Goal: Information Seeking & Learning: Compare options

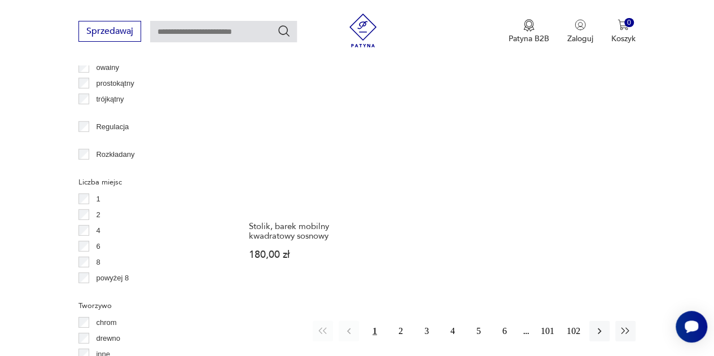
scroll to position [1598, 0]
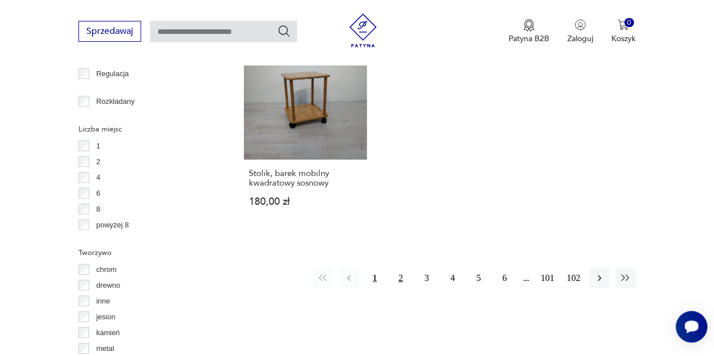
click at [402, 268] on button "2" at bounding box center [401, 278] width 20 height 20
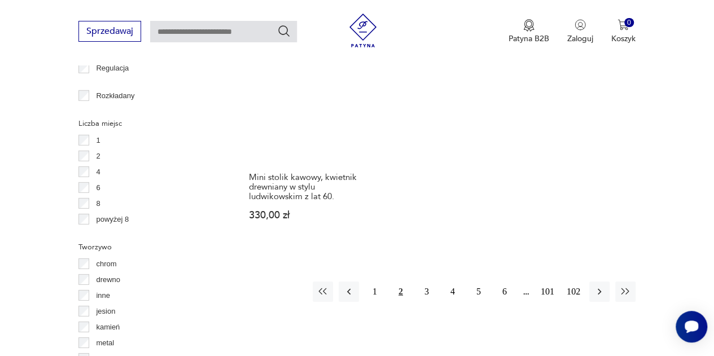
scroll to position [1655, 0]
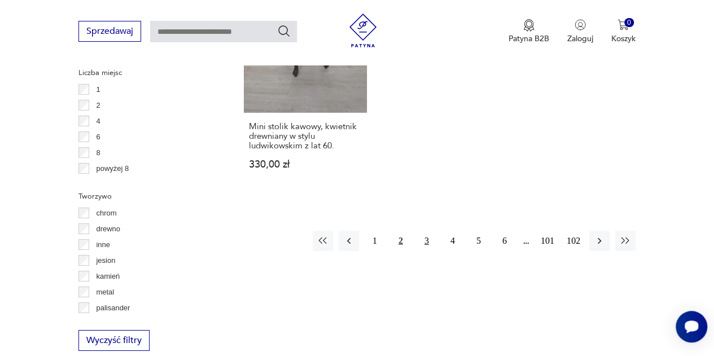
click at [422, 231] on button "3" at bounding box center [427, 241] width 20 height 20
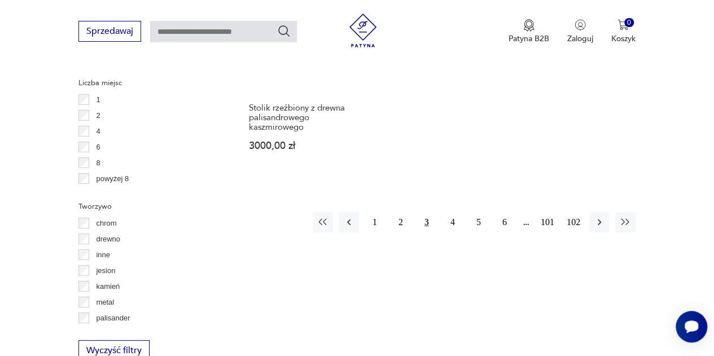
scroll to position [1711, 0]
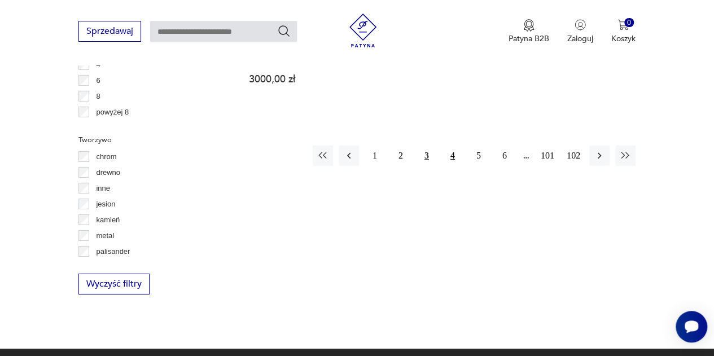
click at [451, 149] on button "4" at bounding box center [453, 156] width 20 height 20
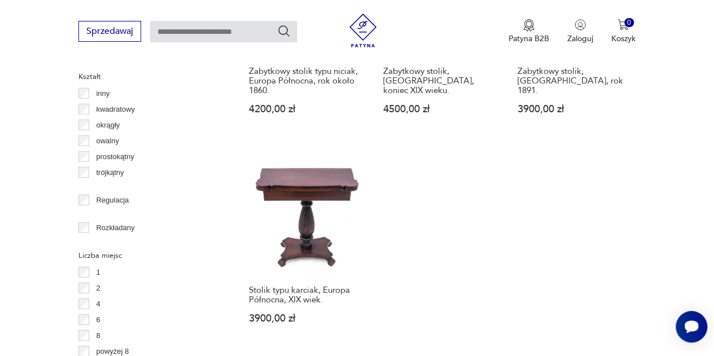
scroll to position [1542, 0]
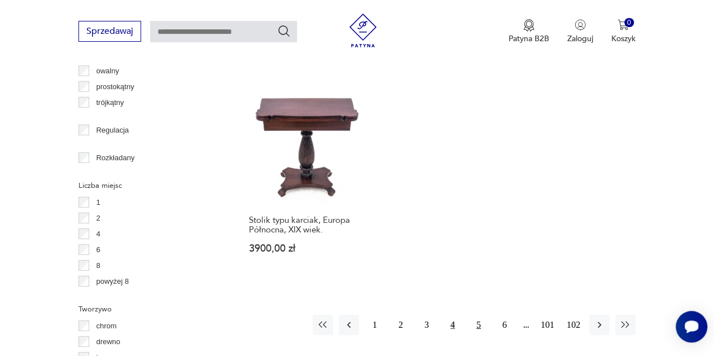
click at [481, 315] on button "5" at bounding box center [479, 325] width 20 height 20
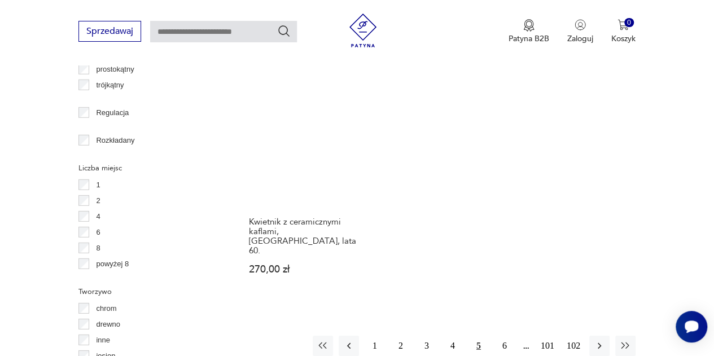
scroll to position [1598, 0]
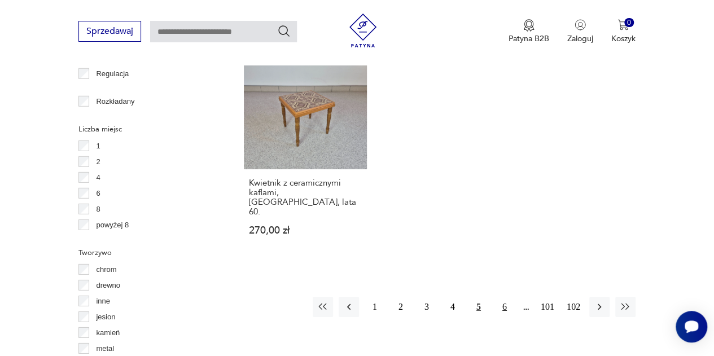
click at [503, 297] on button "6" at bounding box center [505, 307] width 20 height 20
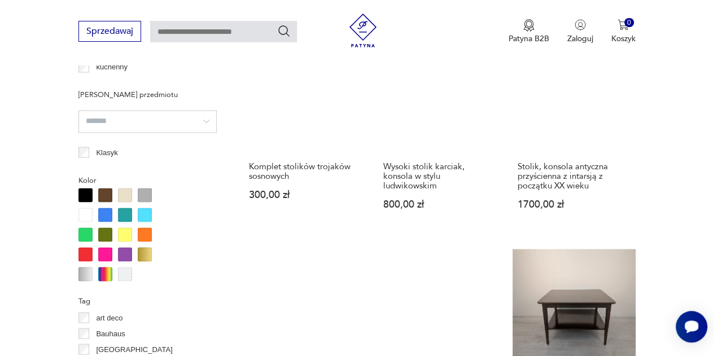
scroll to position [1033, 0]
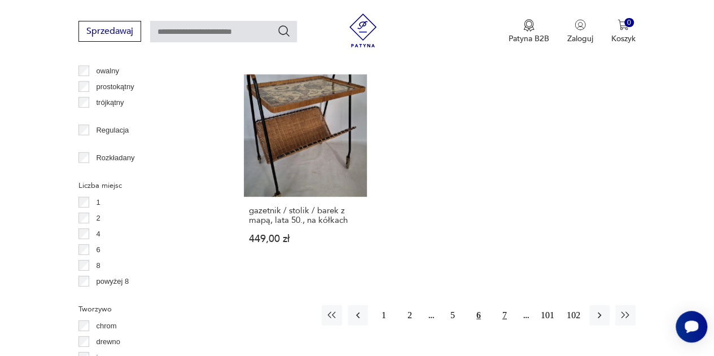
click at [503, 306] on button "7" at bounding box center [505, 316] width 20 height 20
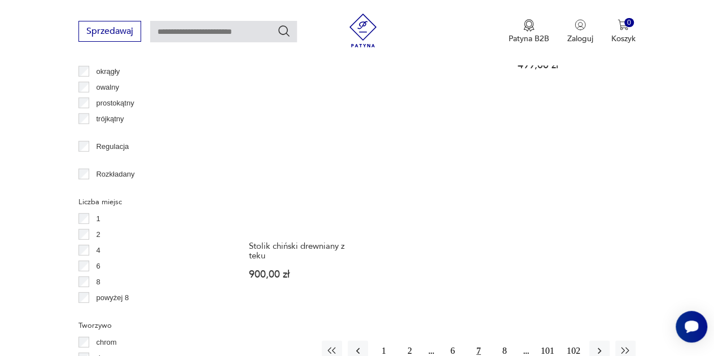
scroll to position [1655, 0]
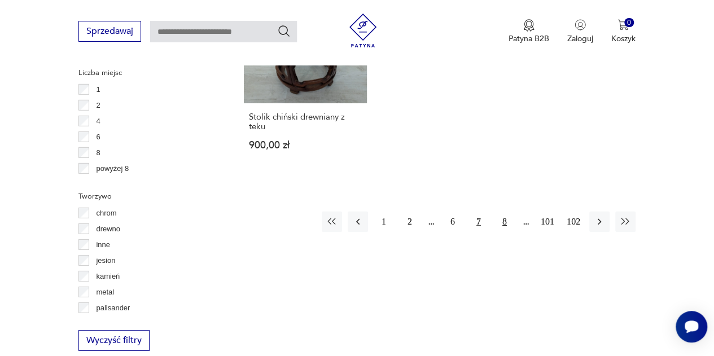
click at [504, 212] on button "8" at bounding box center [505, 222] width 20 height 20
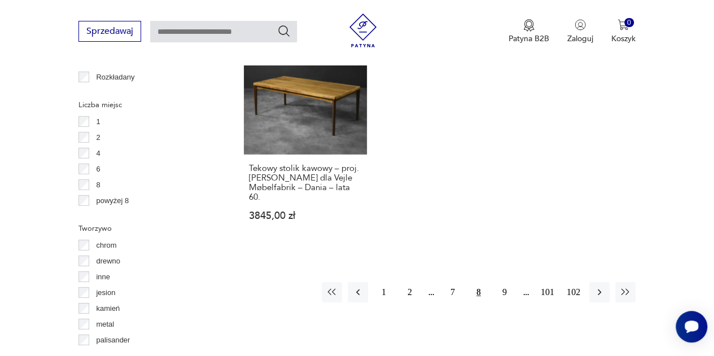
scroll to position [1655, 0]
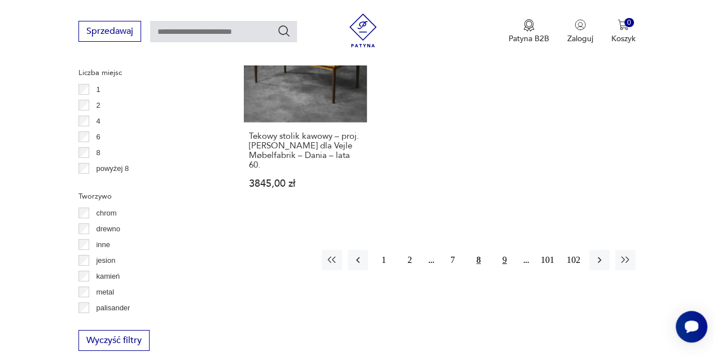
click at [501, 250] on button "9" at bounding box center [505, 260] width 20 height 20
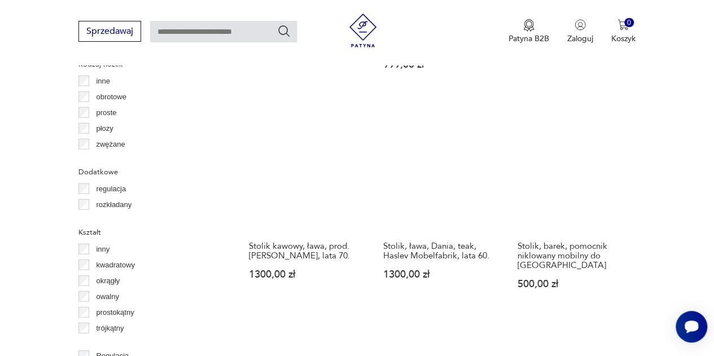
scroll to position [1542, 0]
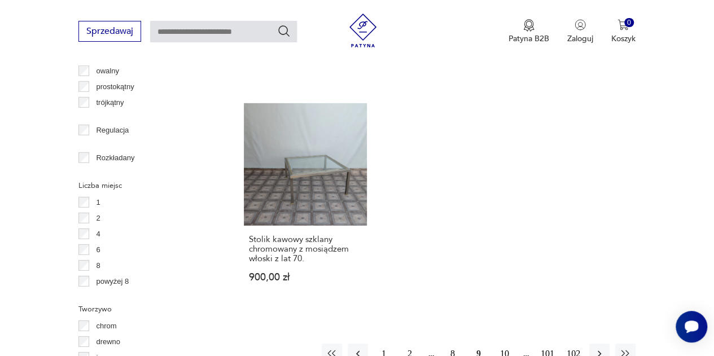
click at [507, 344] on button "10" at bounding box center [505, 354] width 20 height 20
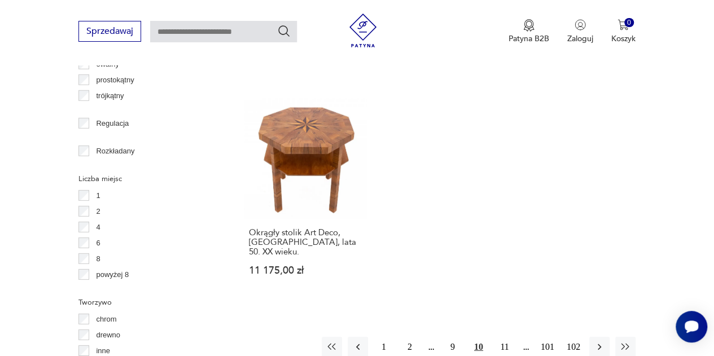
scroll to position [1598, 0]
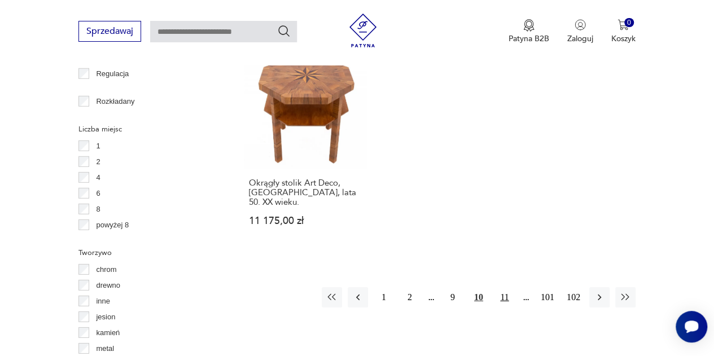
click at [501, 287] on button "11" at bounding box center [505, 297] width 20 height 20
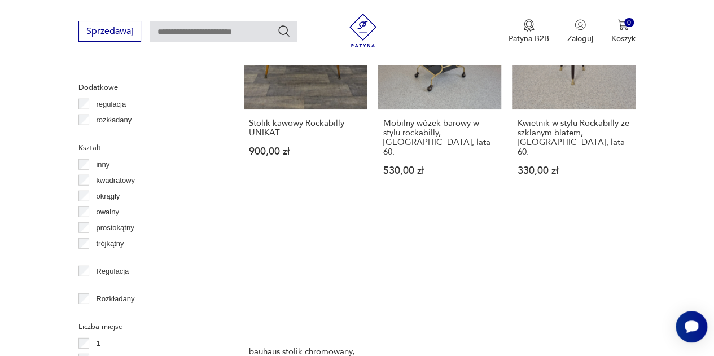
scroll to position [1542, 0]
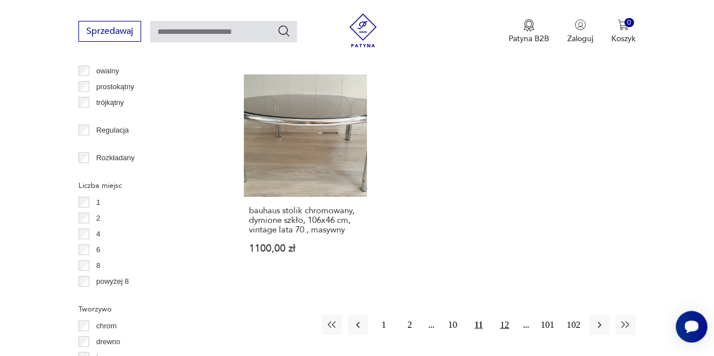
click at [503, 315] on button "12" at bounding box center [505, 325] width 20 height 20
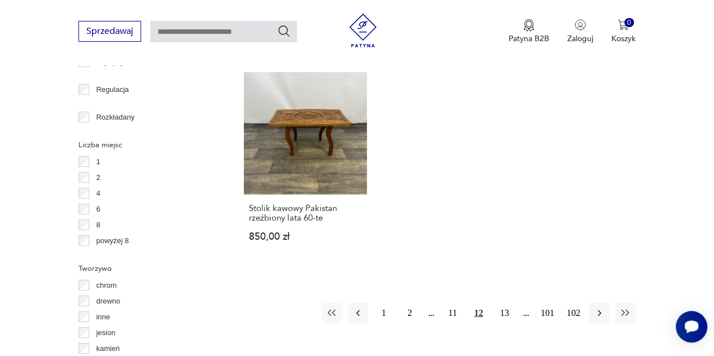
scroll to position [1655, 0]
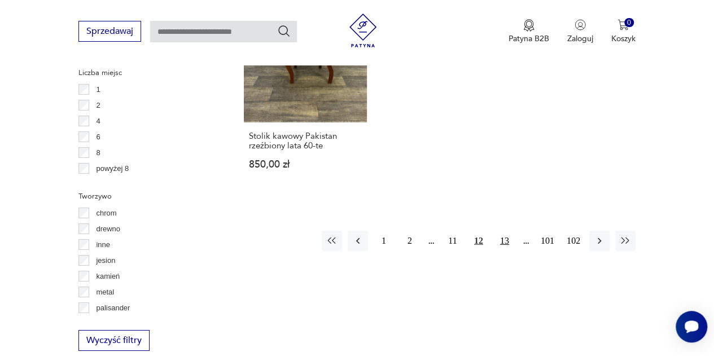
click at [501, 231] on button "13" at bounding box center [505, 241] width 20 height 20
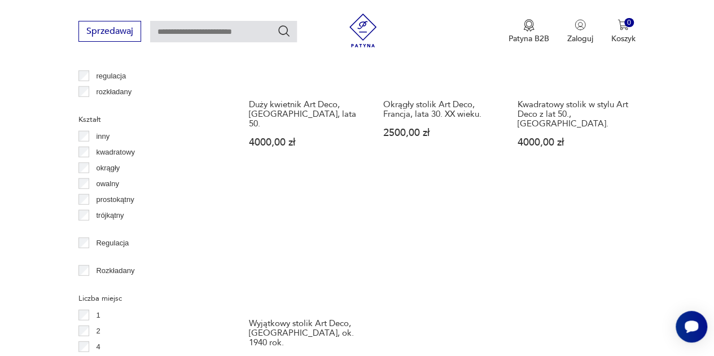
scroll to position [1598, 0]
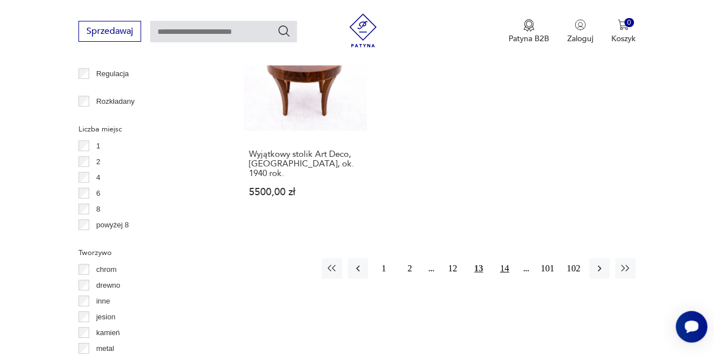
click at [504, 259] on button "14" at bounding box center [505, 269] width 20 height 20
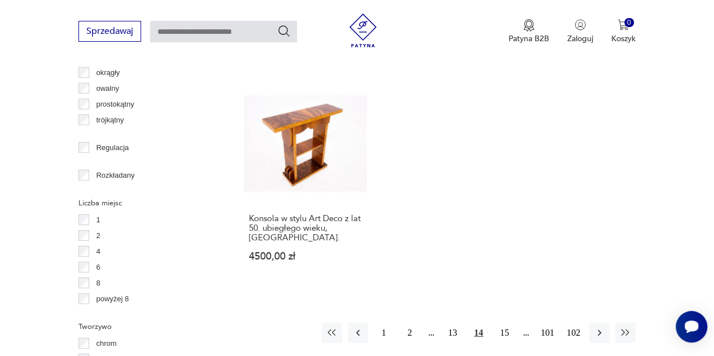
scroll to position [1542, 0]
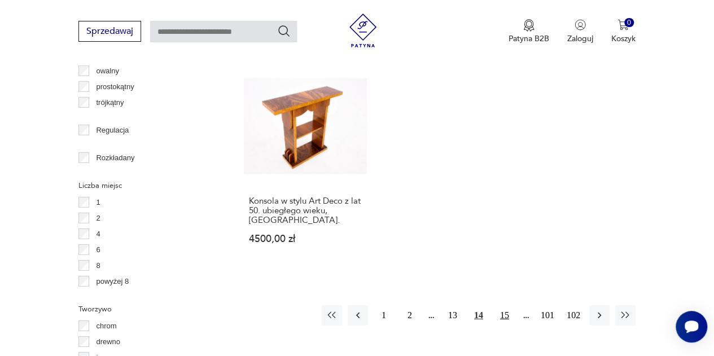
click at [501, 306] on button "15" at bounding box center [505, 316] width 20 height 20
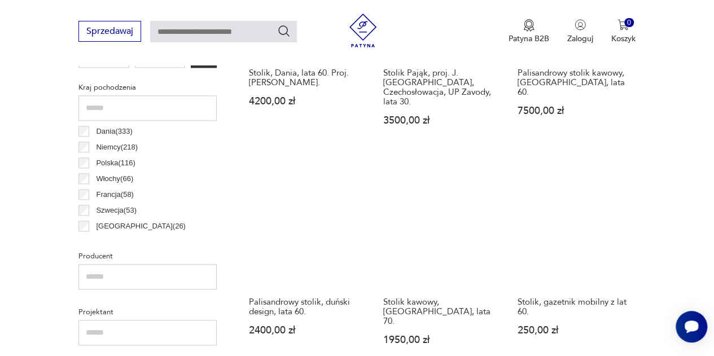
scroll to position [638, 0]
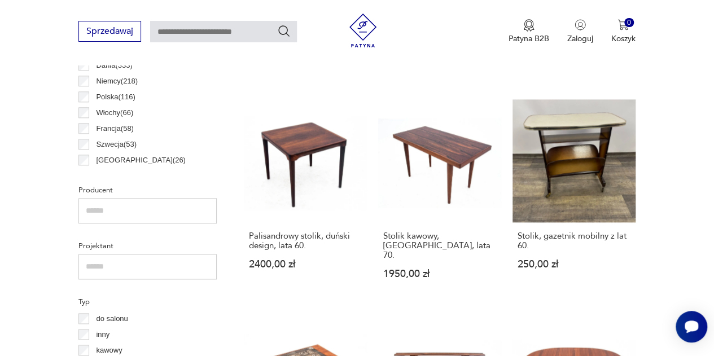
drag, startPoint x: 488, startPoint y: 230, endPoint x: 571, endPoint y: 84, distance: 167.9
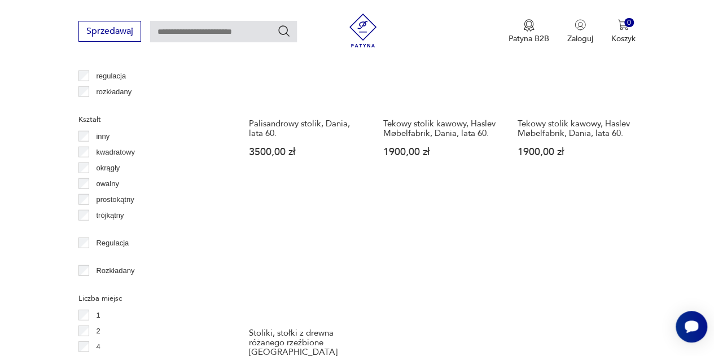
scroll to position [1655, 0]
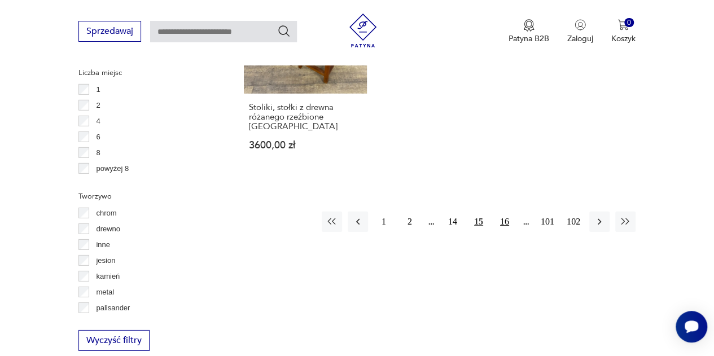
click at [503, 212] on button "16" at bounding box center [505, 222] width 20 height 20
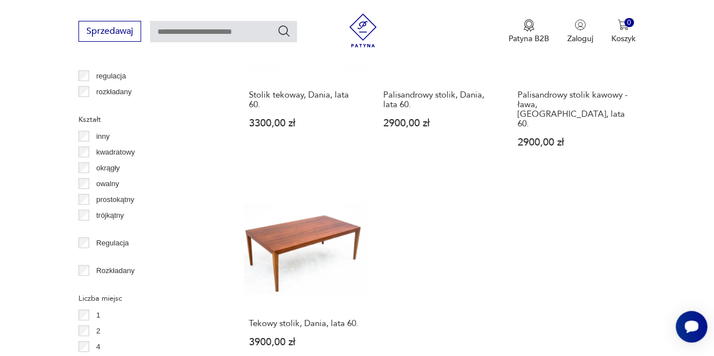
scroll to position [1542, 0]
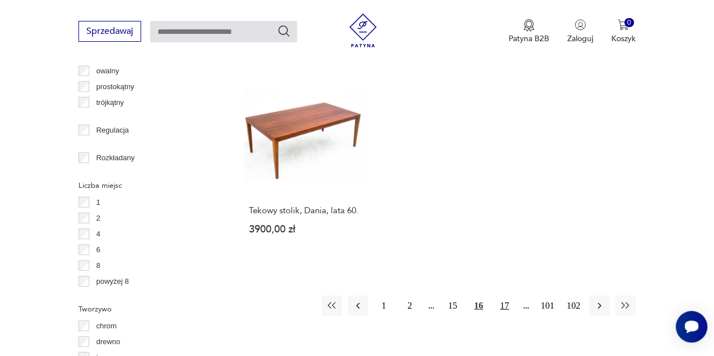
click at [507, 296] on button "17" at bounding box center [505, 306] width 20 height 20
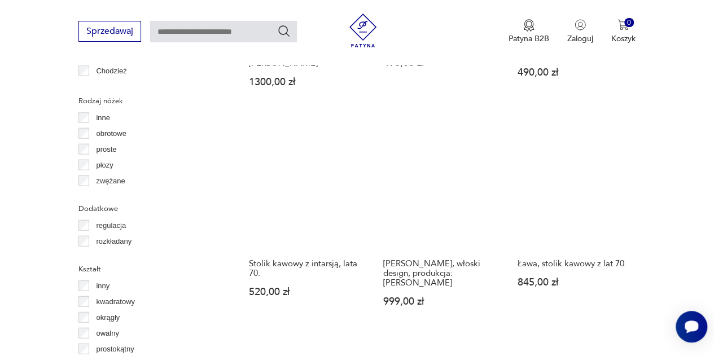
scroll to position [1316, 0]
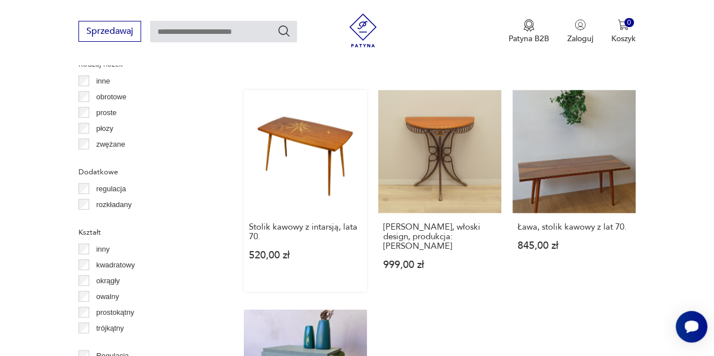
drag, startPoint x: 540, startPoint y: 145, endPoint x: 279, endPoint y: 110, distance: 263.2
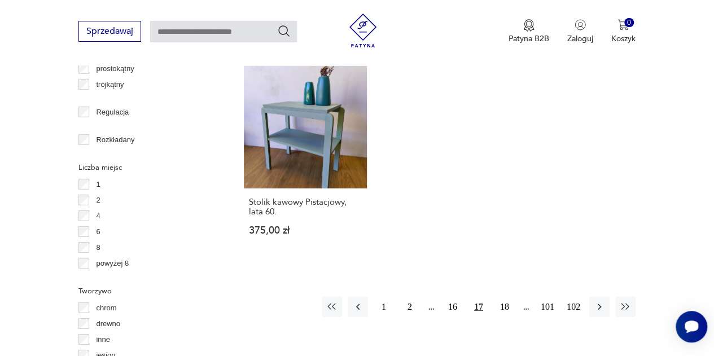
scroll to position [1598, 0]
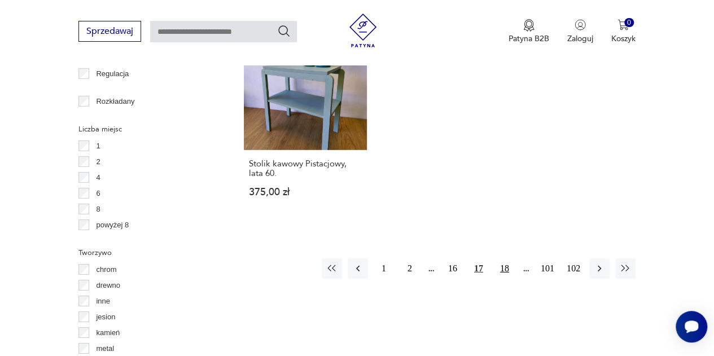
click at [507, 259] on button "18" at bounding box center [505, 269] width 20 height 20
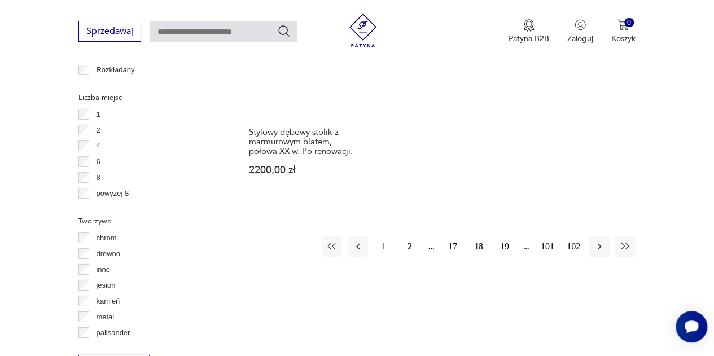
scroll to position [1768, 0]
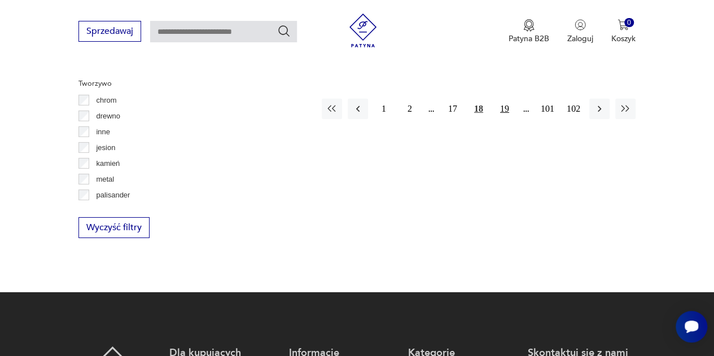
click at [505, 99] on button "19" at bounding box center [505, 109] width 20 height 20
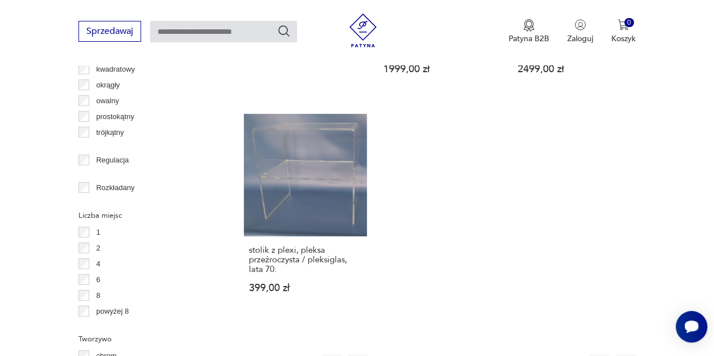
scroll to position [1711, 0]
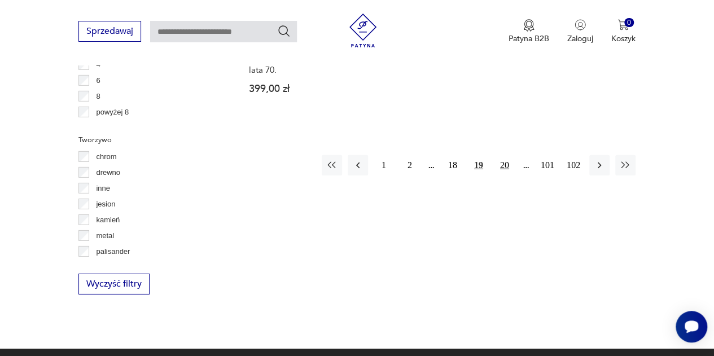
click at [500, 155] on button "20" at bounding box center [505, 165] width 20 height 20
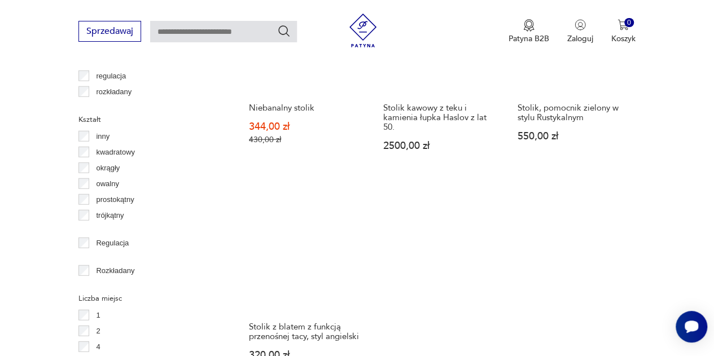
scroll to position [1598, 0]
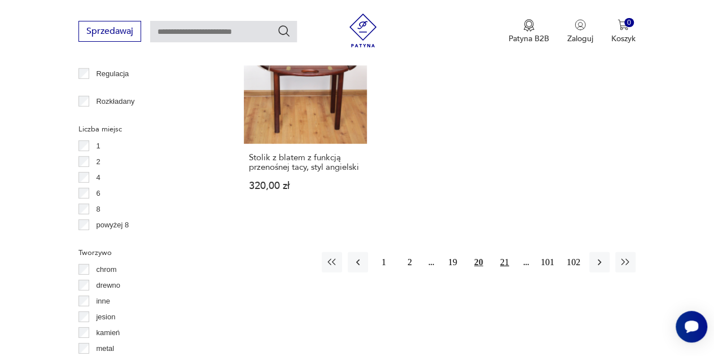
click at [506, 252] on button "21" at bounding box center [505, 262] width 20 height 20
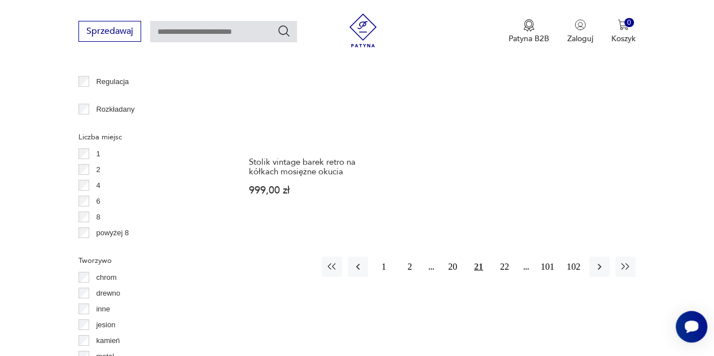
scroll to position [1655, 0]
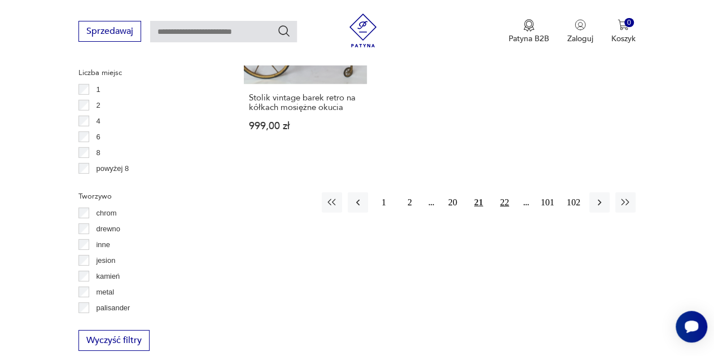
click at [506, 193] on button "22" at bounding box center [505, 203] width 20 height 20
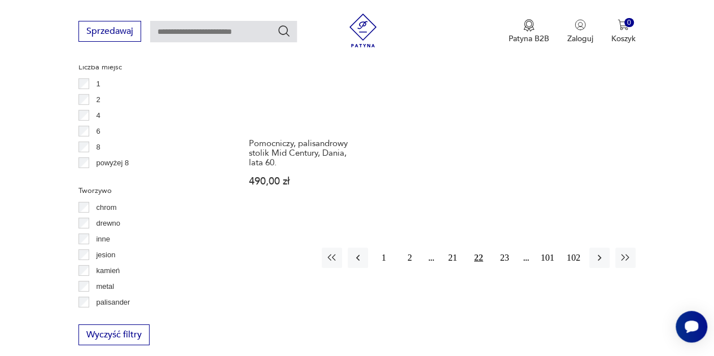
scroll to position [1711, 0]
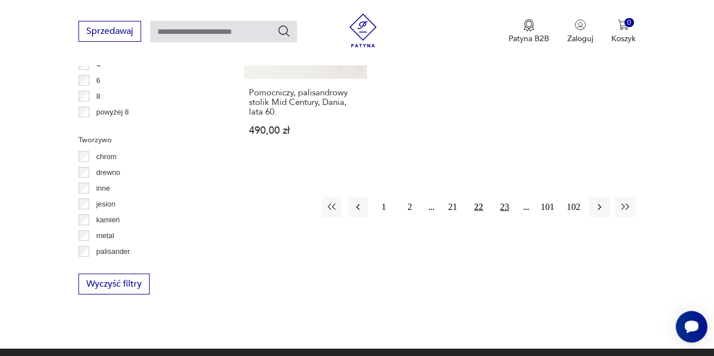
click at [506, 197] on button "23" at bounding box center [505, 207] width 20 height 20
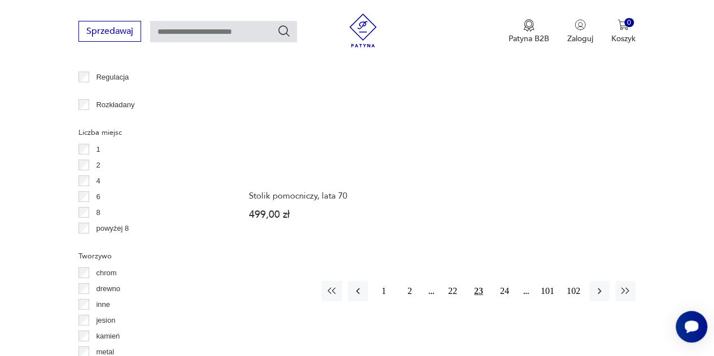
scroll to position [1598, 0]
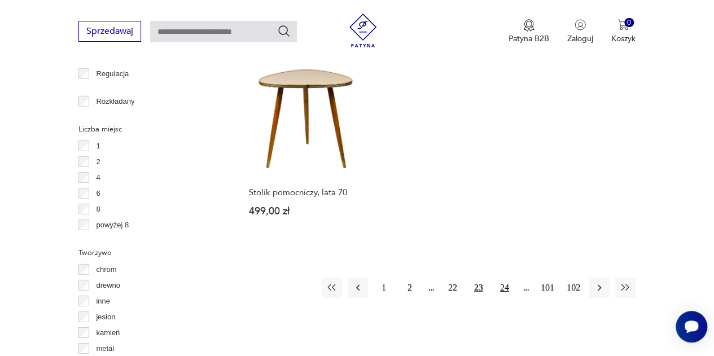
click at [510, 278] on button "24" at bounding box center [505, 288] width 20 height 20
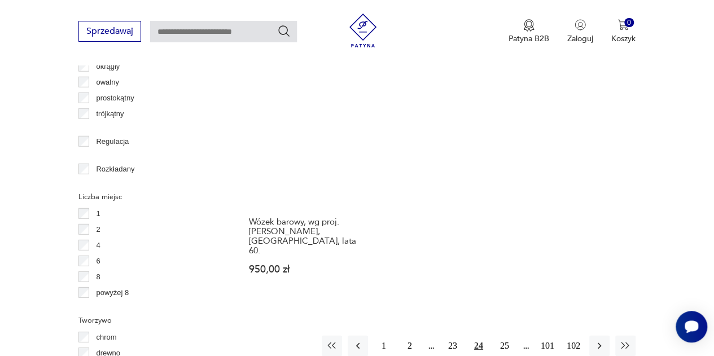
scroll to position [1655, 0]
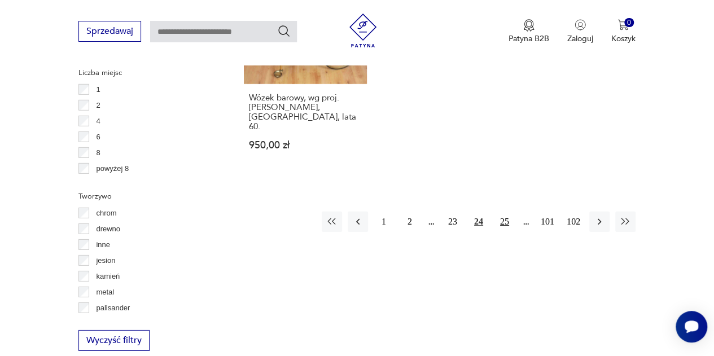
click at [510, 212] on button "25" at bounding box center [505, 222] width 20 height 20
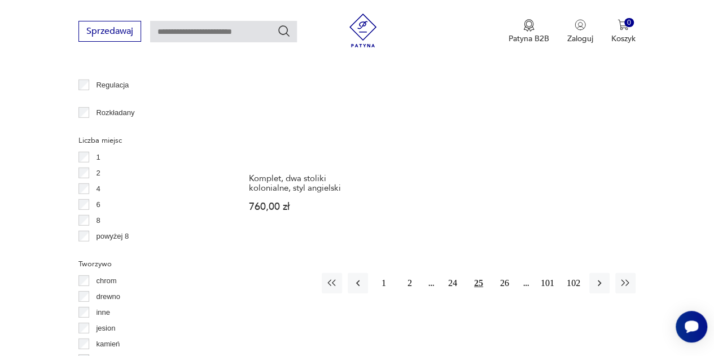
scroll to position [1711, 0]
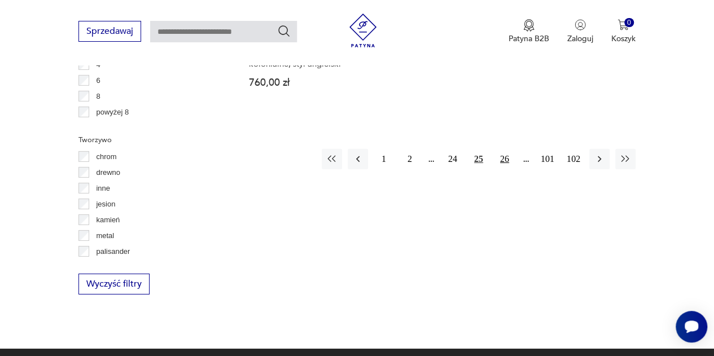
click at [500, 149] on button "26" at bounding box center [505, 159] width 20 height 20
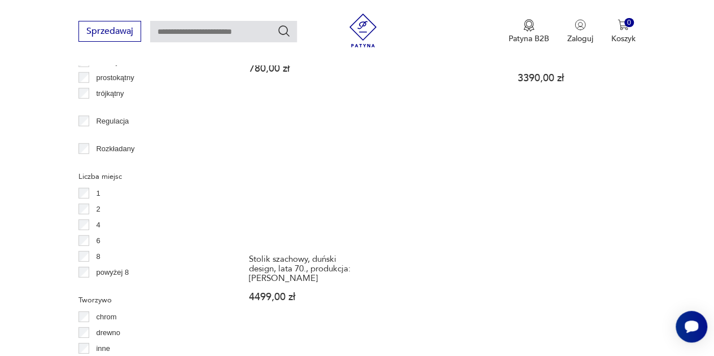
scroll to position [1598, 0]
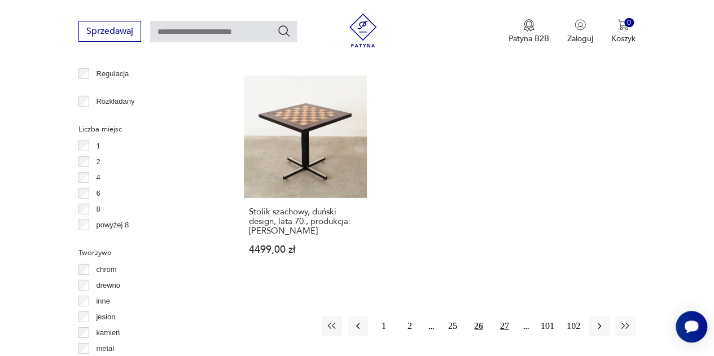
click at [503, 316] on button "27" at bounding box center [505, 326] width 20 height 20
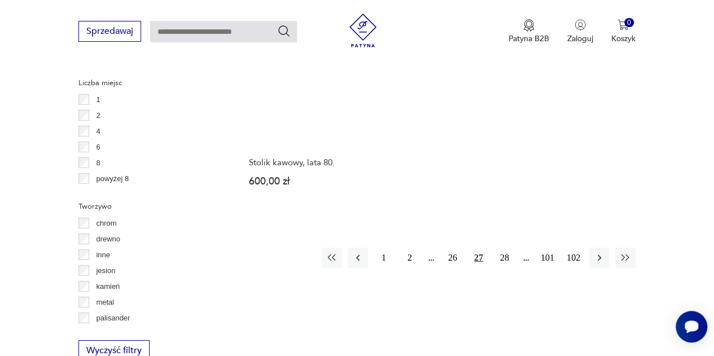
scroll to position [1768, 0]
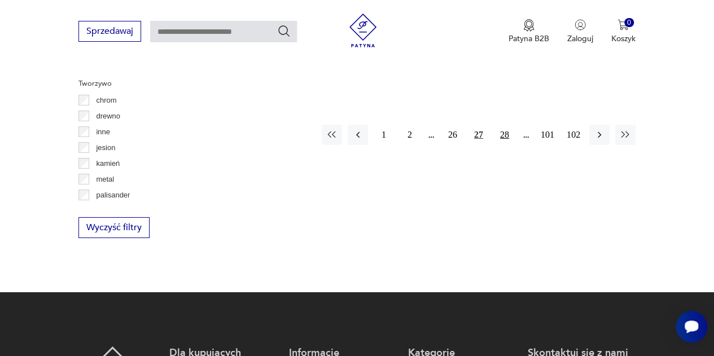
click at [507, 125] on button "28" at bounding box center [505, 135] width 20 height 20
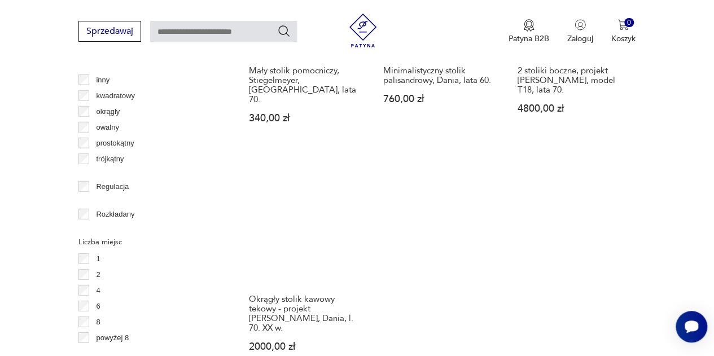
scroll to position [1598, 0]
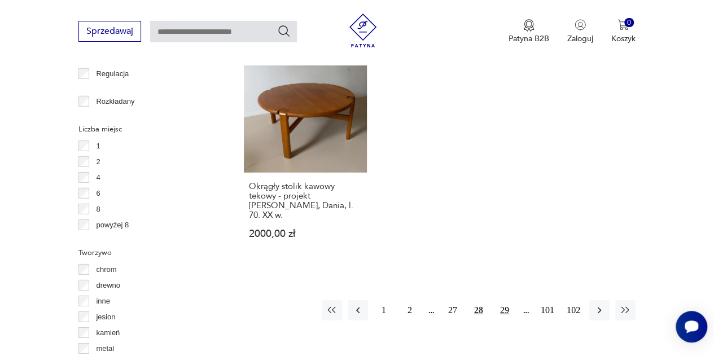
click at [505, 300] on button "29" at bounding box center [505, 310] width 20 height 20
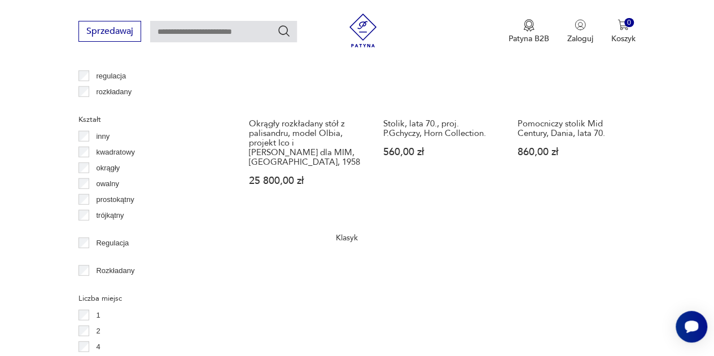
scroll to position [1655, 0]
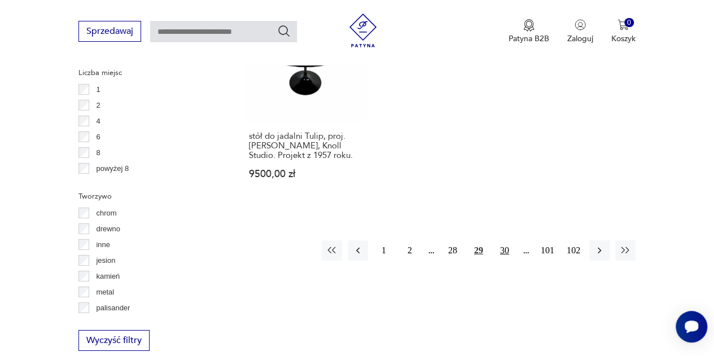
click at [505, 241] on button "30" at bounding box center [505, 251] width 20 height 20
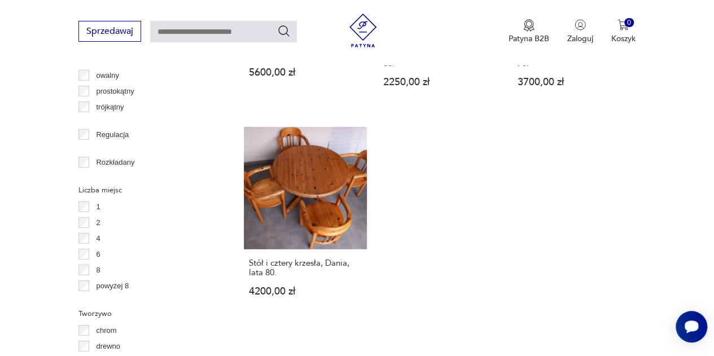
scroll to position [1542, 0]
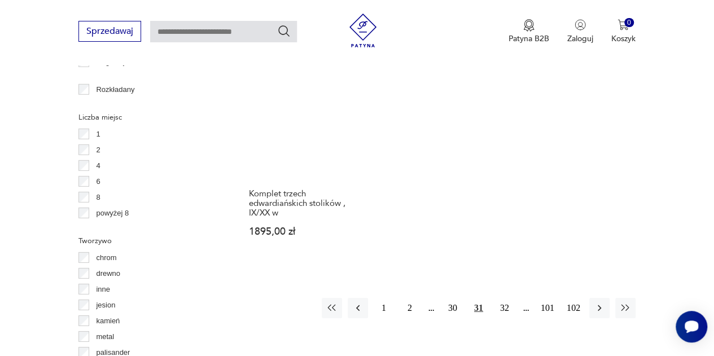
scroll to position [1711, 0]
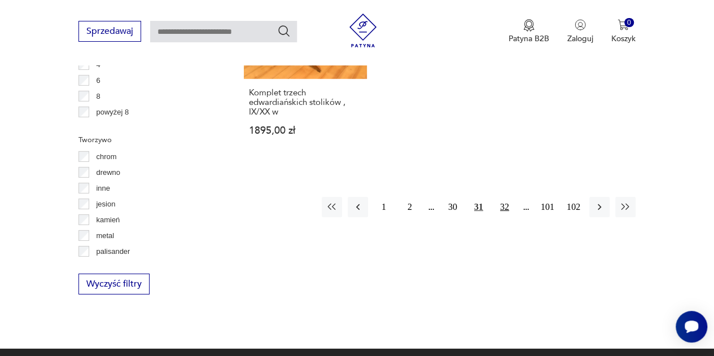
click at [501, 197] on button "32" at bounding box center [505, 207] width 20 height 20
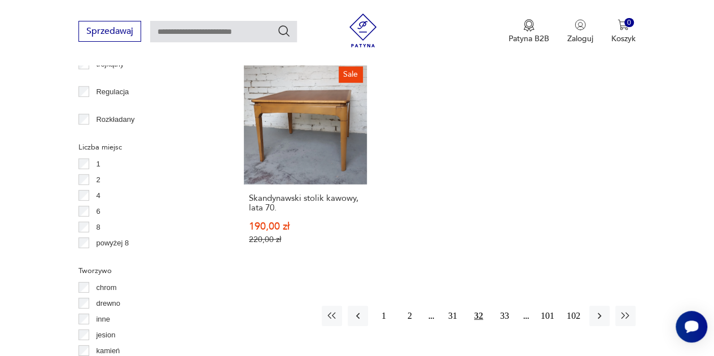
scroll to position [1598, 0]
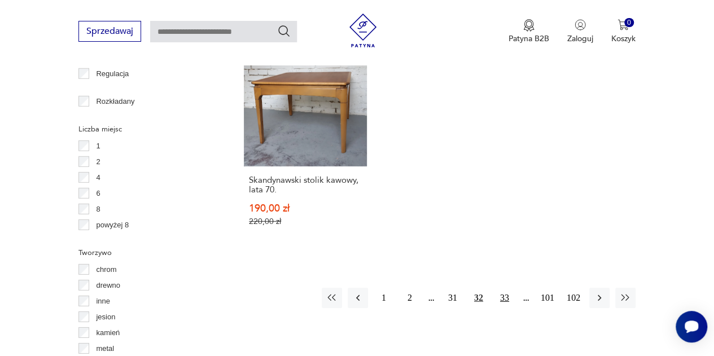
click at [504, 288] on button "33" at bounding box center [505, 298] width 20 height 20
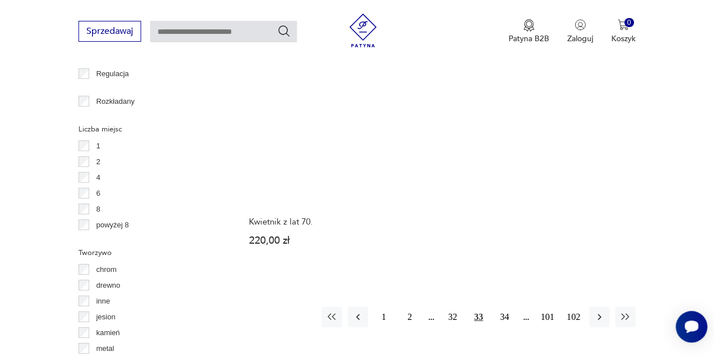
scroll to position [1598, 0]
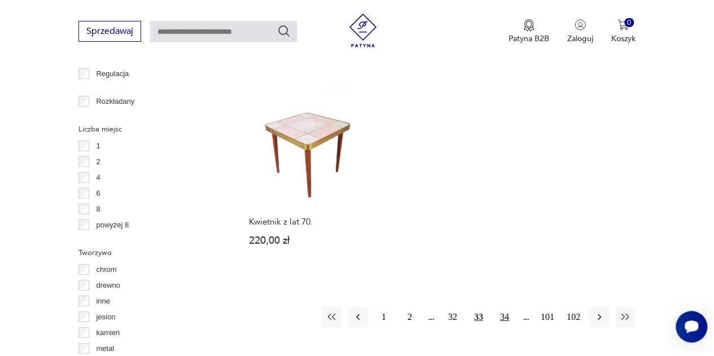
click at [505, 307] on button "34" at bounding box center [505, 317] width 20 height 20
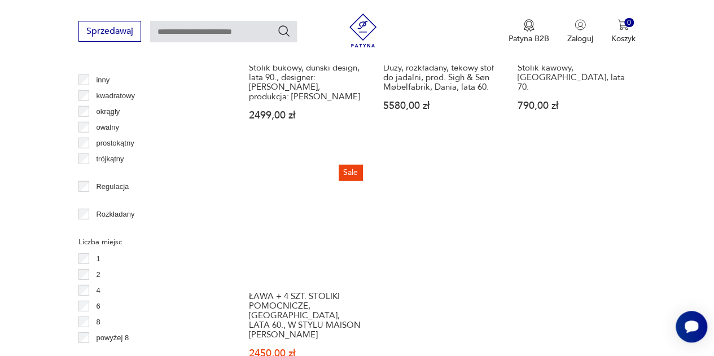
scroll to position [1598, 0]
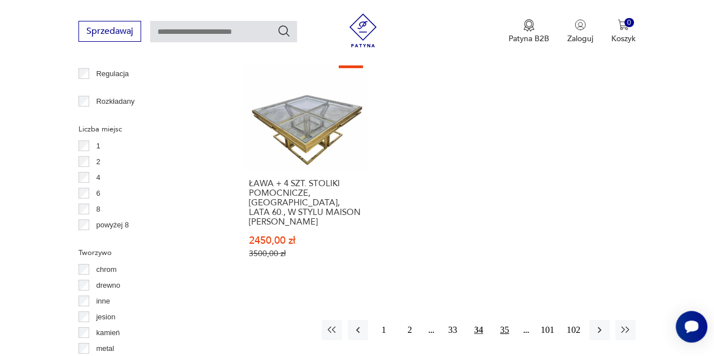
click at [500, 320] on button "35" at bounding box center [505, 330] width 20 height 20
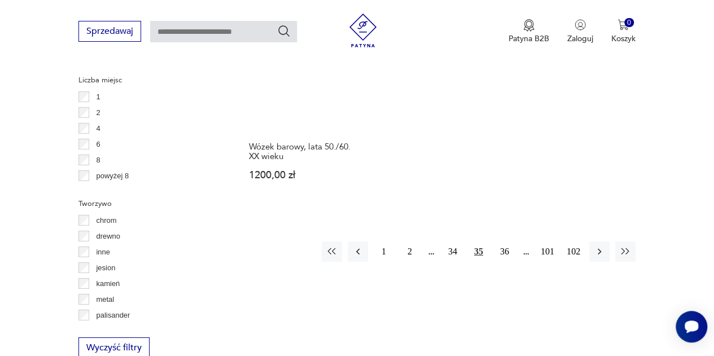
scroll to position [1655, 0]
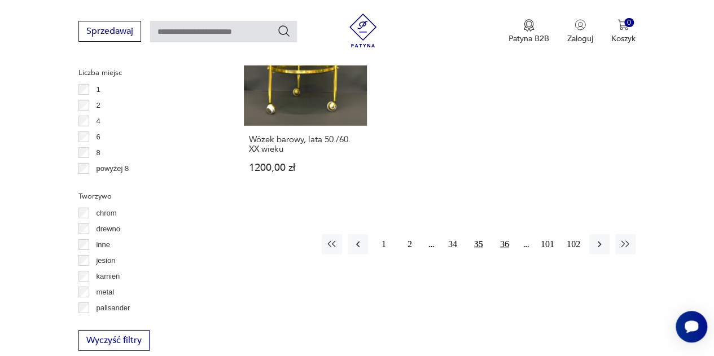
click at [503, 234] on button "36" at bounding box center [505, 244] width 20 height 20
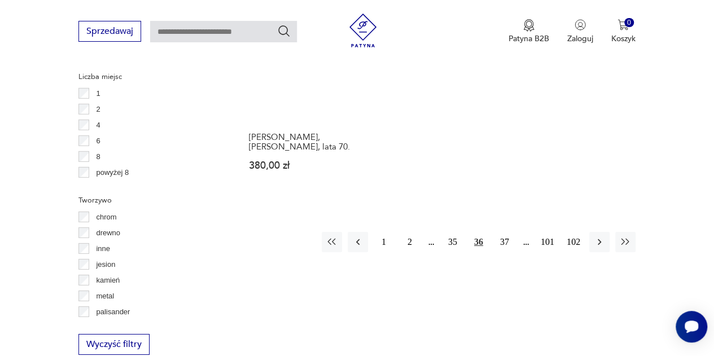
scroll to position [1711, 0]
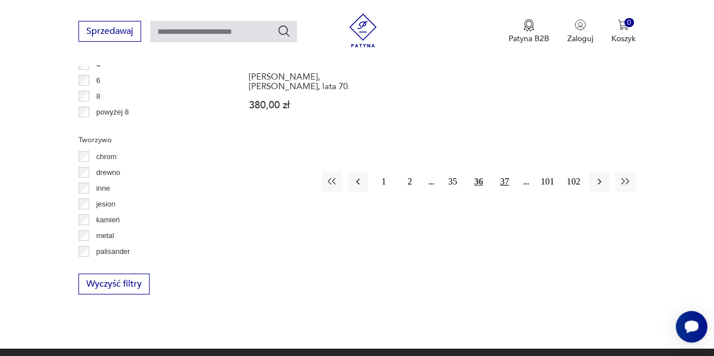
click at [499, 172] on button "37" at bounding box center [505, 182] width 20 height 20
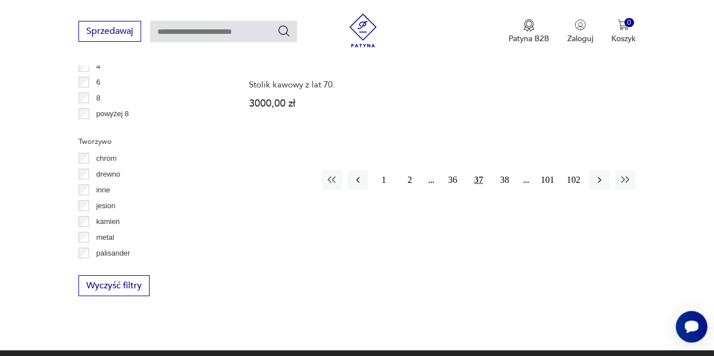
scroll to position [1711, 0]
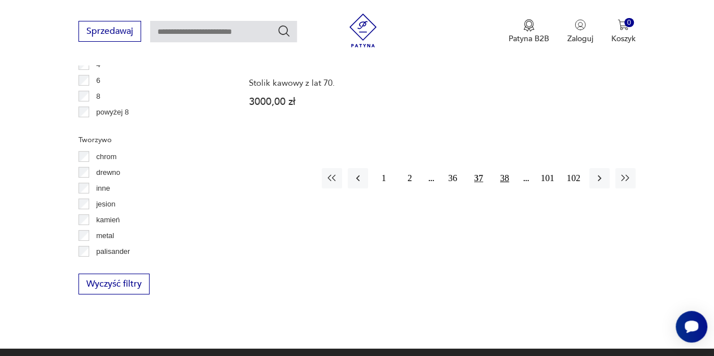
click at [507, 168] on button "38" at bounding box center [505, 178] width 20 height 20
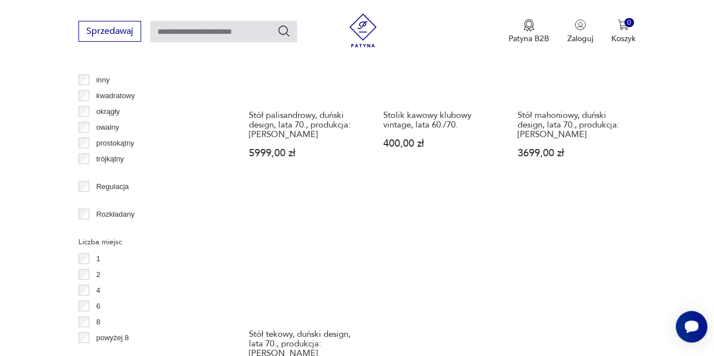
scroll to position [1711, 0]
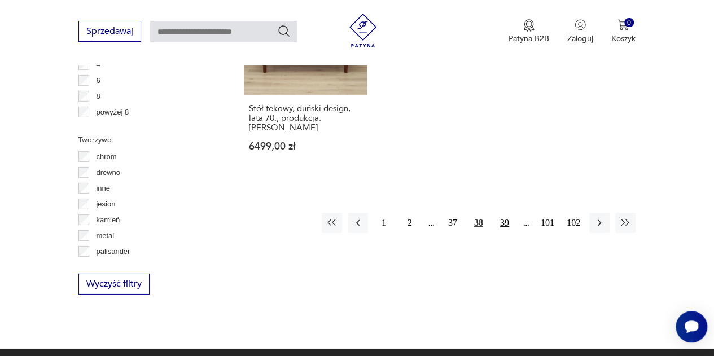
click at [500, 213] on button "39" at bounding box center [505, 223] width 20 height 20
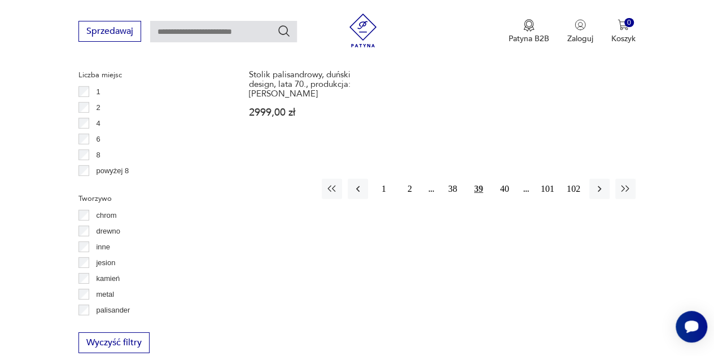
scroll to position [1655, 0]
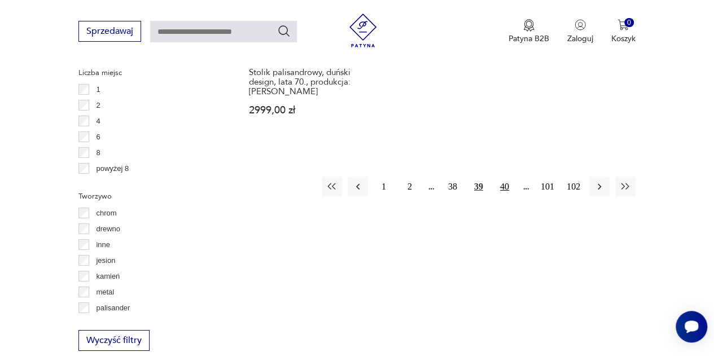
click at [504, 180] on button "40" at bounding box center [505, 187] width 20 height 20
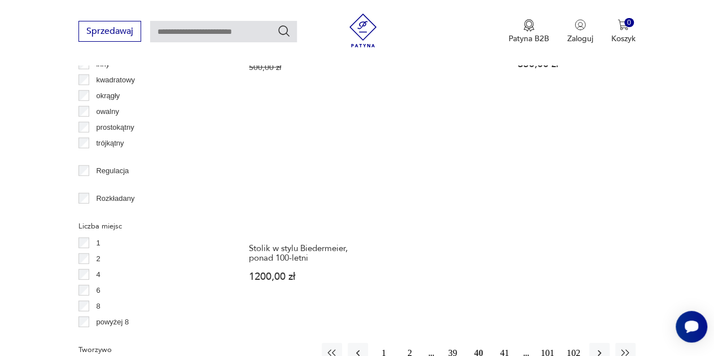
scroll to position [1655, 0]
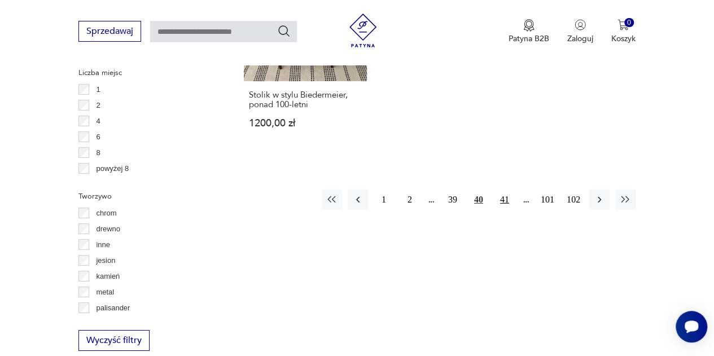
click at [503, 190] on button "41" at bounding box center [505, 200] width 20 height 20
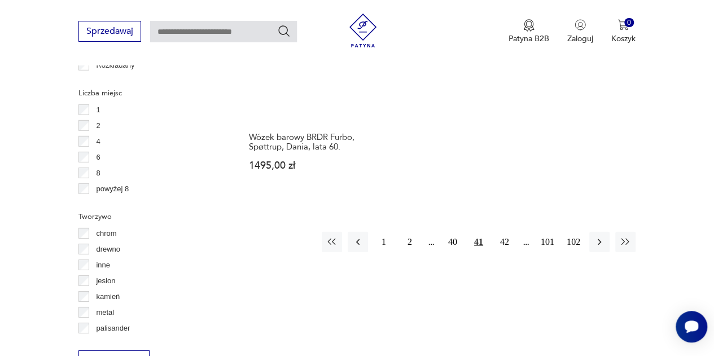
scroll to position [1711, 0]
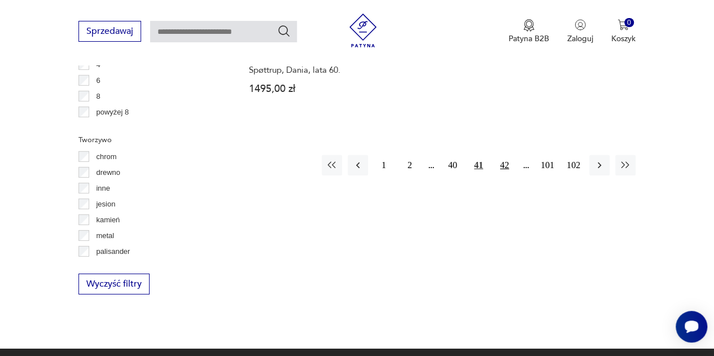
click at [505, 155] on button "42" at bounding box center [505, 165] width 20 height 20
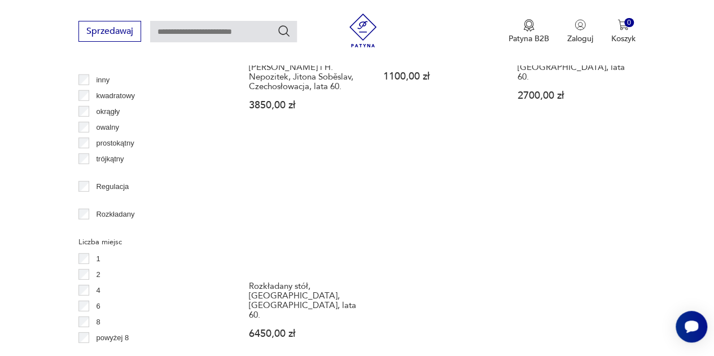
scroll to position [1711, 0]
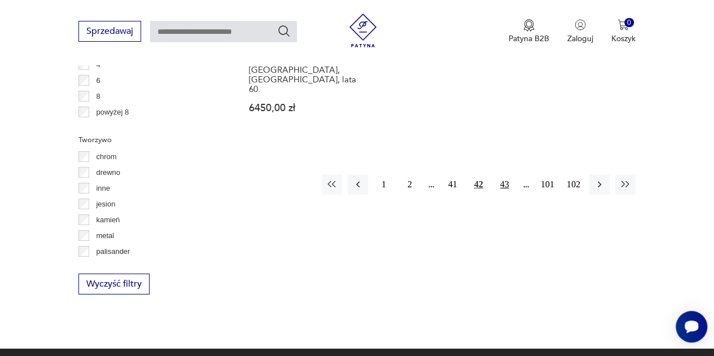
click at [506, 174] on button "43" at bounding box center [505, 184] width 20 height 20
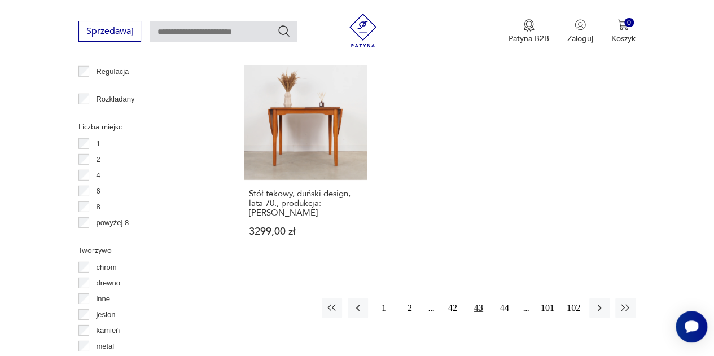
scroll to position [1655, 0]
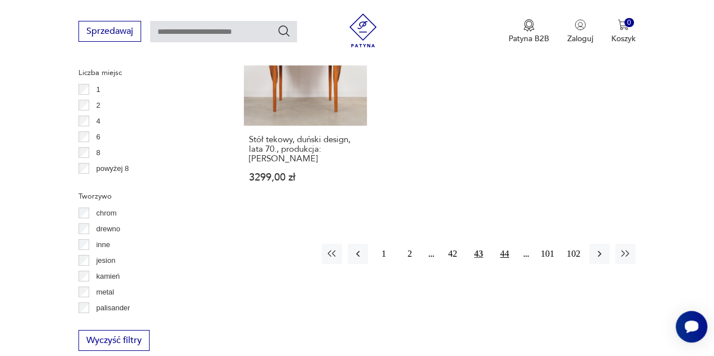
click at [507, 244] on button "44" at bounding box center [505, 254] width 20 height 20
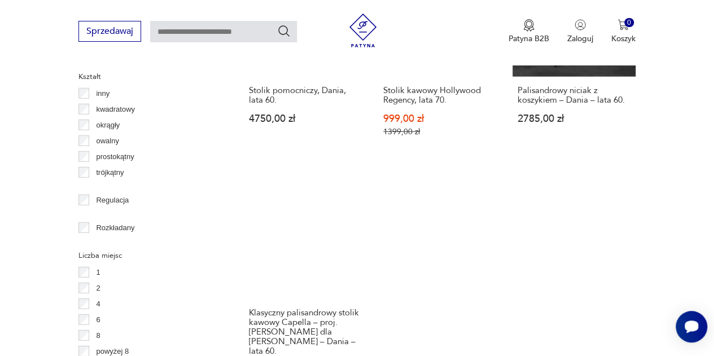
scroll to position [1542, 0]
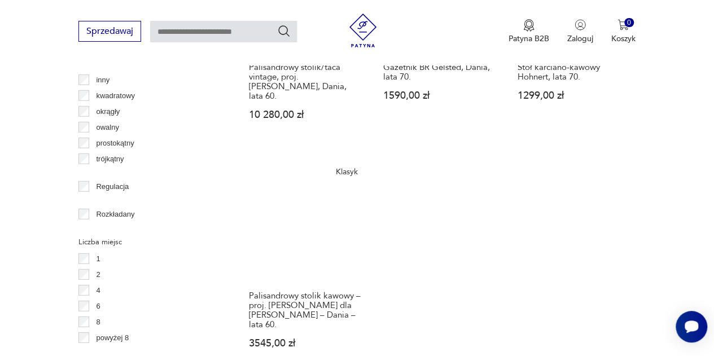
scroll to position [1768, 0]
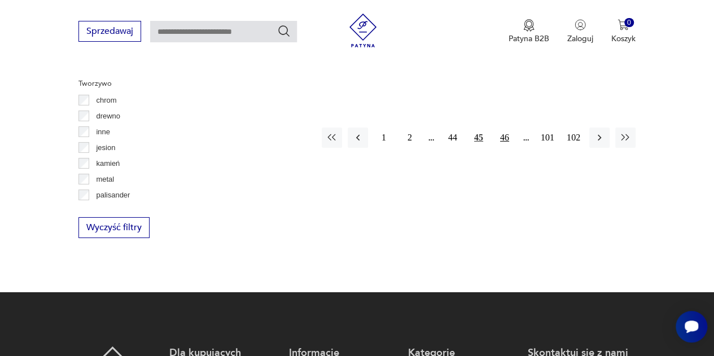
click at [501, 128] on button "46" at bounding box center [505, 138] width 20 height 20
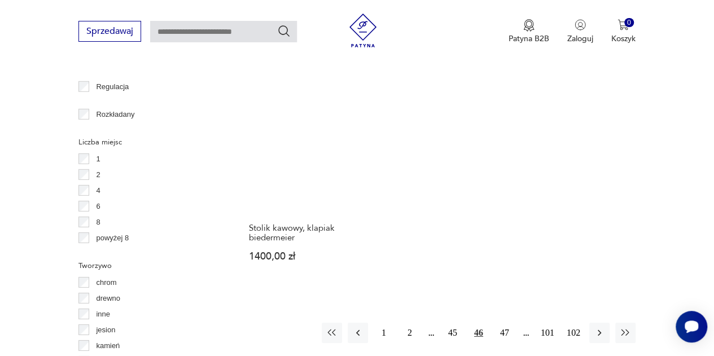
scroll to position [1655, 0]
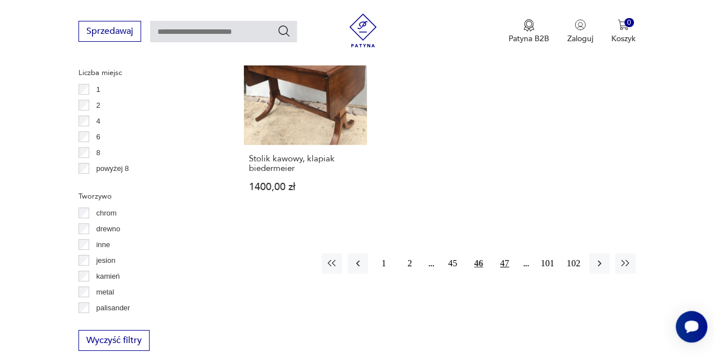
click at [506, 254] on button "47" at bounding box center [505, 264] width 20 height 20
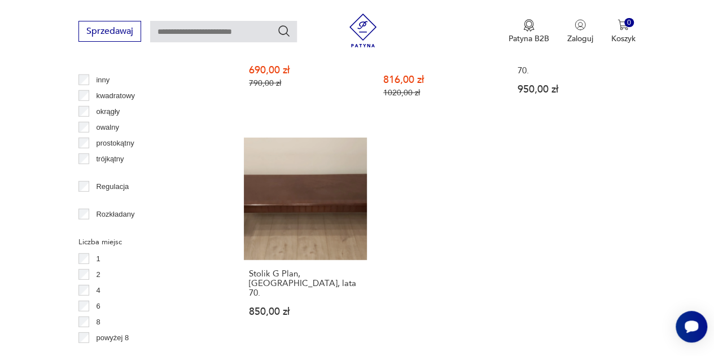
scroll to position [1542, 0]
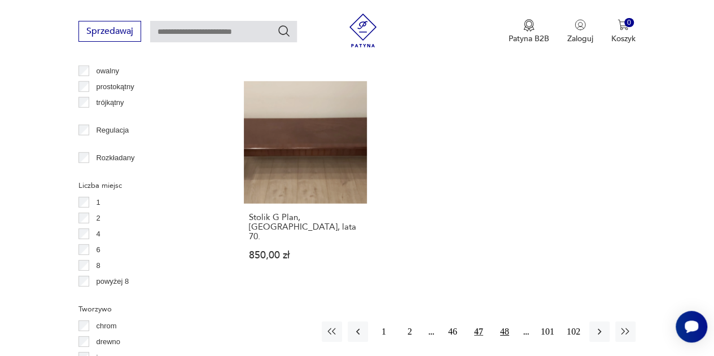
click at [507, 322] on button "48" at bounding box center [505, 332] width 20 height 20
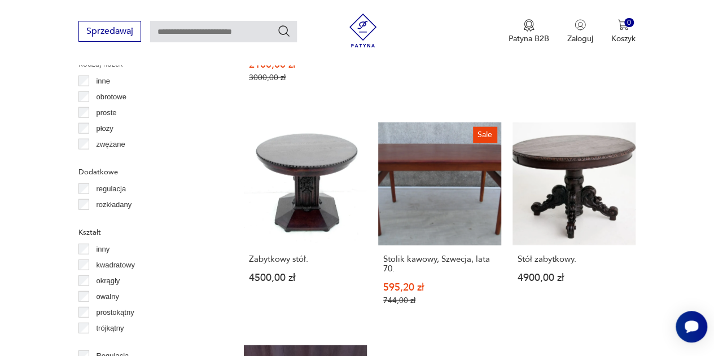
scroll to position [1542, 0]
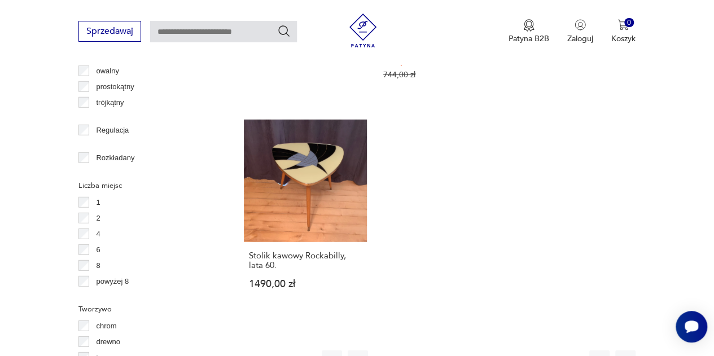
click at [504, 351] on button "49" at bounding box center [505, 361] width 20 height 20
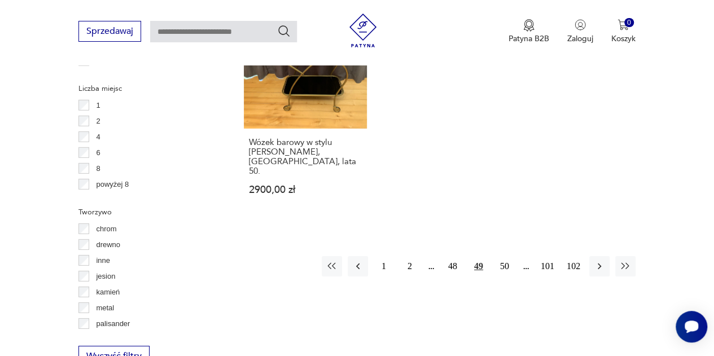
scroll to position [1768, 0]
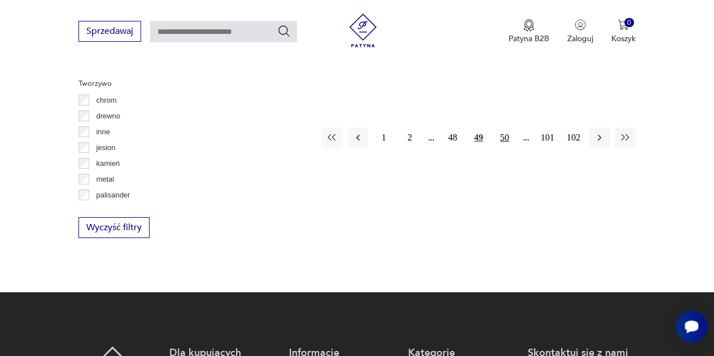
click at [500, 128] on button "50" at bounding box center [505, 138] width 20 height 20
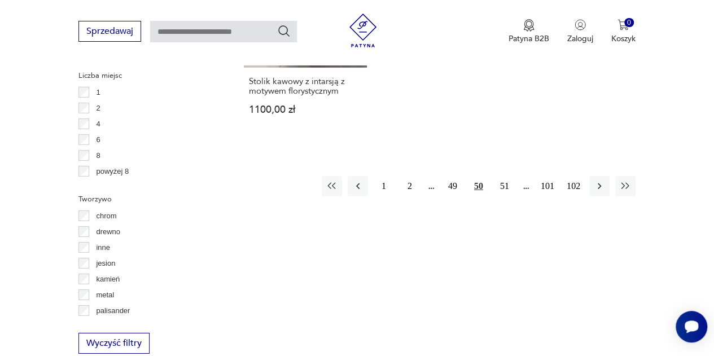
scroll to position [1655, 0]
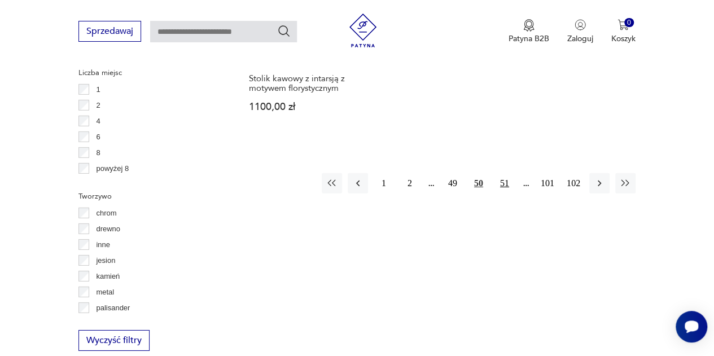
drag, startPoint x: 507, startPoint y: 169, endPoint x: 502, endPoint y: 165, distance: 6.0
click at [507, 173] on button "51" at bounding box center [505, 183] width 20 height 20
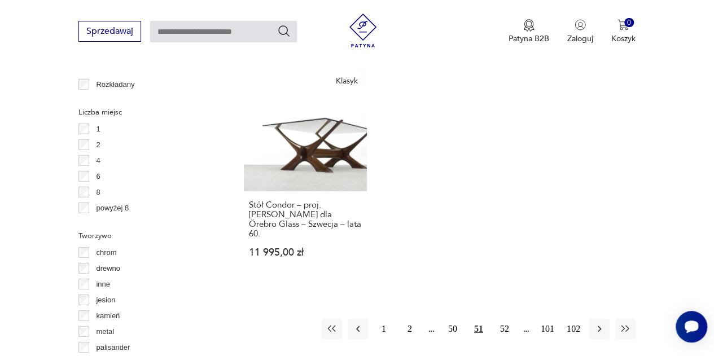
scroll to position [1655, 0]
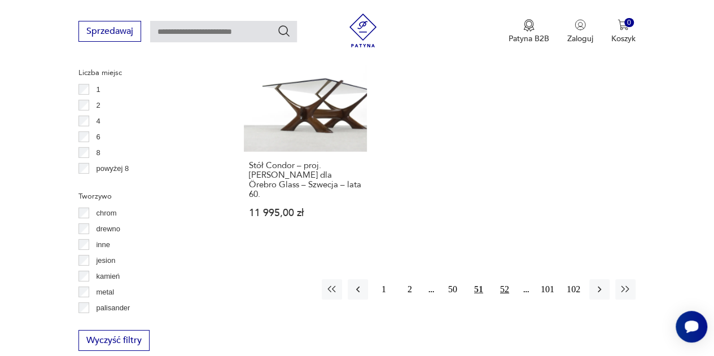
click at [507, 280] on button "52" at bounding box center [505, 290] width 20 height 20
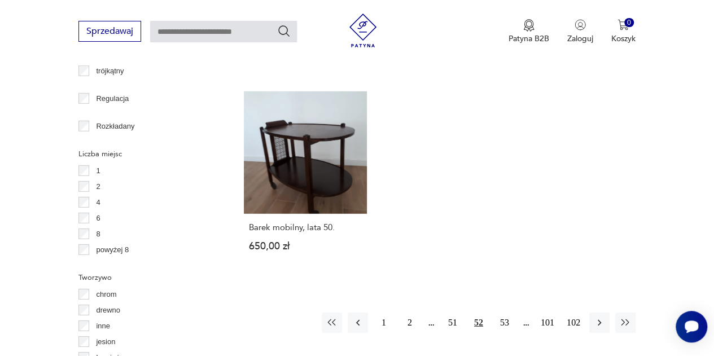
scroll to position [1655, 0]
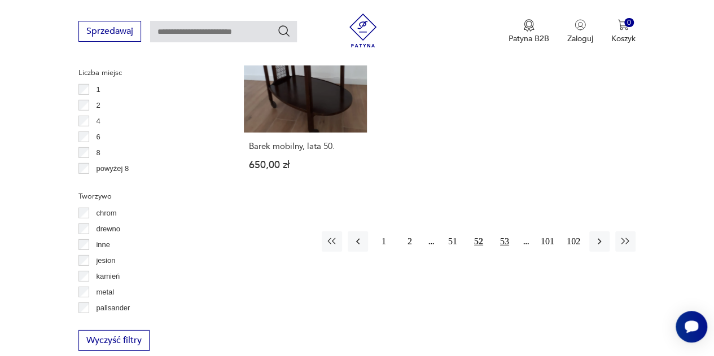
click at [501, 232] on button "53" at bounding box center [505, 242] width 20 height 20
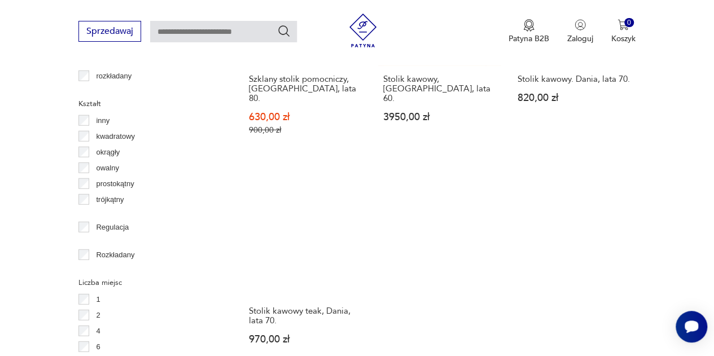
scroll to position [1485, 0]
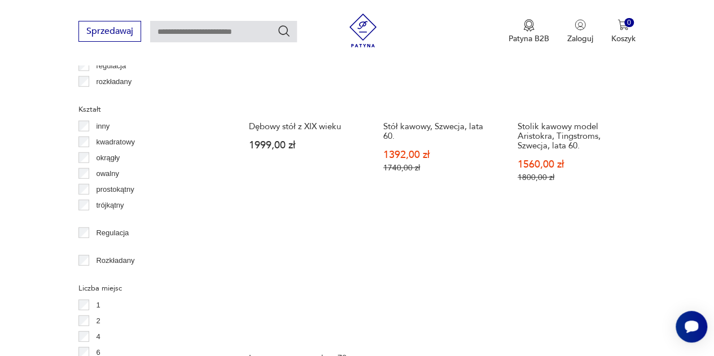
scroll to position [1598, 0]
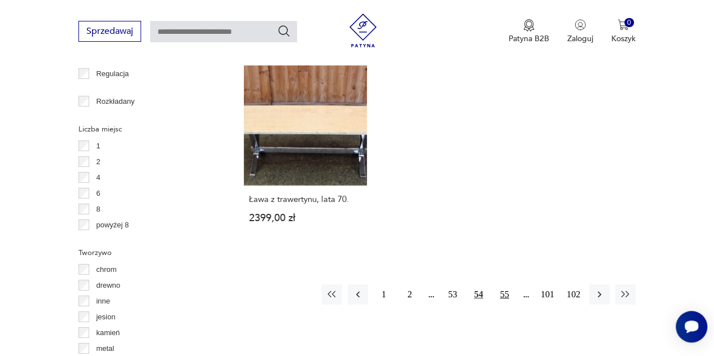
click at [509, 285] on button "55" at bounding box center [505, 295] width 20 height 20
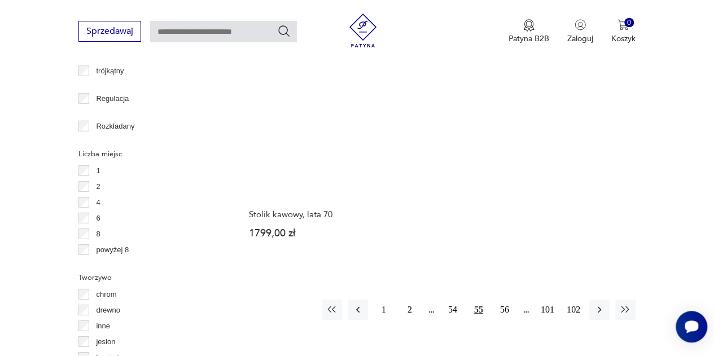
scroll to position [1655, 0]
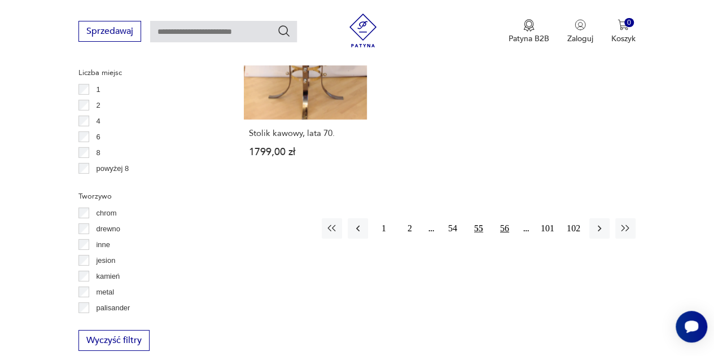
click at [501, 219] on button "56" at bounding box center [505, 229] width 20 height 20
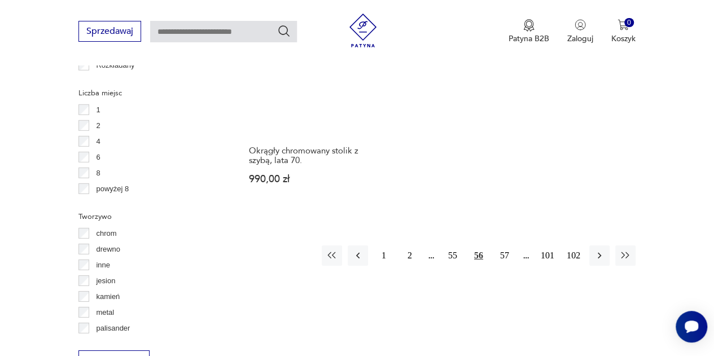
scroll to position [1682, 0]
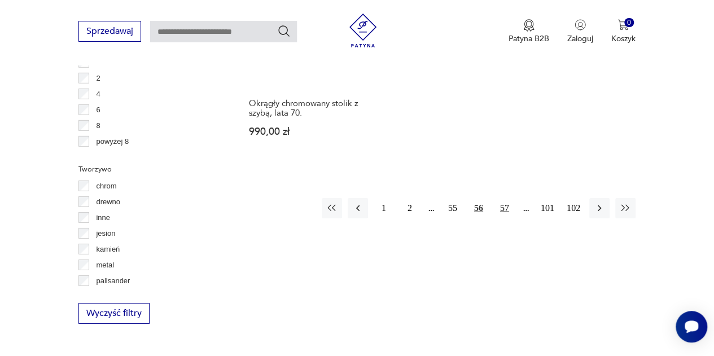
click at [506, 198] on button "57" at bounding box center [505, 208] width 20 height 20
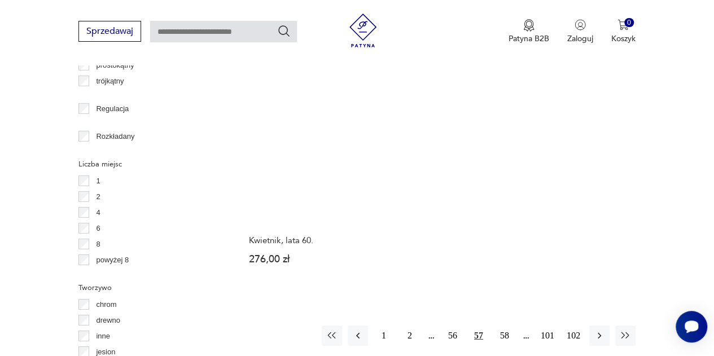
scroll to position [1655, 0]
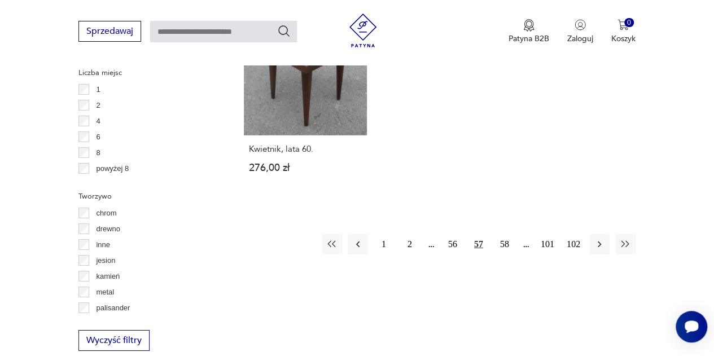
drag, startPoint x: 504, startPoint y: 205, endPoint x: 448, endPoint y: 150, distance: 77.9
click at [505, 234] on button "58" at bounding box center [505, 244] width 20 height 20
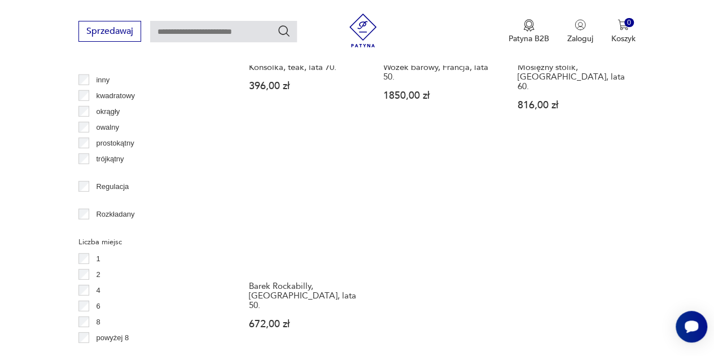
scroll to position [1598, 0]
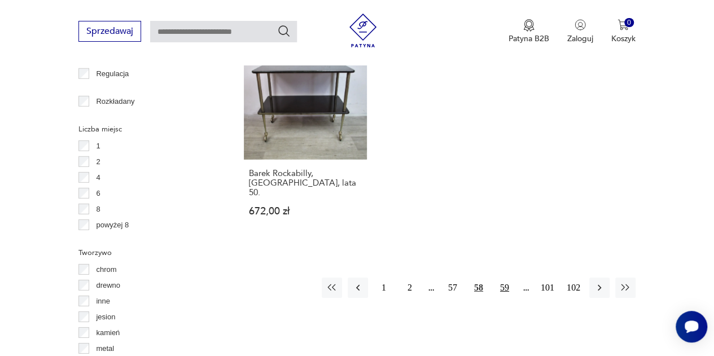
click at [506, 278] on button "59" at bounding box center [505, 288] width 20 height 20
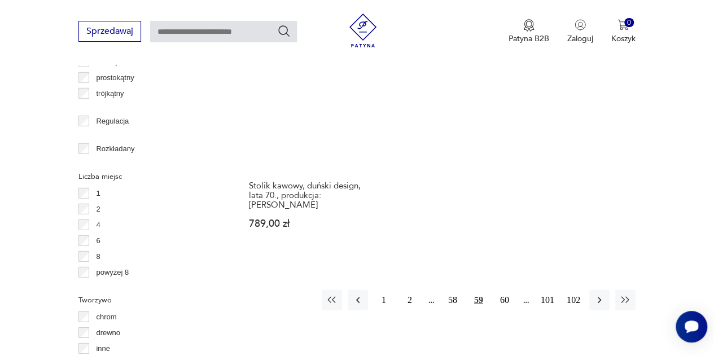
scroll to position [1598, 0]
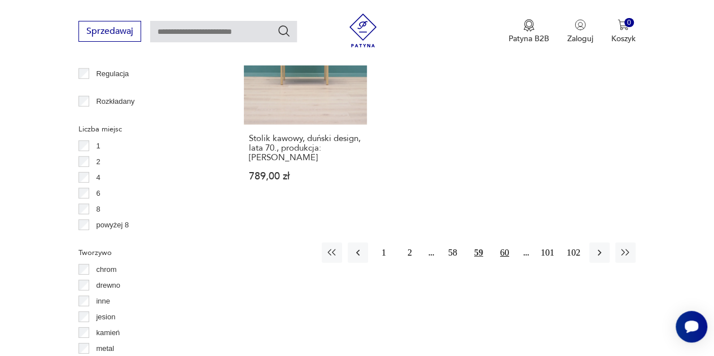
click at [504, 243] on button "60" at bounding box center [505, 253] width 20 height 20
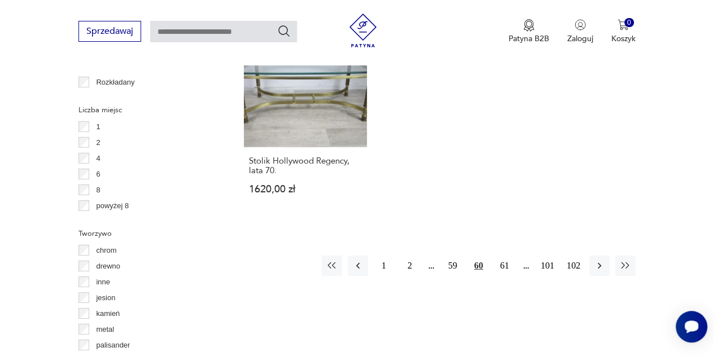
scroll to position [1655, 0]
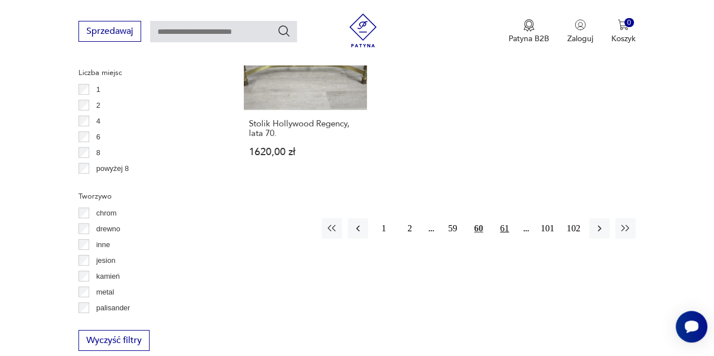
click at [504, 219] on button "61" at bounding box center [505, 229] width 20 height 20
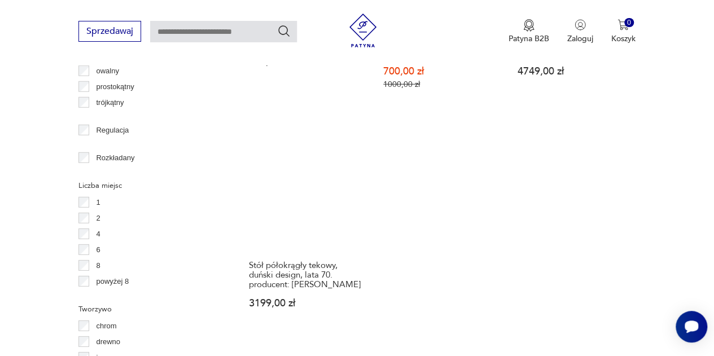
scroll to position [1542, 0]
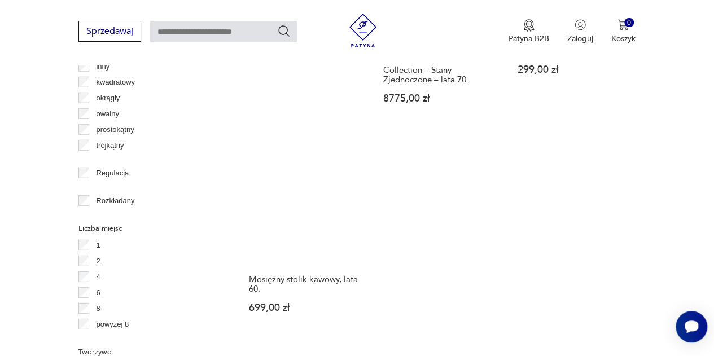
scroll to position [1711, 0]
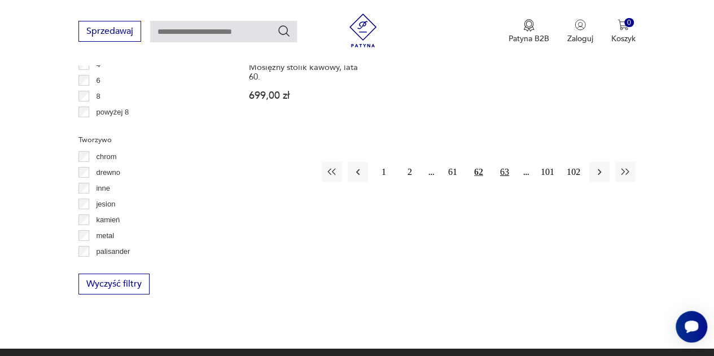
click at [505, 162] on button "63" at bounding box center [505, 172] width 20 height 20
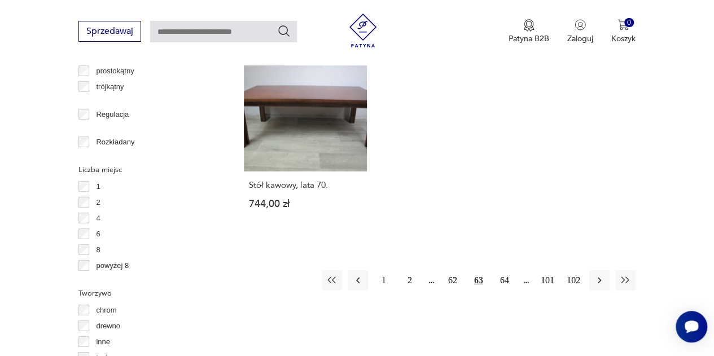
scroll to position [1598, 0]
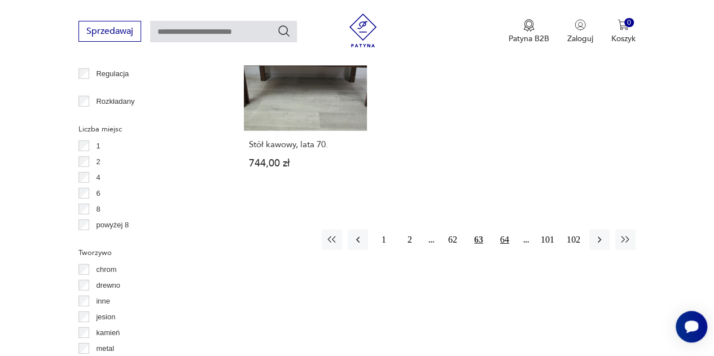
click at [501, 230] on button "64" at bounding box center [505, 240] width 20 height 20
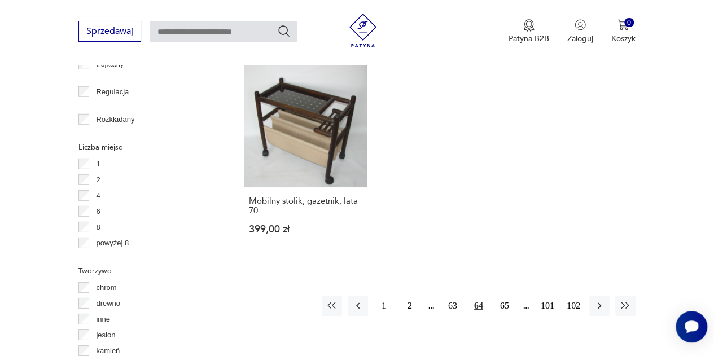
scroll to position [1655, 0]
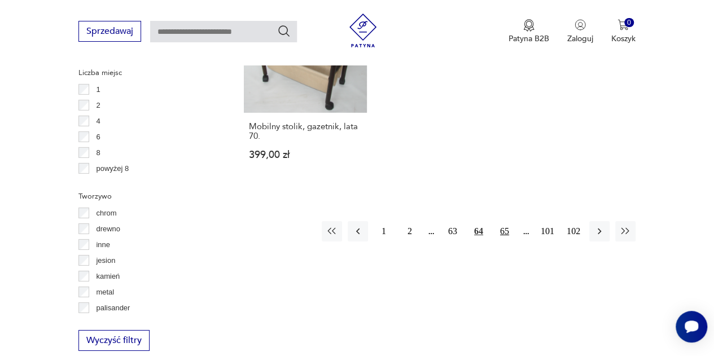
click at [499, 221] on button "65" at bounding box center [505, 231] width 20 height 20
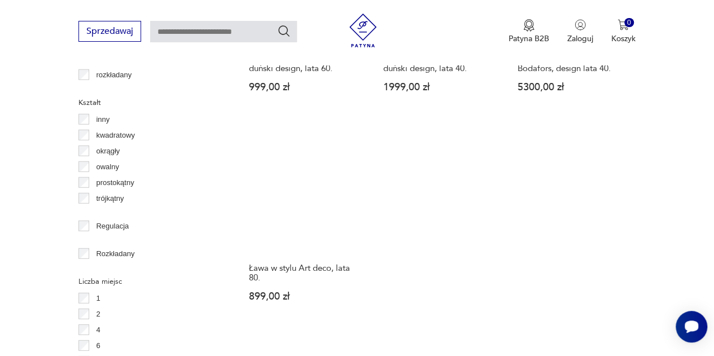
scroll to position [1485, 0]
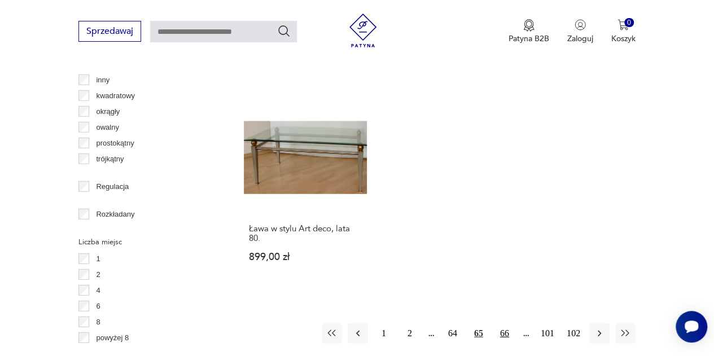
click at [502, 324] on button "66" at bounding box center [505, 334] width 20 height 20
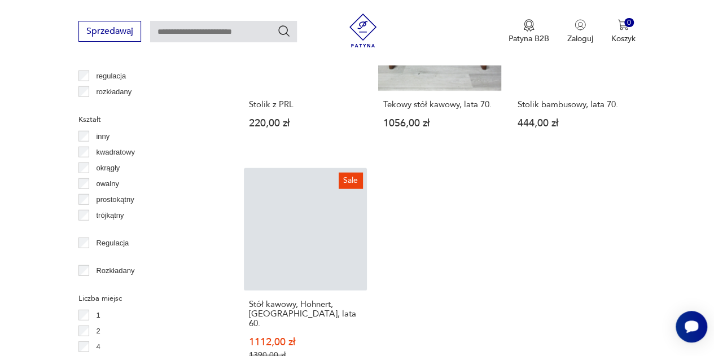
scroll to position [1542, 0]
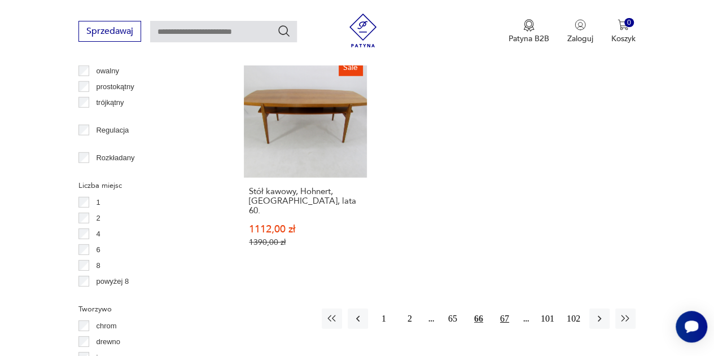
click at [504, 309] on button "67" at bounding box center [505, 319] width 20 height 20
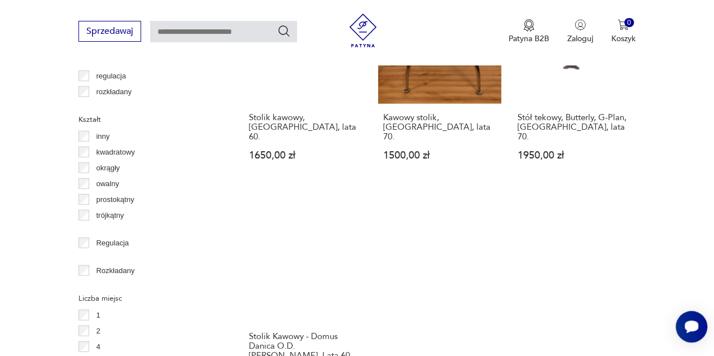
scroll to position [1655, 0]
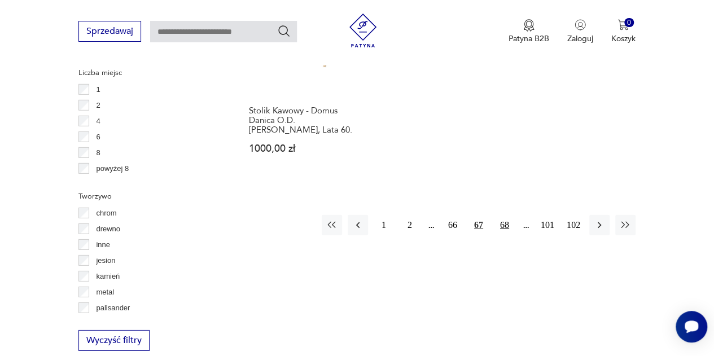
click at [504, 215] on button "68" at bounding box center [505, 225] width 20 height 20
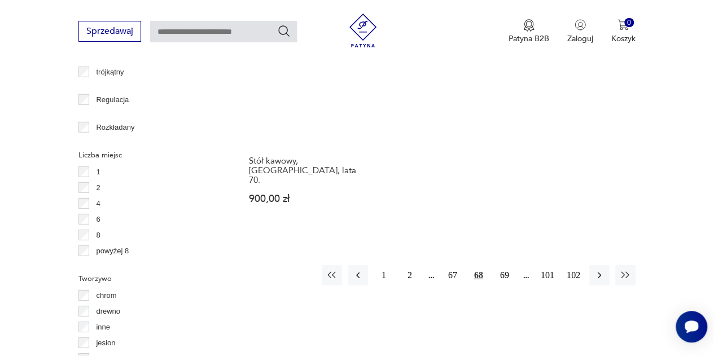
scroll to position [1655, 0]
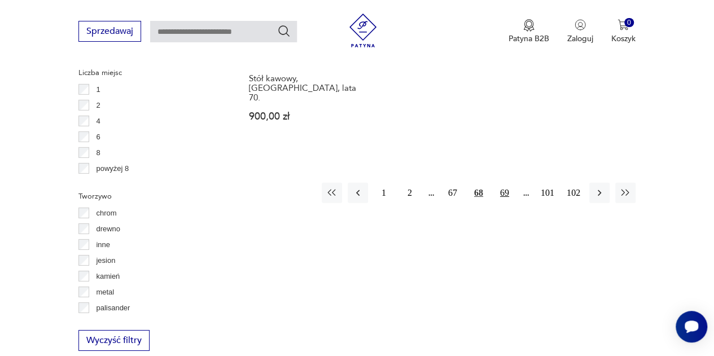
click at [503, 183] on button "69" at bounding box center [505, 193] width 20 height 20
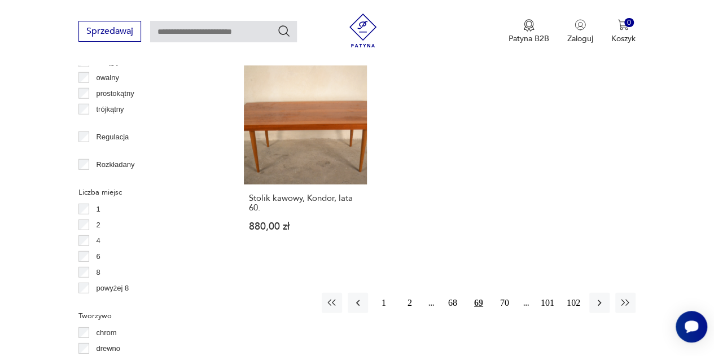
scroll to position [1542, 0]
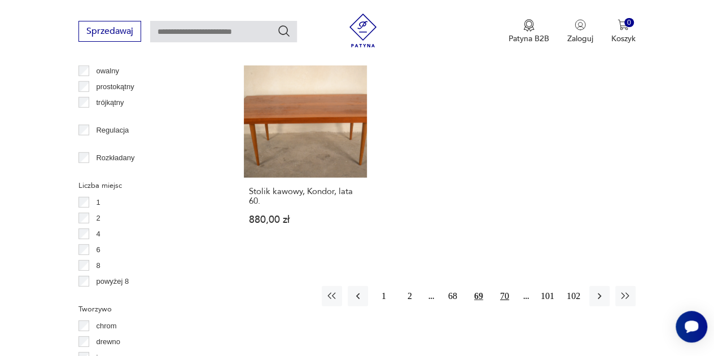
click at [508, 286] on button "70" at bounding box center [505, 296] width 20 height 20
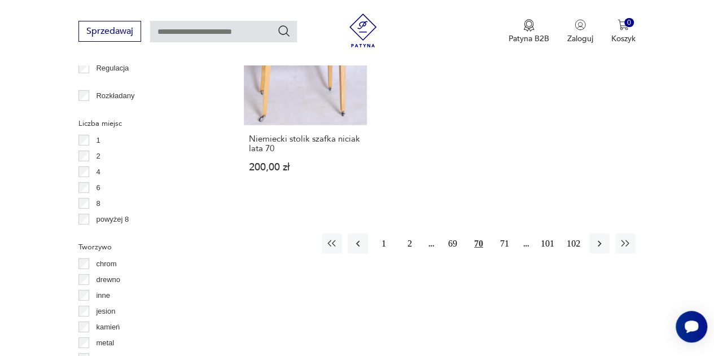
scroll to position [1655, 0]
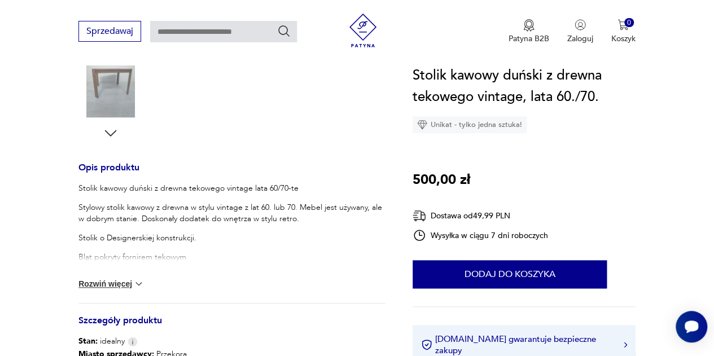
scroll to position [395, 0]
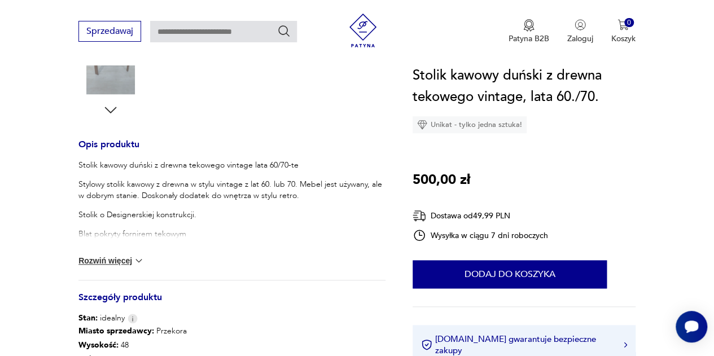
click at [91, 261] on button "Rozwiń więcej" at bounding box center [111, 260] width 66 height 11
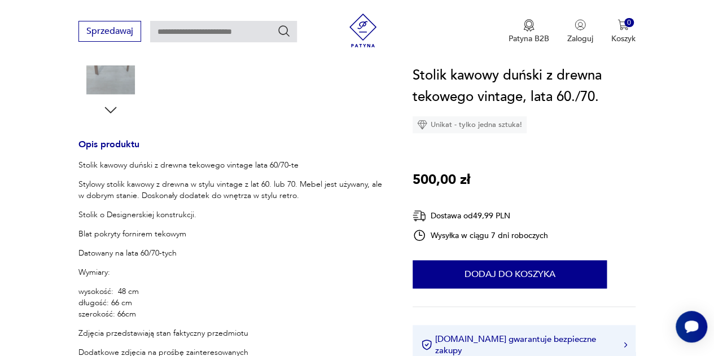
scroll to position [113, 0]
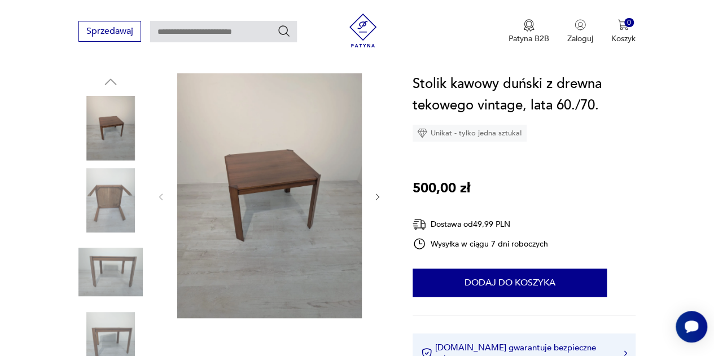
click at [377, 199] on icon "button" at bounding box center [377, 197] width 3 height 6
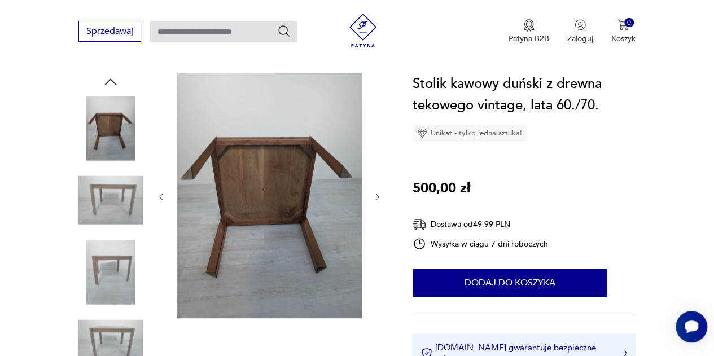
click at [377, 199] on icon "button" at bounding box center [377, 197] width 3 height 6
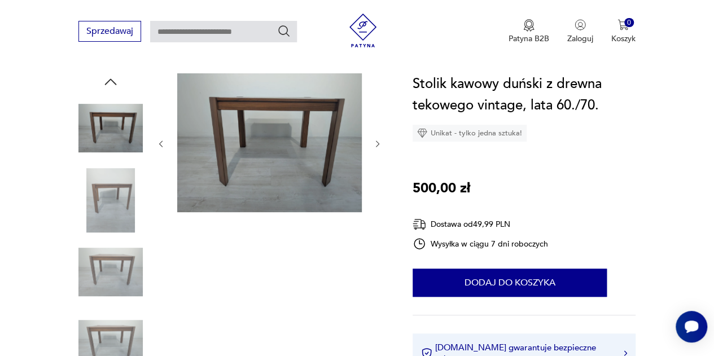
click at [377, 199] on div at bounding box center [269, 143] width 226 height 141
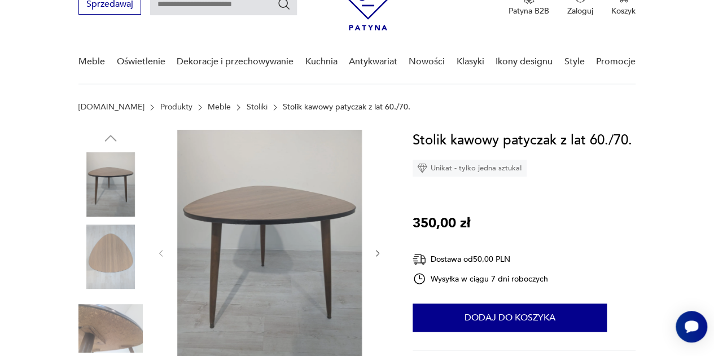
scroll to position [169, 0]
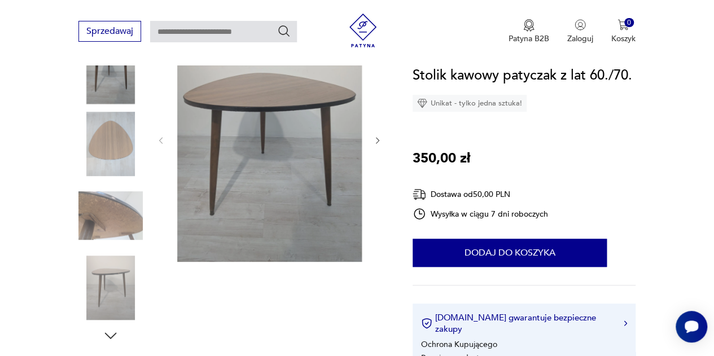
click at [122, 126] on img at bounding box center [110, 144] width 64 height 64
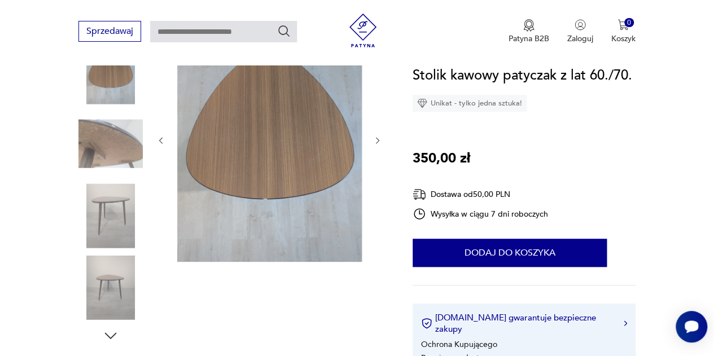
click at [124, 206] on img at bounding box center [110, 216] width 64 height 64
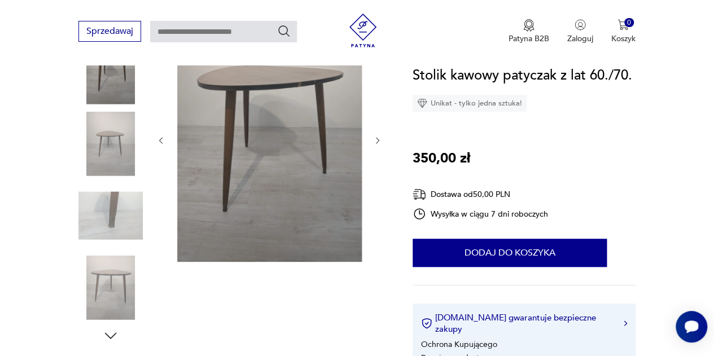
click at [104, 282] on img at bounding box center [110, 288] width 64 height 64
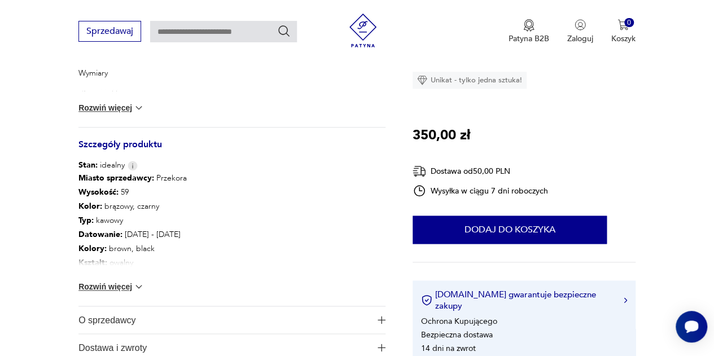
scroll to position [565, 0]
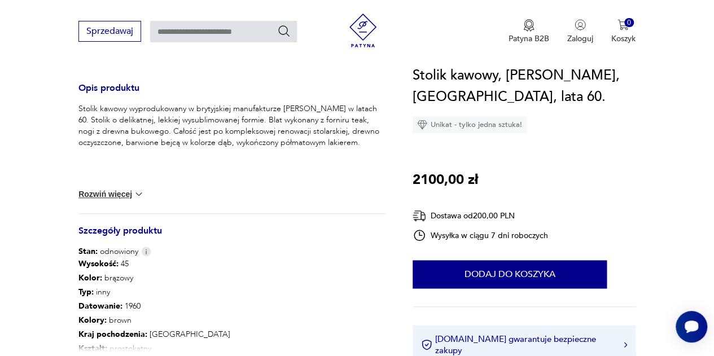
scroll to position [508, 0]
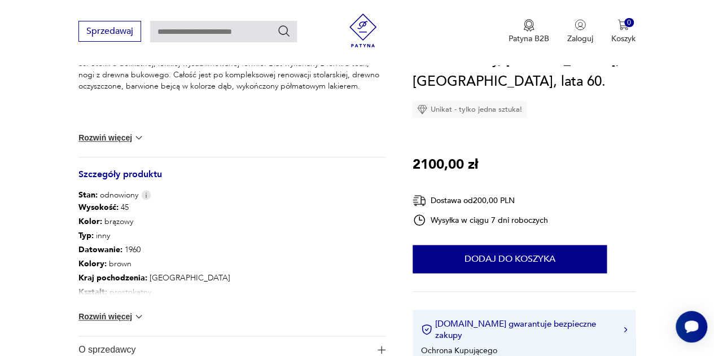
click at [125, 316] on button "Rozwiń więcej" at bounding box center [111, 316] width 66 height 11
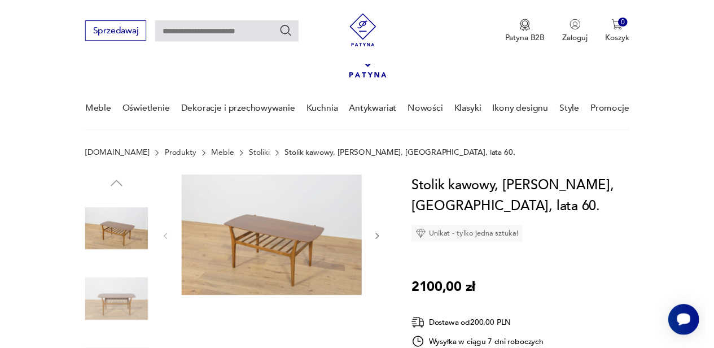
scroll to position [0, 0]
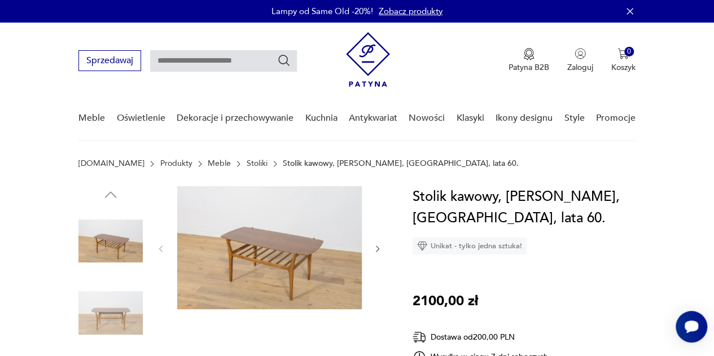
click at [379, 245] on icon "button" at bounding box center [377, 249] width 9 height 9
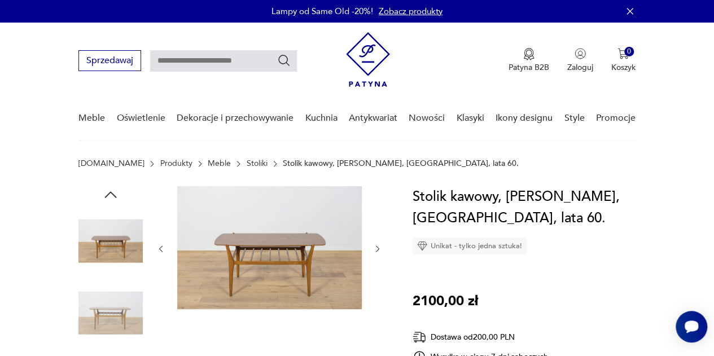
click at [379, 246] on icon "button" at bounding box center [377, 249] width 9 height 9
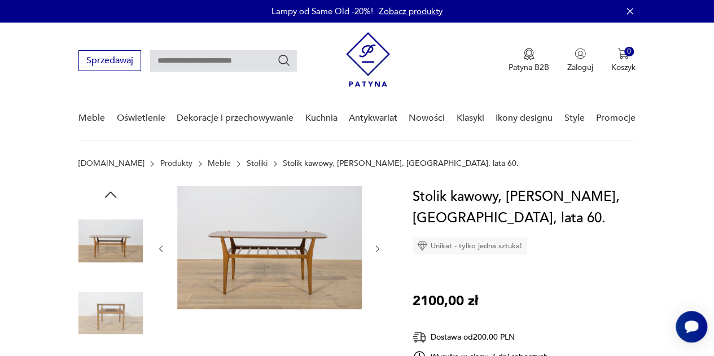
click at [379, 246] on icon "button" at bounding box center [377, 249] width 9 height 9
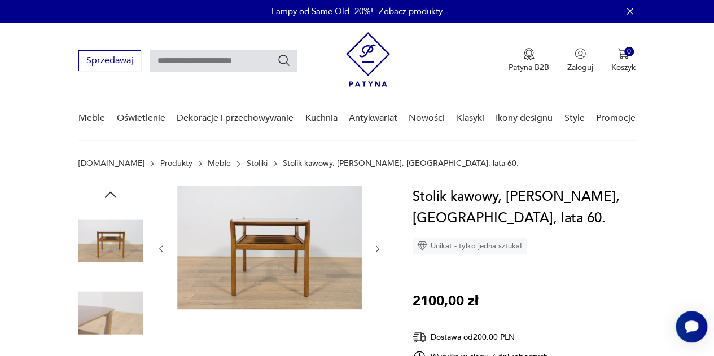
click at [379, 246] on icon "button" at bounding box center [377, 249] width 9 height 9
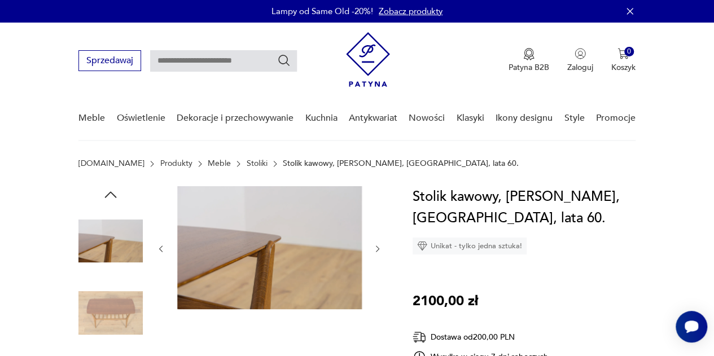
click at [379, 246] on icon "button" at bounding box center [377, 249] width 9 height 9
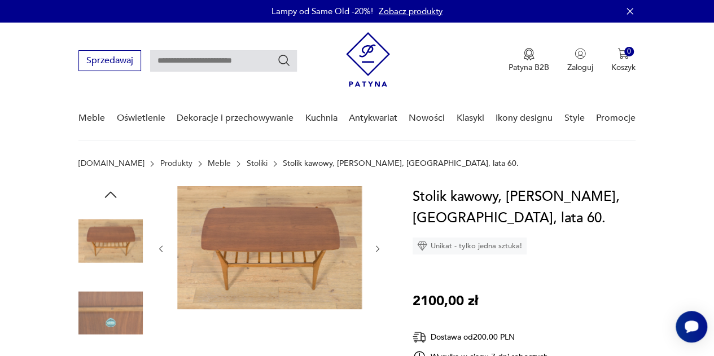
click at [379, 246] on icon "button" at bounding box center [377, 249] width 9 height 9
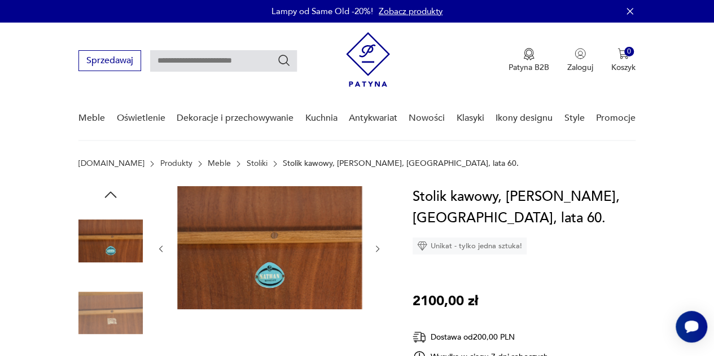
click at [379, 246] on icon "button" at bounding box center [377, 249] width 9 height 9
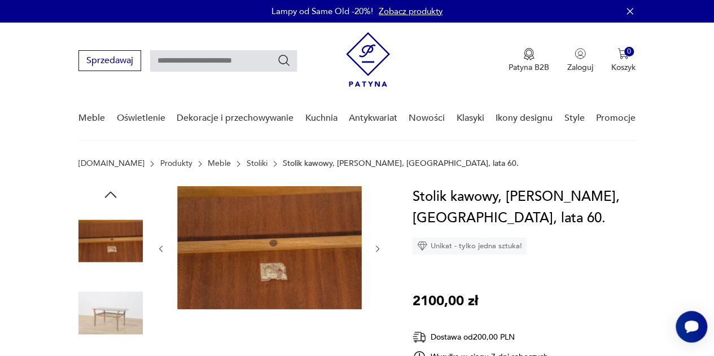
click at [379, 246] on icon "button" at bounding box center [377, 249] width 9 height 9
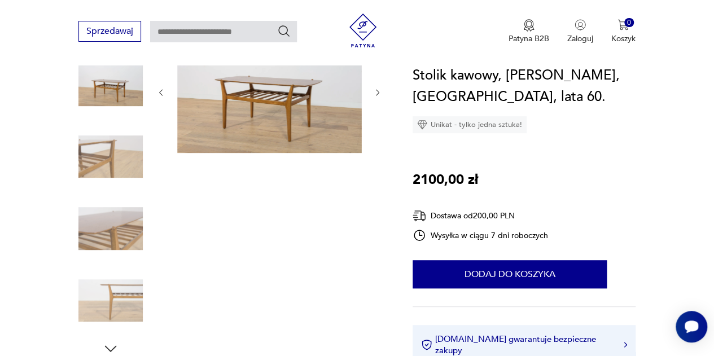
scroll to position [113, 0]
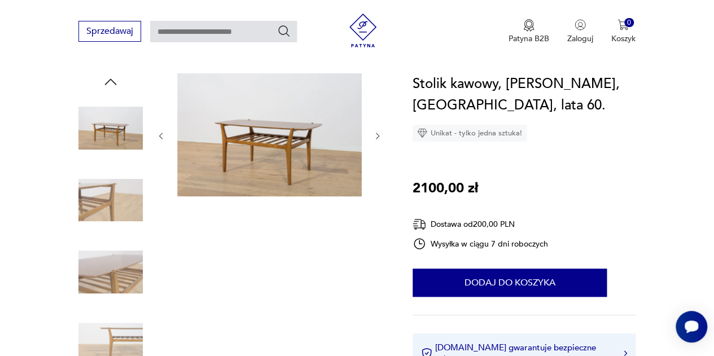
click at [248, 163] on img at bounding box center [269, 134] width 185 height 123
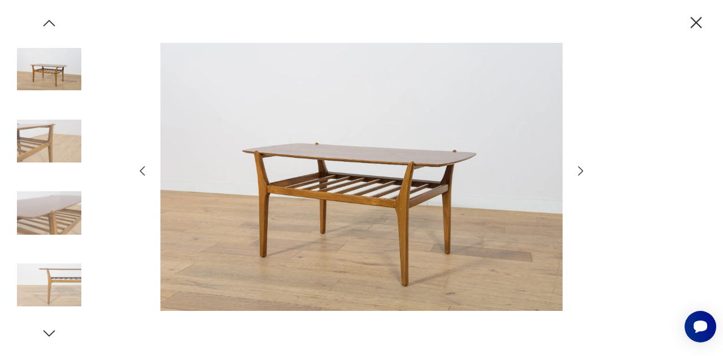
click at [582, 170] on icon "button" at bounding box center [580, 171] width 5 height 9
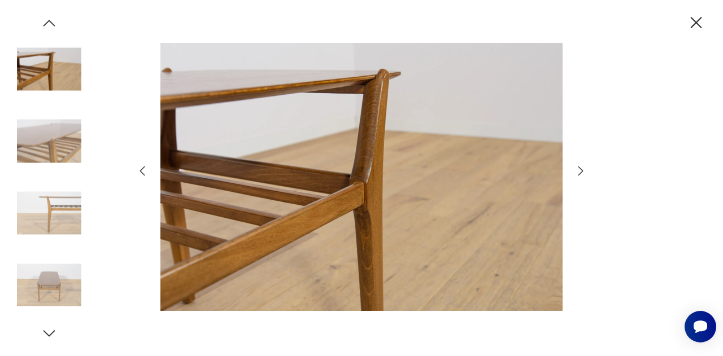
click at [582, 170] on icon "button" at bounding box center [580, 171] width 5 height 9
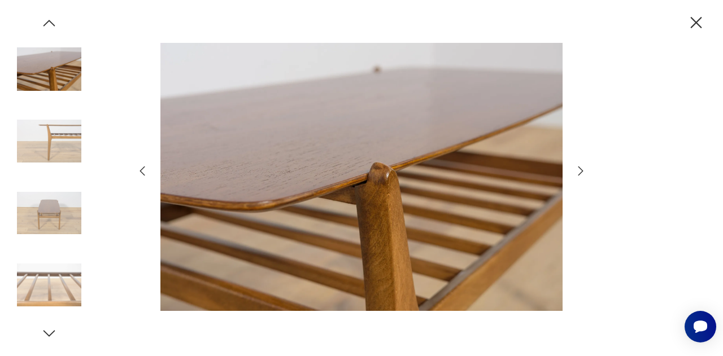
click at [582, 170] on icon "button" at bounding box center [580, 171] width 5 height 9
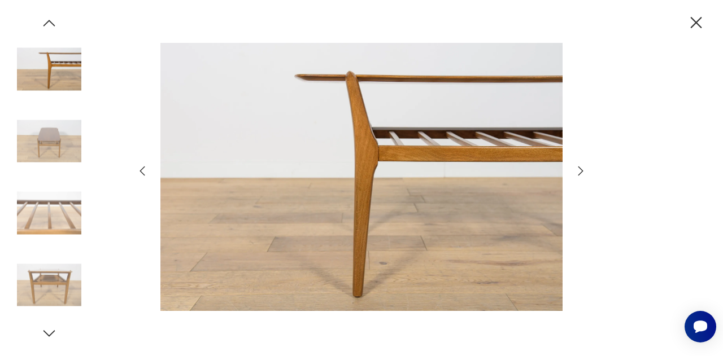
click at [582, 170] on icon "button" at bounding box center [580, 171] width 5 height 9
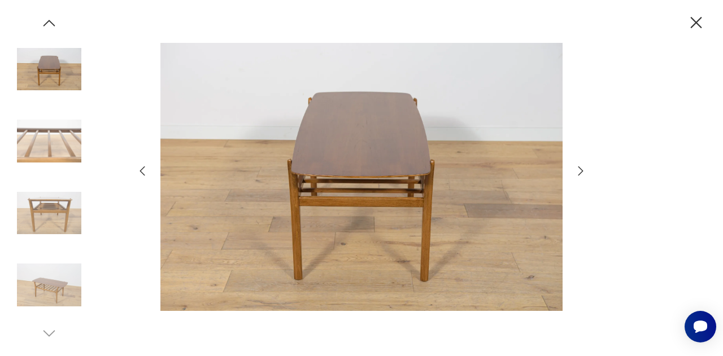
click at [582, 170] on icon "button" at bounding box center [580, 171] width 5 height 9
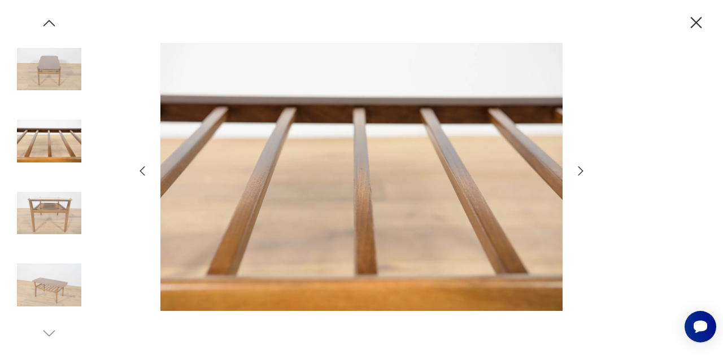
click at [582, 170] on icon "button" at bounding box center [580, 171] width 5 height 9
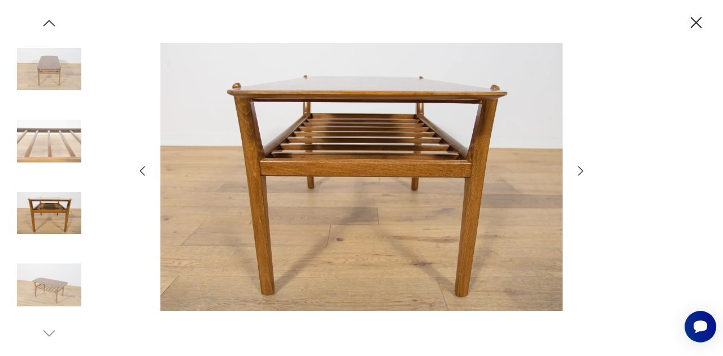
click at [582, 170] on icon "button" at bounding box center [580, 171] width 5 height 9
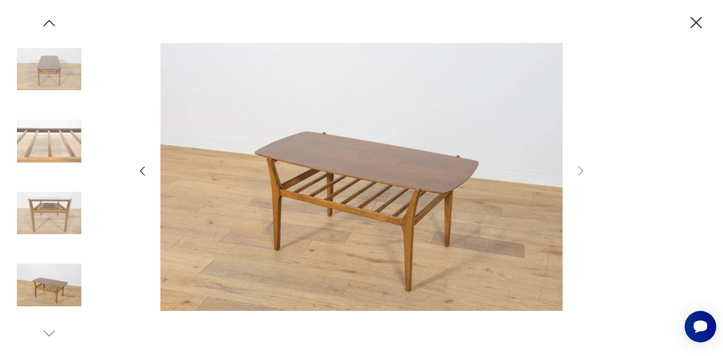
click at [695, 28] on icon "button" at bounding box center [696, 23] width 20 height 20
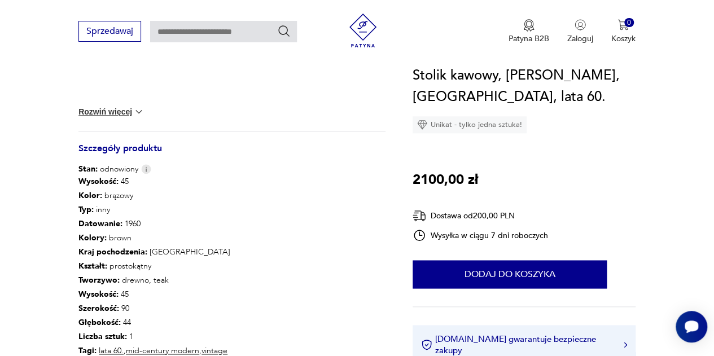
scroll to position [508, 0]
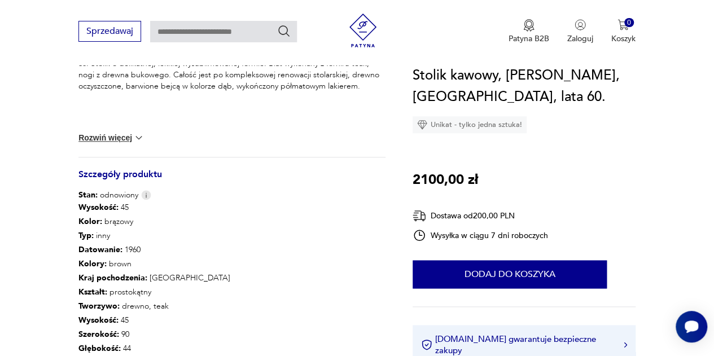
click at [129, 135] on button "Rozwiń więcej" at bounding box center [111, 137] width 66 height 11
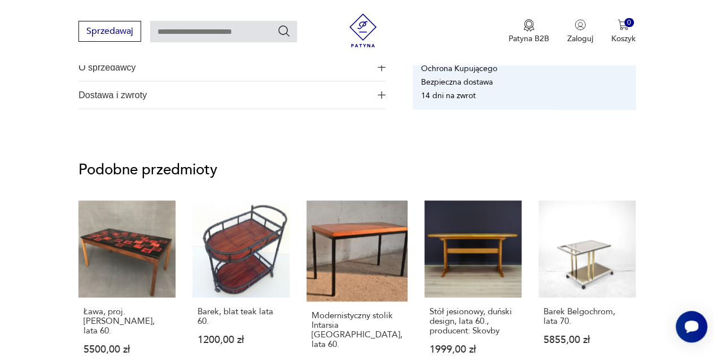
scroll to position [791, 0]
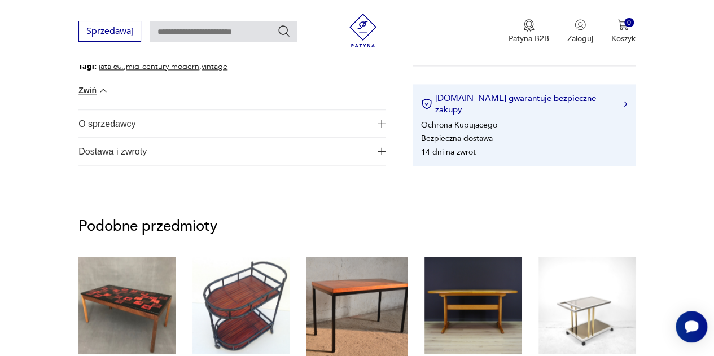
click at [116, 117] on span "O sprzedawcy" at bounding box center [224, 123] width 292 height 27
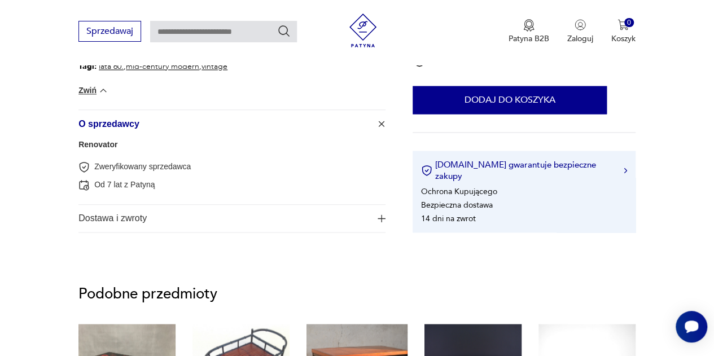
click at [136, 219] on span "Dostawa i zwroty" at bounding box center [224, 218] width 292 height 27
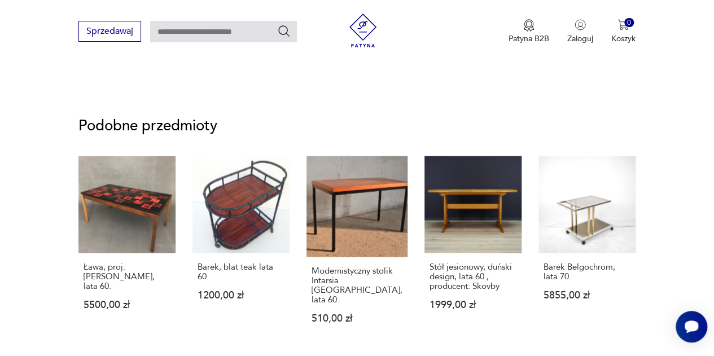
scroll to position [734, 0]
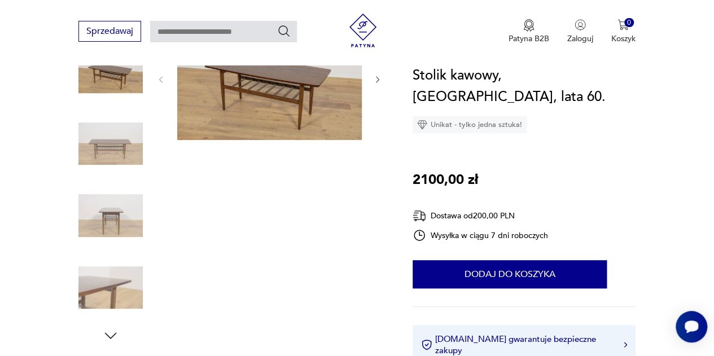
scroll to position [339, 0]
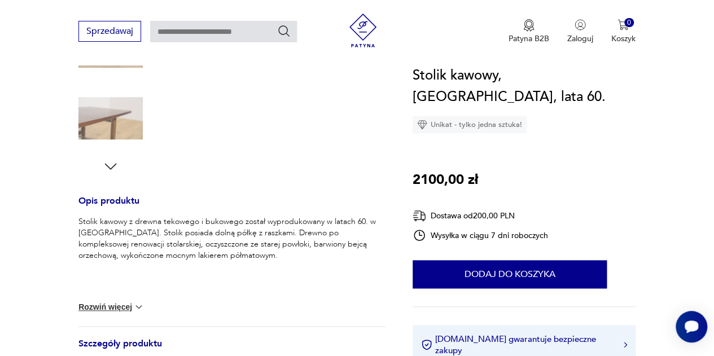
click at [134, 303] on img at bounding box center [138, 307] width 11 height 11
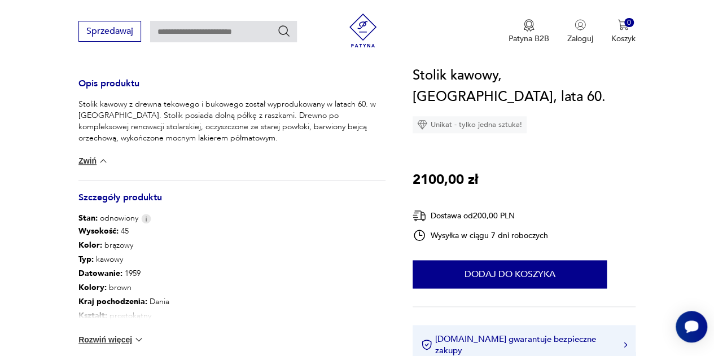
scroll to position [508, 0]
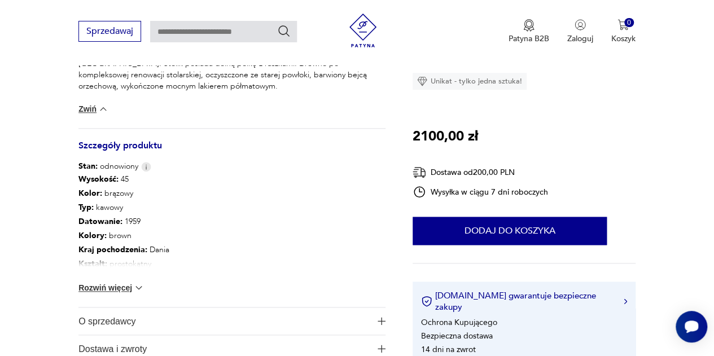
click at [125, 289] on button "Rozwiń więcej" at bounding box center [111, 287] width 66 height 11
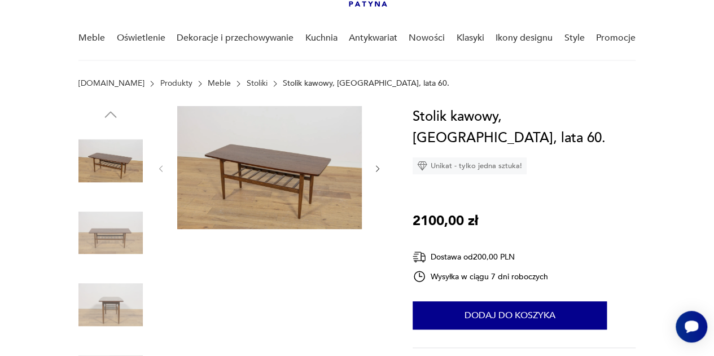
scroll to position [0, 0]
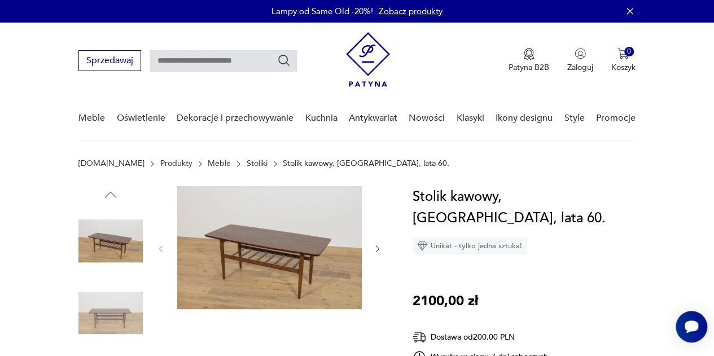
click at [379, 249] on icon "button" at bounding box center [377, 249] width 3 height 6
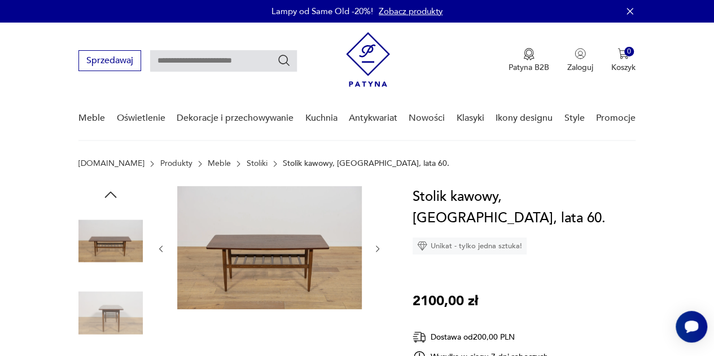
click at [378, 249] on icon "button" at bounding box center [377, 249] width 9 height 9
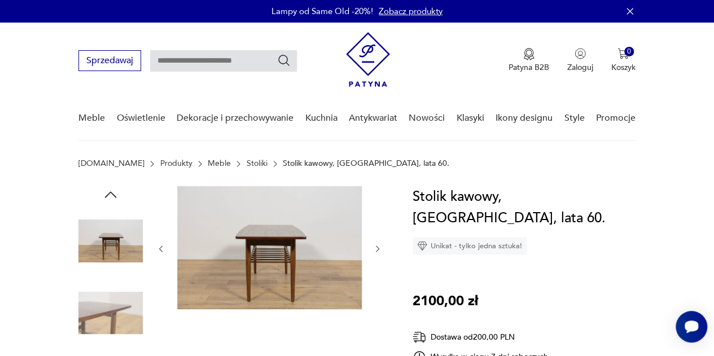
click at [378, 249] on icon "button" at bounding box center [377, 249] width 9 height 9
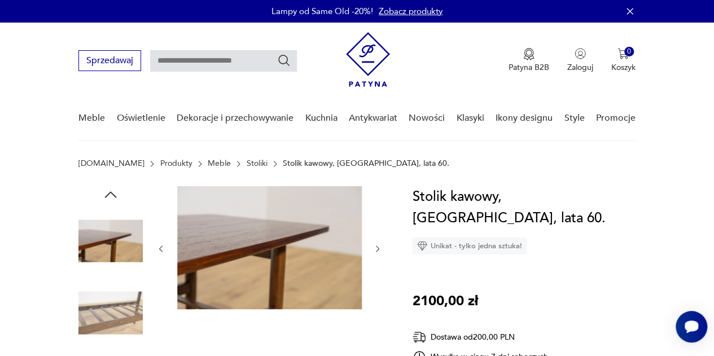
click at [378, 249] on icon "button" at bounding box center [377, 249] width 9 height 9
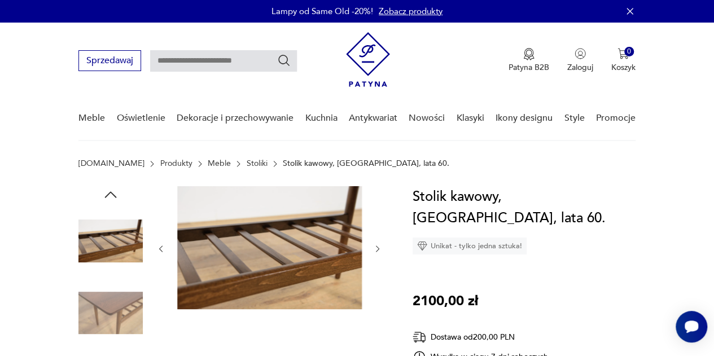
click at [378, 249] on icon "button" at bounding box center [377, 249] width 9 height 9
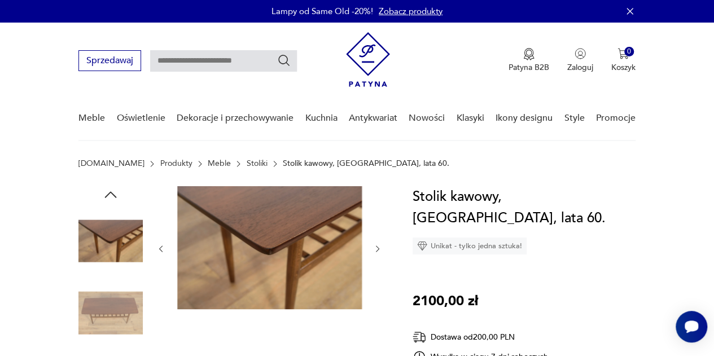
click at [377, 249] on icon "button" at bounding box center [377, 249] width 9 height 9
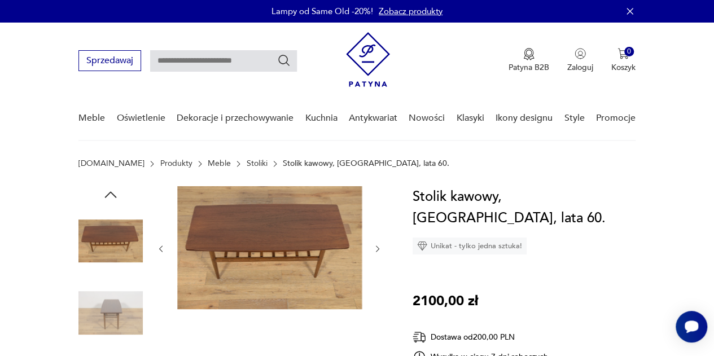
click at [376, 249] on icon "button" at bounding box center [377, 249] width 9 height 9
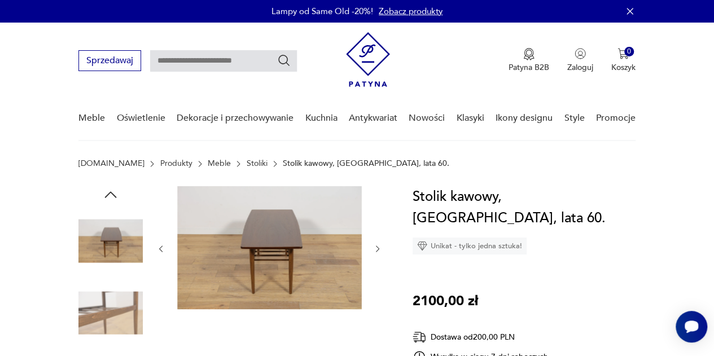
click at [376, 249] on icon "button" at bounding box center [377, 249] width 9 height 9
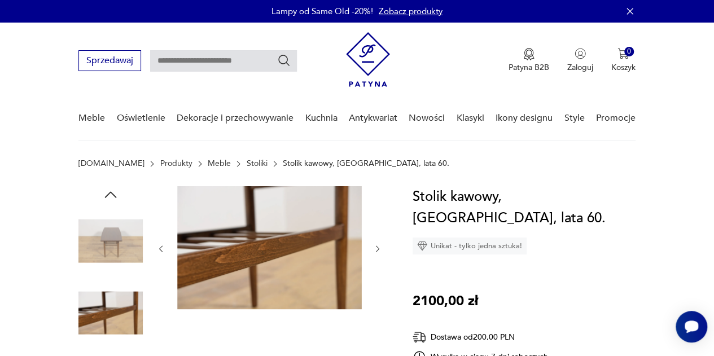
click at [376, 249] on icon "button" at bounding box center [377, 249] width 9 height 9
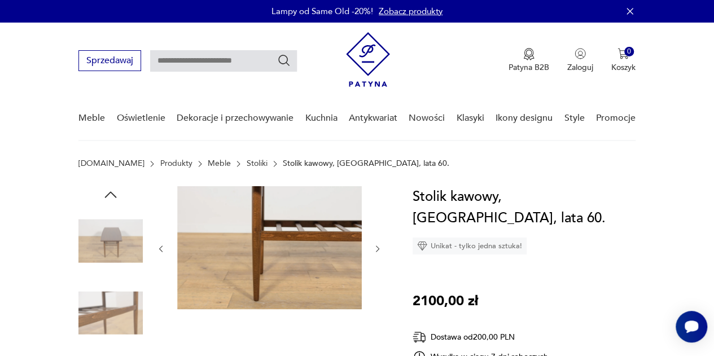
click at [376, 249] on icon "button" at bounding box center [377, 249] width 9 height 9
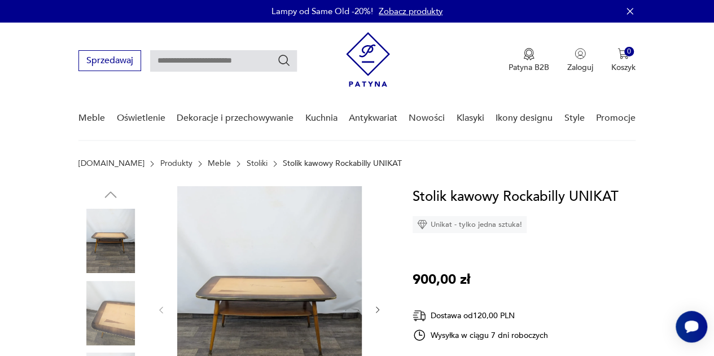
click at [291, 250] on img at bounding box center [269, 309] width 185 height 246
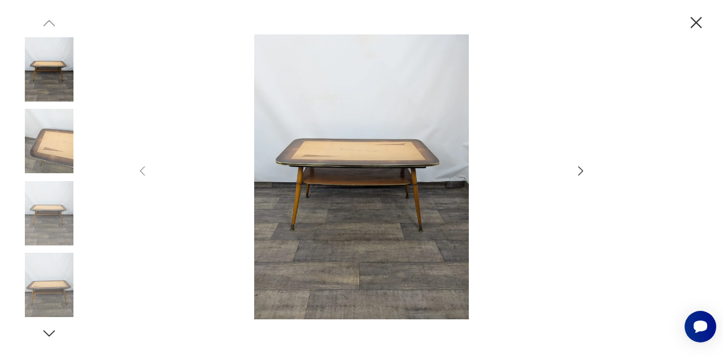
click at [581, 172] on icon "button" at bounding box center [581, 171] width 14 height 14
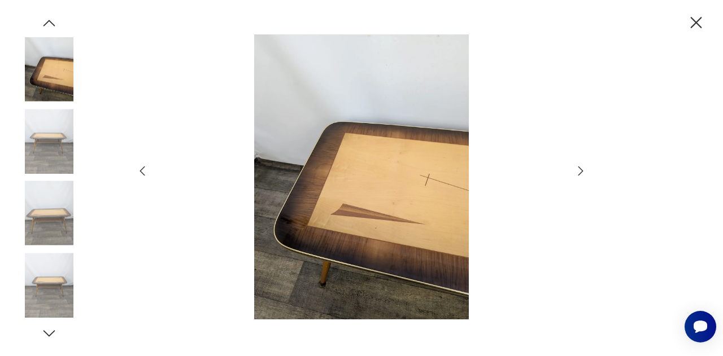
click at [581, 172] on icon "button" at bounding box center [581, 171] width 14 height 14
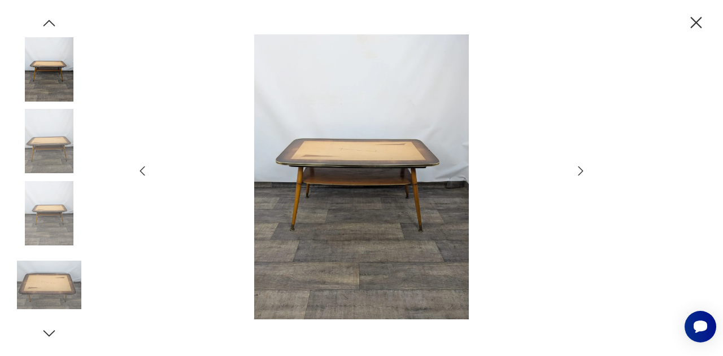
click at [581, 172] on icon "button" at bounding box center [581, 171] width 14 height 14
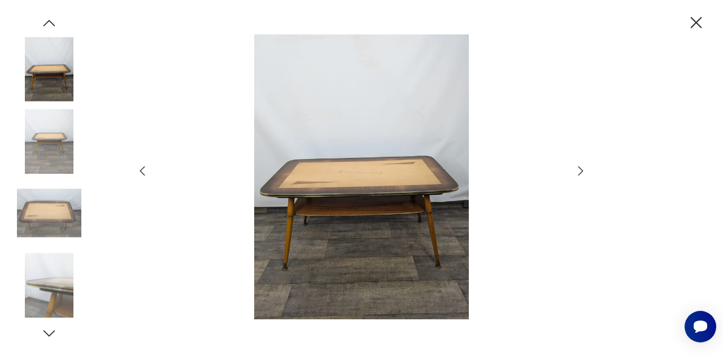
click at [581, 172] on icon "button" at bounding box center [581, 171] width 14 height 14
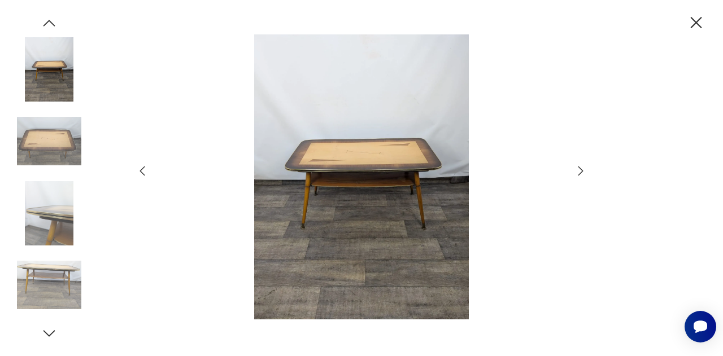
click at [581, 172] on icon "button" at bounding box center [581, 171] width 14 height 14
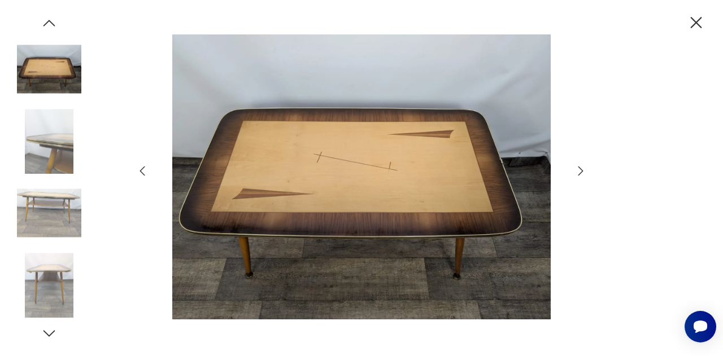
click at [581, 172] on icon "button" at bounding box center [581, 171] width 14 height 14
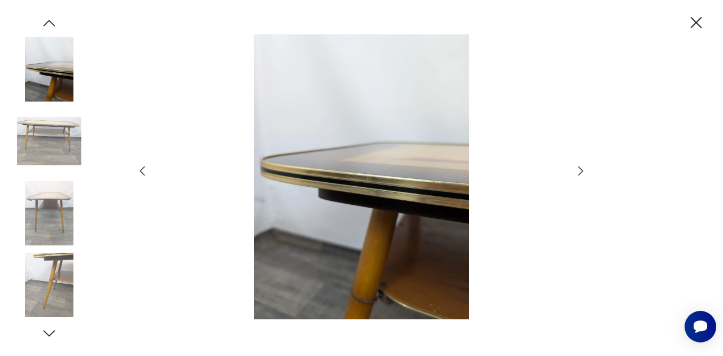
click at [581, 172] on icon "button" at bounding box center [581, 171] width 14 height 14
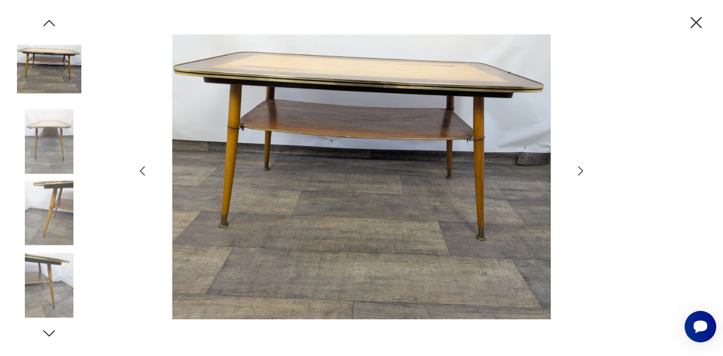
click at [575, 170] on icon "button" at bounding box center [581, 171] width 14 height 14
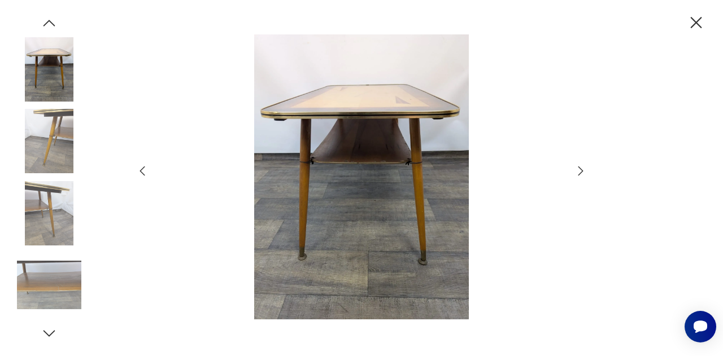
click at [575, 170] on icon "button" at bounding box center [581, 171] width 14 height 14
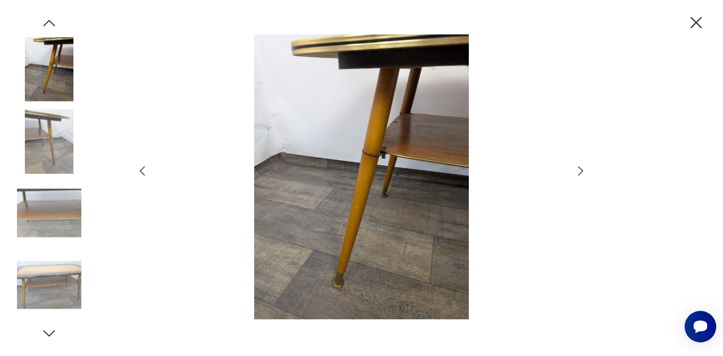
click at [575, 170] on icon "button" at bounding box center [581, 171] width 14 height 14
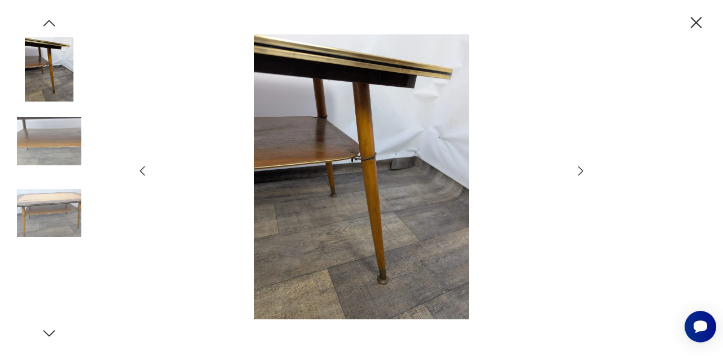
click at [575, 170] on icon "button" at bounding box center [581, 171] width 14 height 14
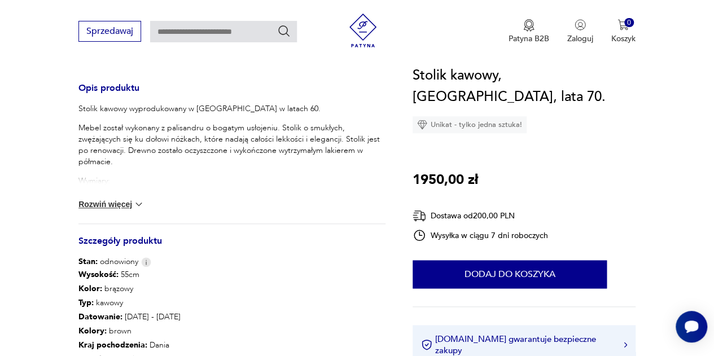
scroll to position [565, 0]
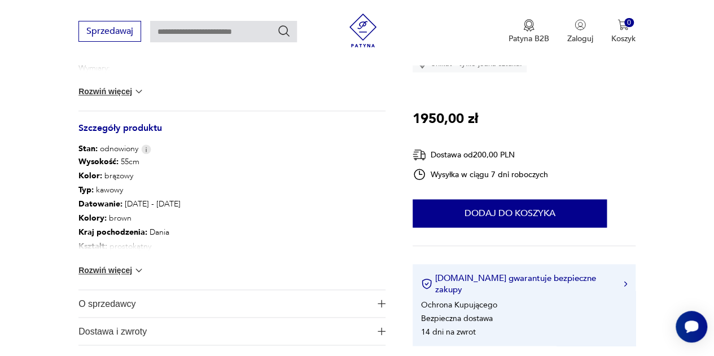
click at [126, 268] on button "Rozwiń więcej" at bounding box center [111, 270] width 66 height 11
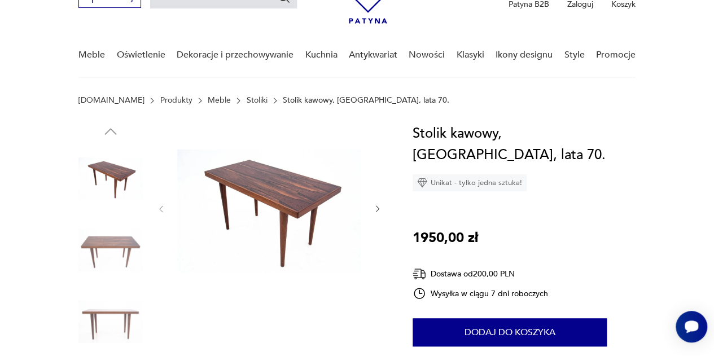
scroll to position [0, 0]
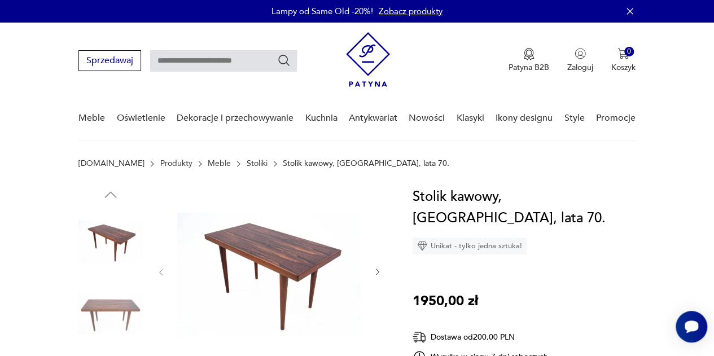
click at [379, 271] on icon "button" at bounding box center [377, 272] width 9 height 9
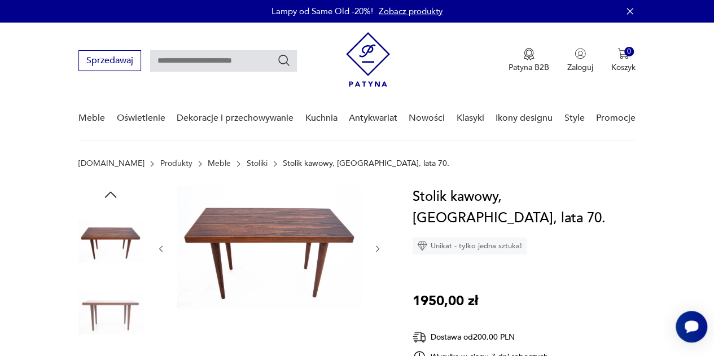
click at [379, 269] on div at bounding box center [269, 248] width 226 height 125
click at [299, 226] on img at bounding box center [269, 247] width 185 height 123
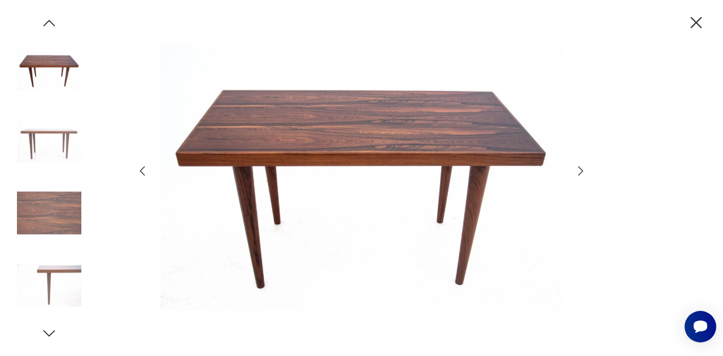
click at [578, 168] on icon "button" at bounding box center [581, 171] width 14 height 14
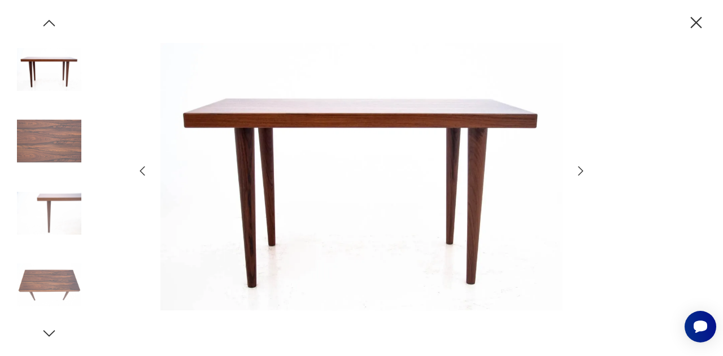
click at [578, 168] on icon "button" at bounding box center [581, 171] width 14 height 14
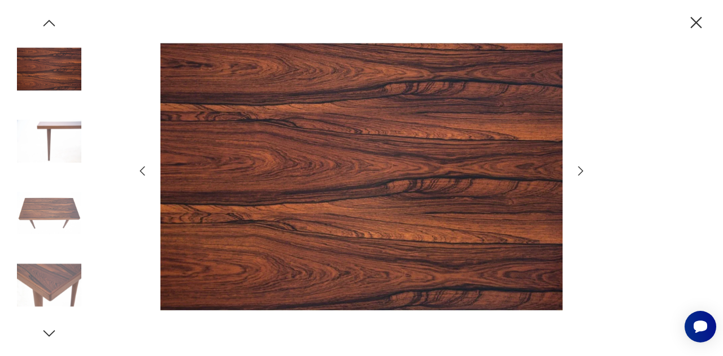
click at [582, 171] on icon "button" at bounding box center [580, 171] width 5 height 9
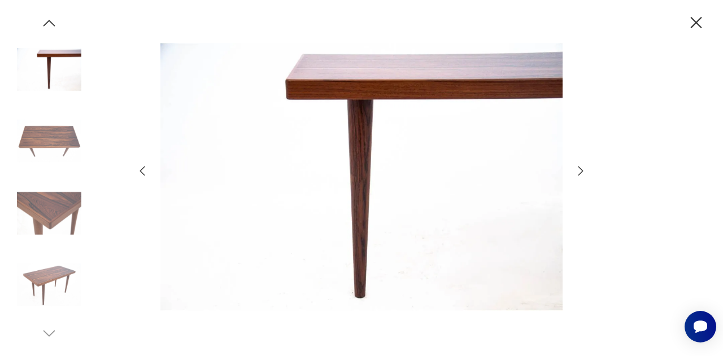
click at [582, 170] on icon "button" at bounding box center [581, 171] width 14 height 14
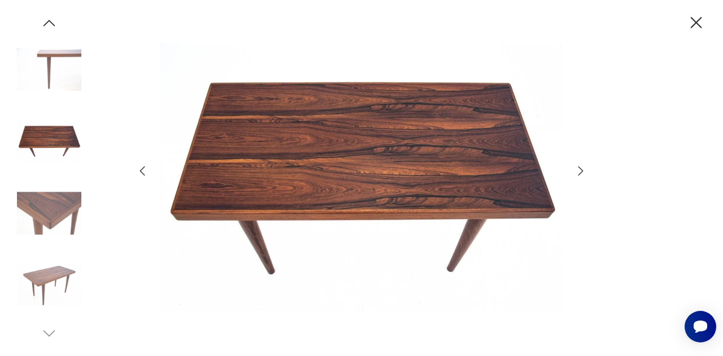
click at [582, 170] on icon "button" at bounding box center [581, 171] width 14 height 14
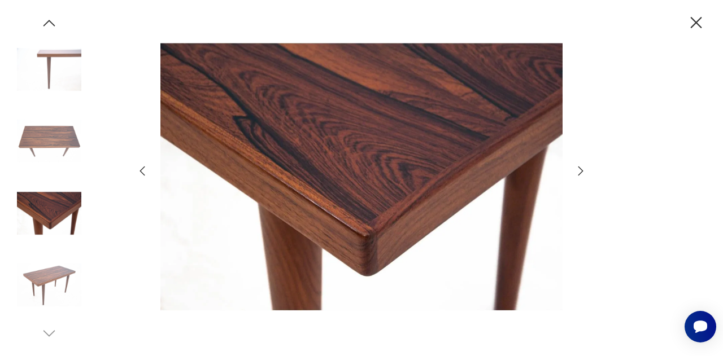
click at [582, 171] on icon "button" at bounding box center [581, 171] width 14 height 14
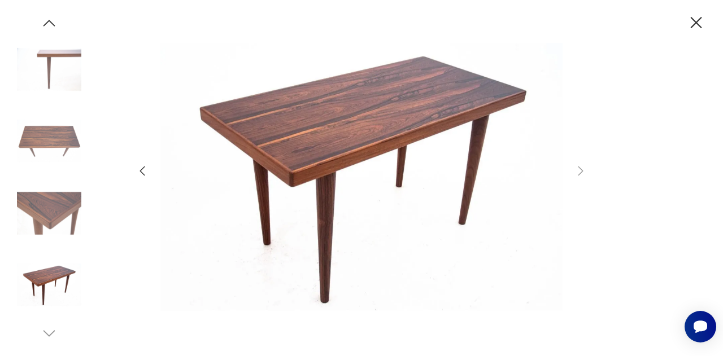
click at [695, 24] on icon "button" at bounding box center [696, 22] width 11 height 11
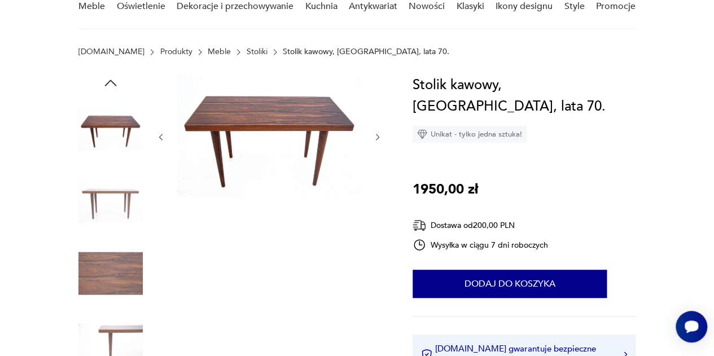
scroll to position [56, 0]
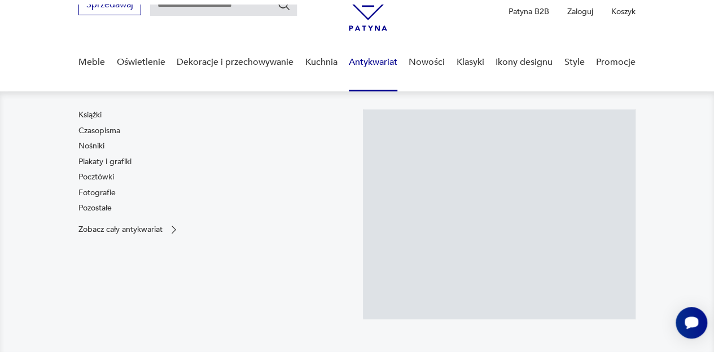
scroll to position [169, 0]
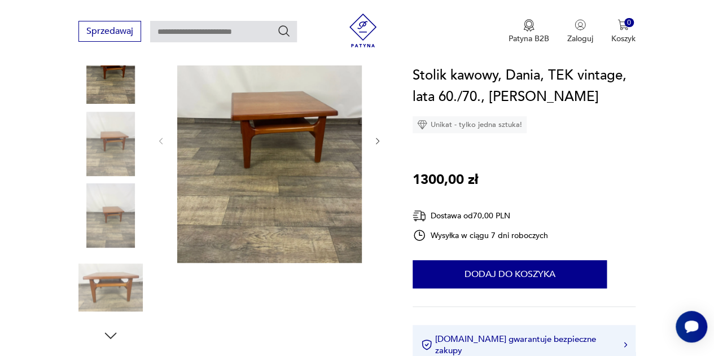
click at [103, 136] on img at bounding box center [110, 144] width 64 height 64
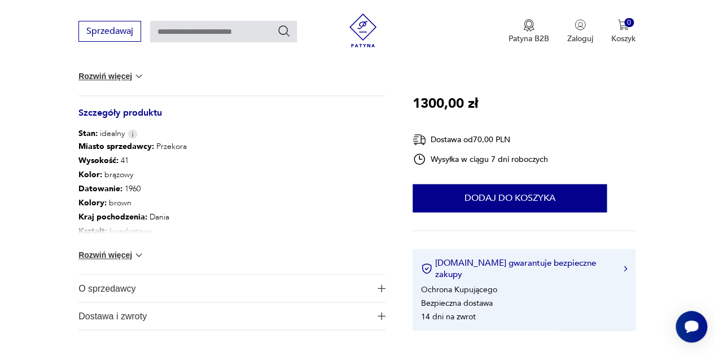
scroll to position [621, 0]
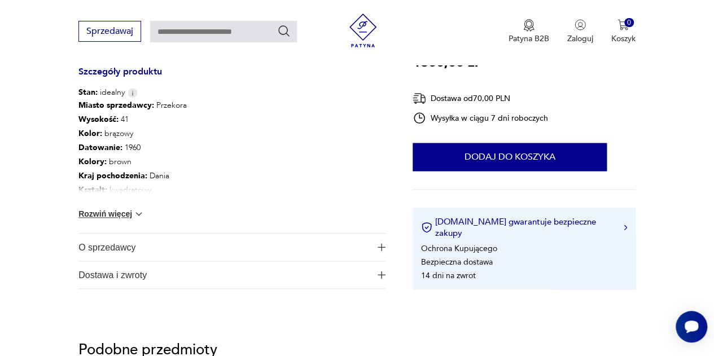
click at [126, 210] on button "Rozwiń więcej" at bounding box center [111, 213] width 66 height 11
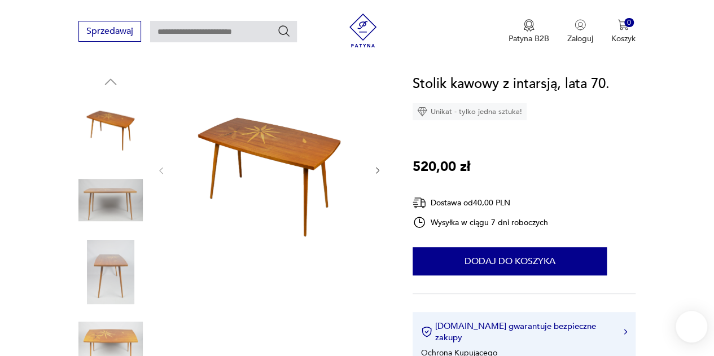
click at [254, 126] on img at bounding box center [269, 169] width 185 height 193
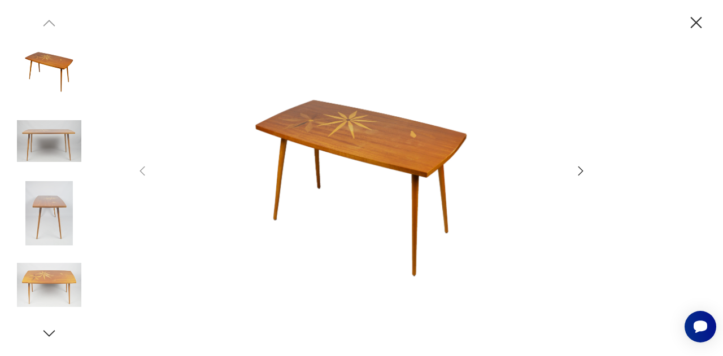
click at [582, 173] on icon "button" at bounding box center [581, 171] width 14 height 14
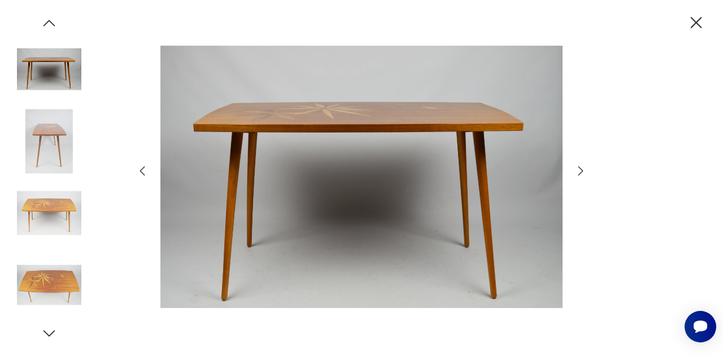
click at [582, 173] on icon "button" at bounding box center [580, 171] width 5 height 9
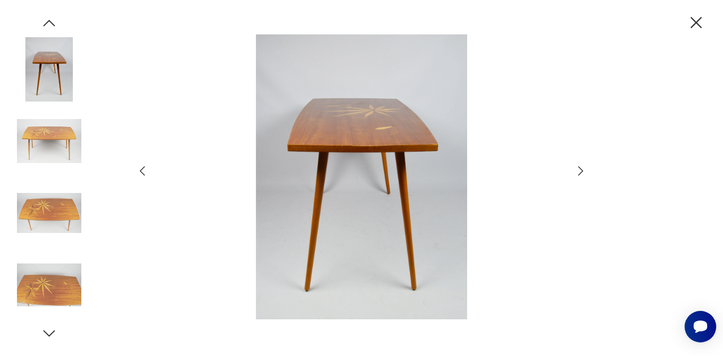
click at [582, 173] on icon "button" at bounding box center [580, 171] width 5 height 9
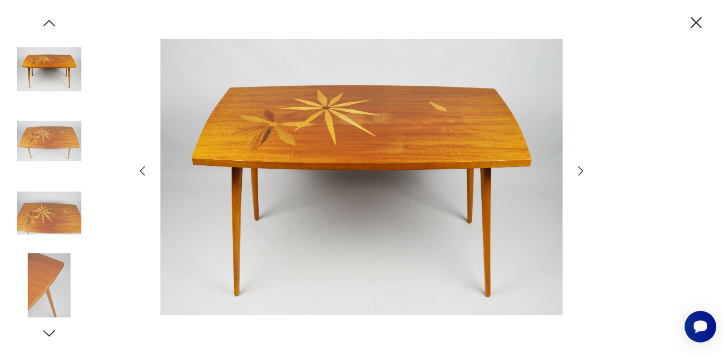
click at [582, 173] on icon "button" at bounding box center [580, 171] width 5 height 9
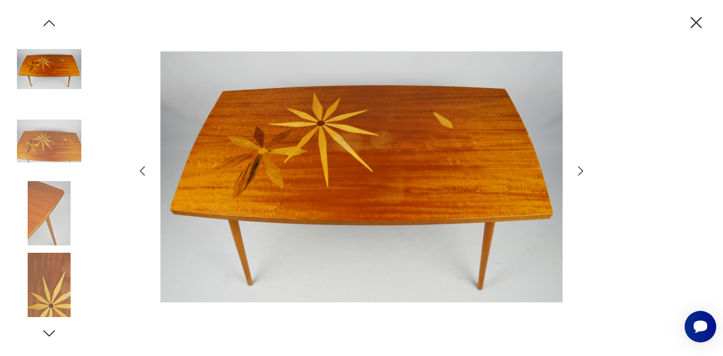
click at [582, 173] on icon "button" at bounding box center [580, 171] width 5 height 9
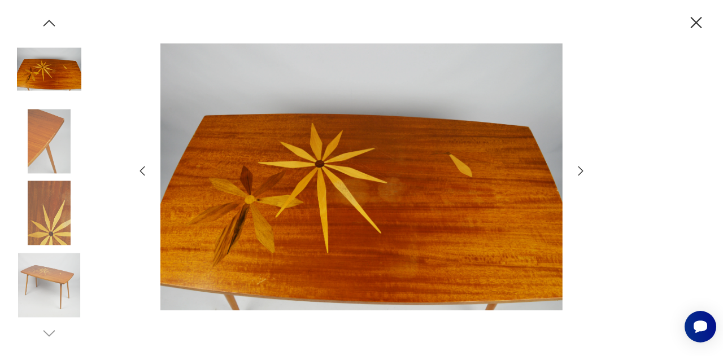
click at [582, 173] on icon "button" at bounding box center [580, 171] width 5 height 9
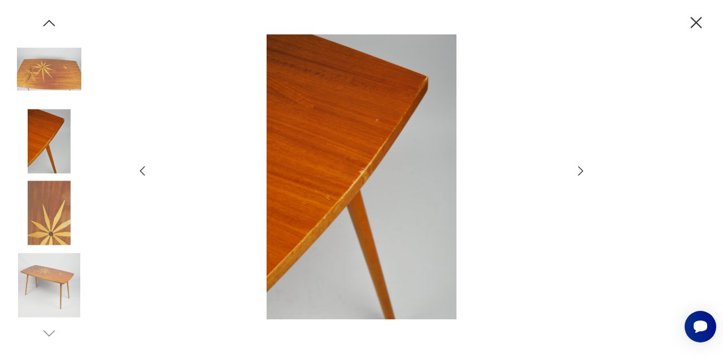
click at [582, 173] on icon "button" at bounding box center [580, 171] width 5 height 9
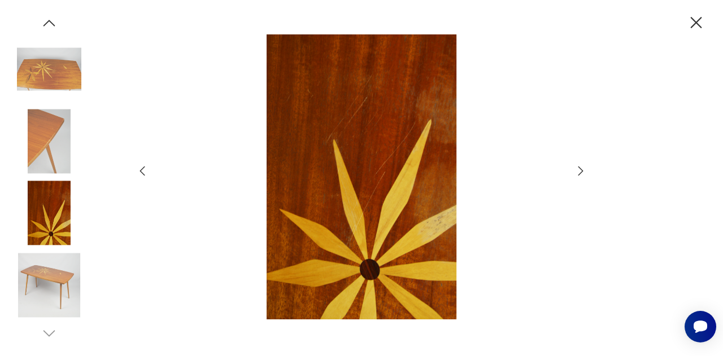
click at [582, 173] on icon "button" at bounding box center [580, 171] width 5 height 9
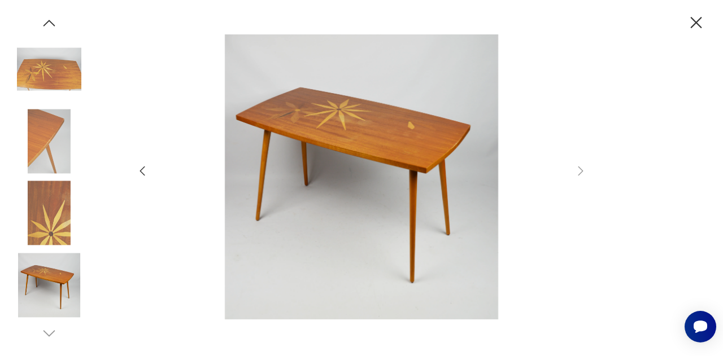
click at [696, 22] on icon "button" at bounding box center [696, 22] width 11 height 11
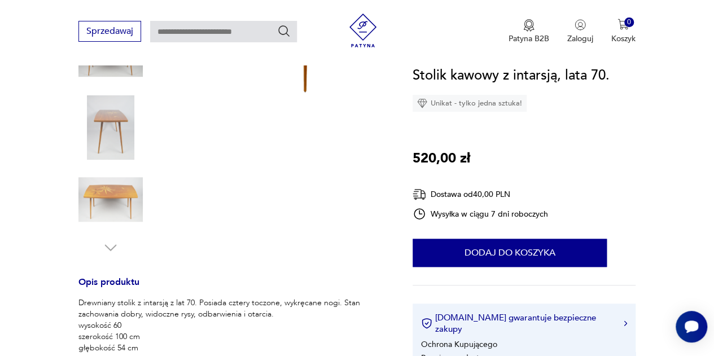
scroll to position [339, 0]
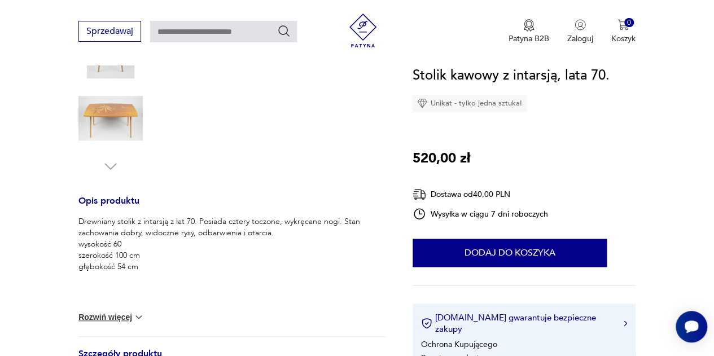
click at [126, 321] on button "Rozwiń więcej" at bounding box center [111, 317] width 66 height 11
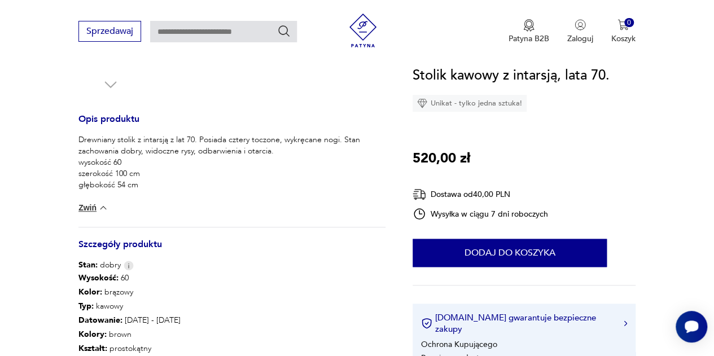
scroll to position [508, 0]
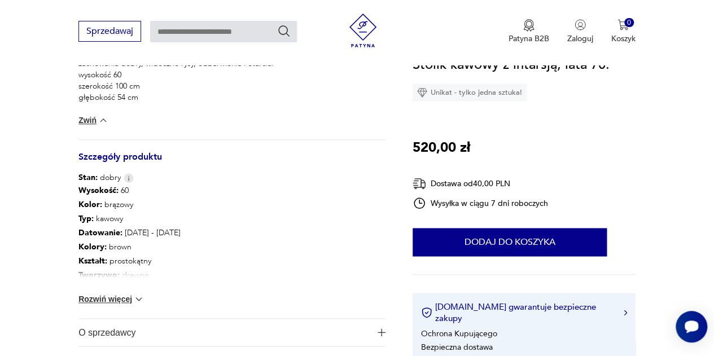
click at [126, 301] on button "Rozwiń więcej" at bounding box center [111, 299] width 66 height 11
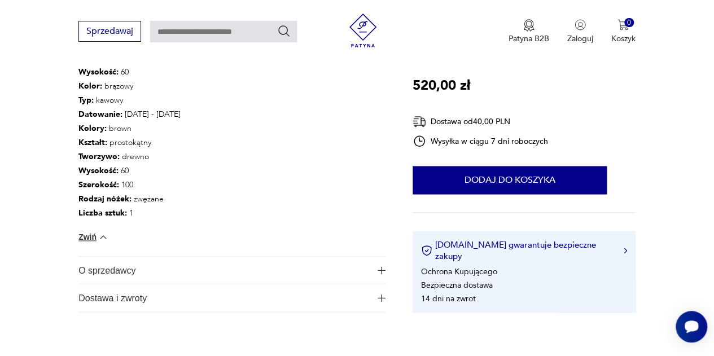
scroll to position [678, 0]
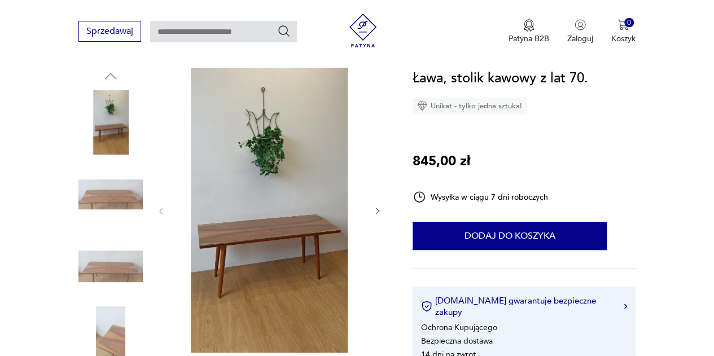
scroll to position [113, 0]
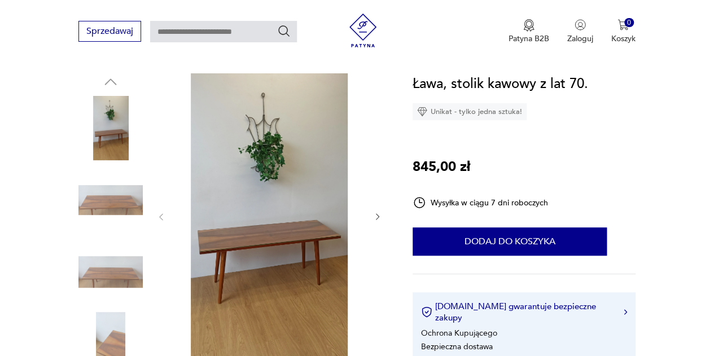
click at [376, 220] on icon "button" at bounding box center [377, 216] width 9 height 9
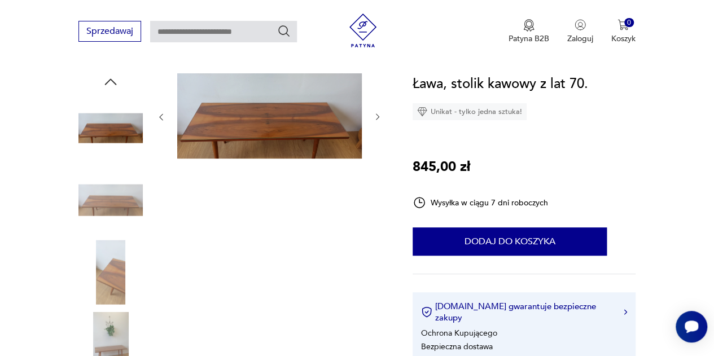
scroll to position [0, 0]
click at [377, 116] on icon "button" at bounding box center [377, 116] width 9 height 9
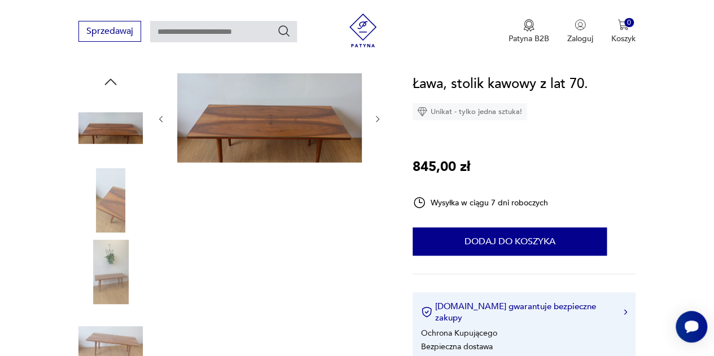
click at [377, 116] on icon "button" at bounding box center [377, 119] width 9 height 9
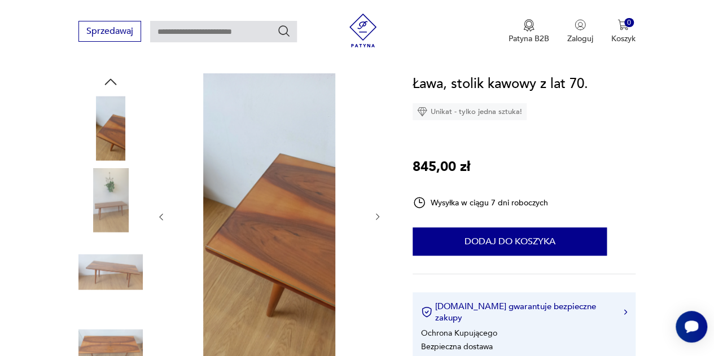
click at [378, 215] on icon "button" at bounding box center [377, 216] width 9 height 9
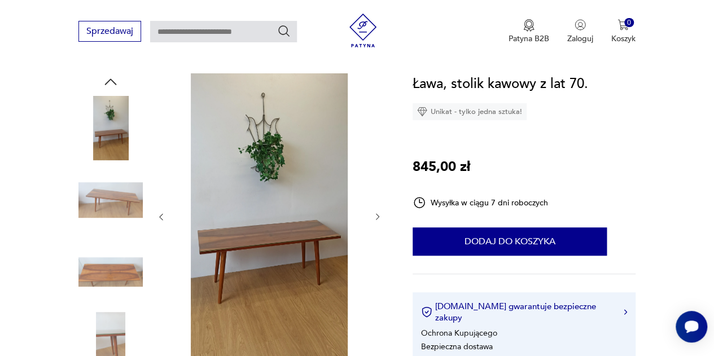
click at [378, 217] on icon "button" at bounding box center [377, 216] width 9 height 9
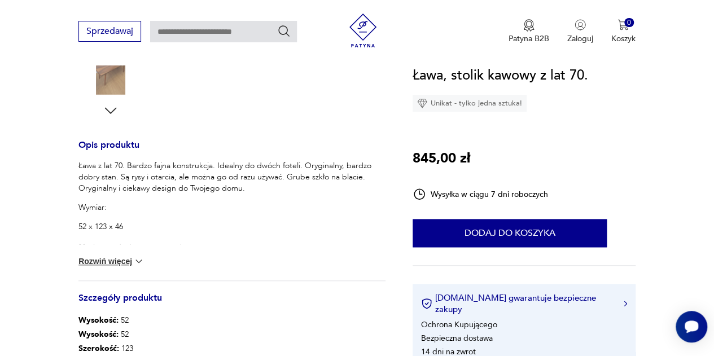
scroll to position [395, 0]
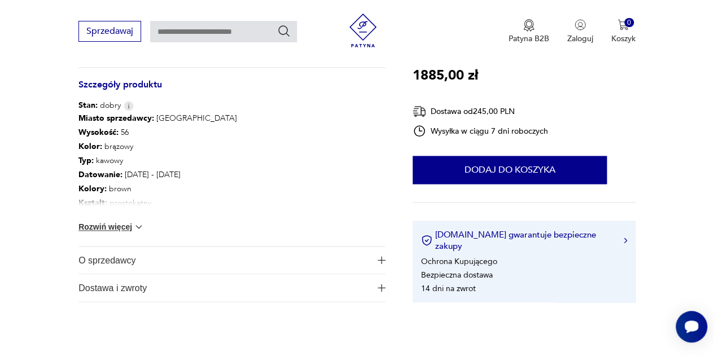
scroll to position [678, 0]
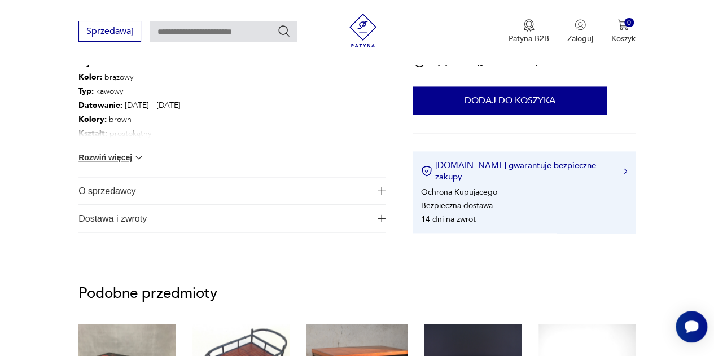
click at [122, 160] on button "Rozwiń więcej" at bounding box center [111, 157] width 66 height 11
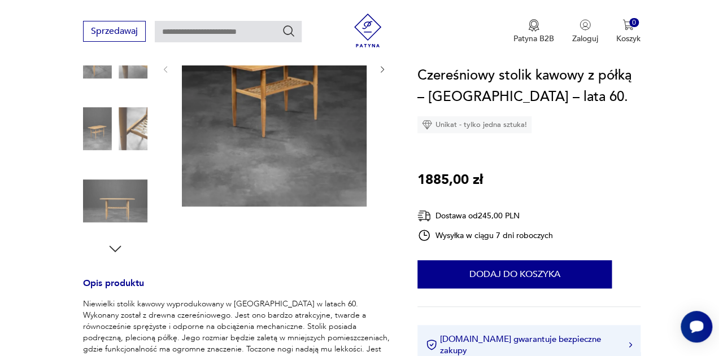
scroll to position [169, 0]
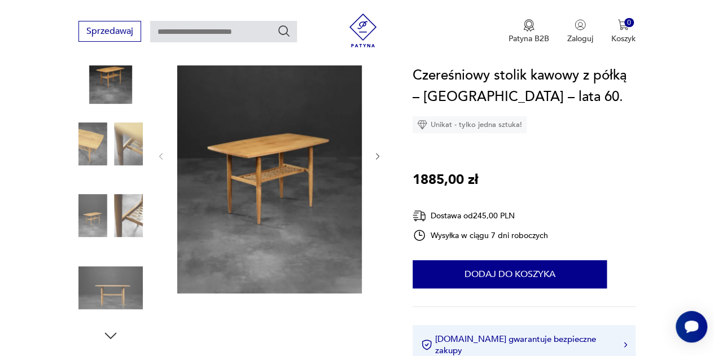
click at [316, 163] on img at bounding box center [269, 155] width 185 height 277
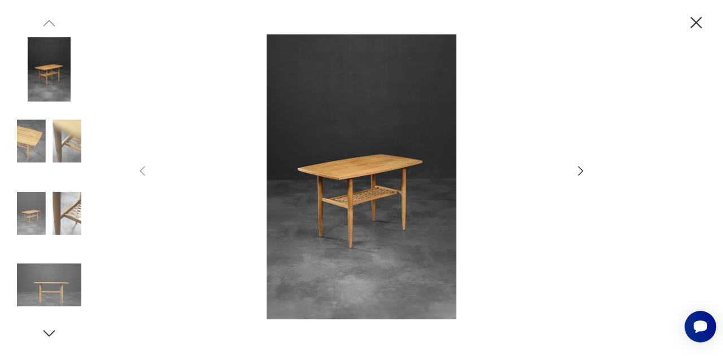
click at [581, 172] on icon "button" at bounding box center [581, 171] width 14 height 14
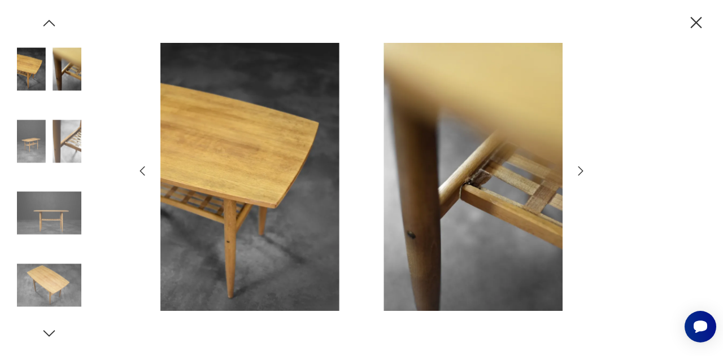
click at [581, 173] on icon "button" at bounding box center [580, 171] width 5 height 9
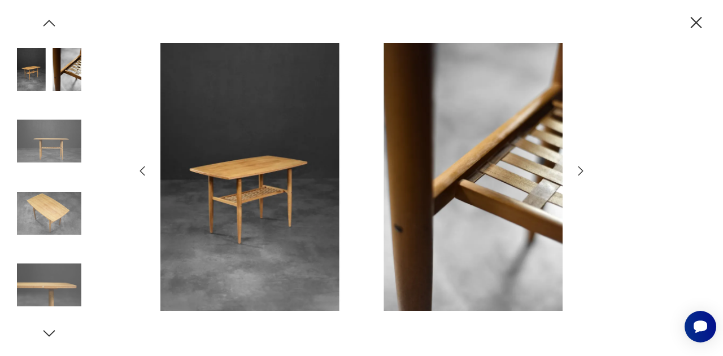
click at [581, 173] on icon "button" at bounding box center [580, 171] width 5 height 9
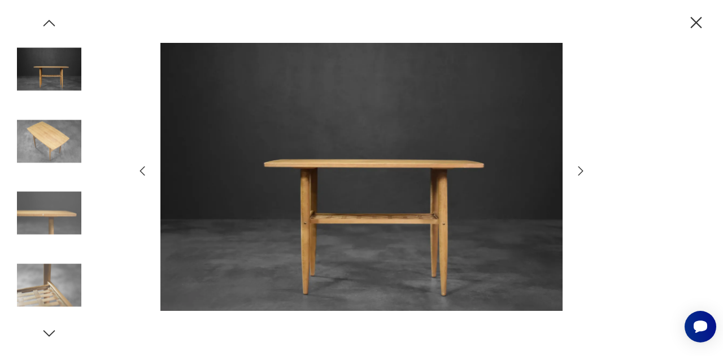
click at [581, 173] on icon "button" at bounding box center [580, 171] width 5 height 9
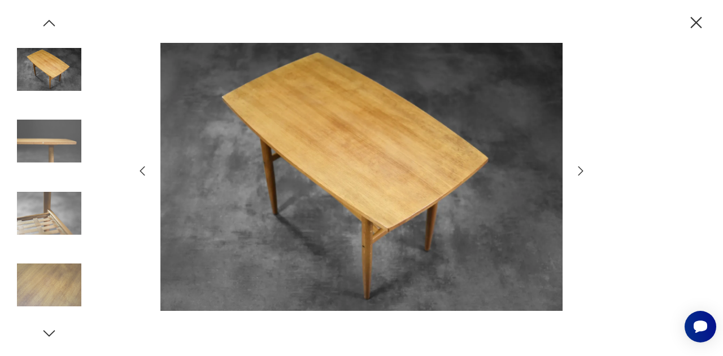
click at [581, 173] on icon "button" at bounding box center [580, 171] width 5 height 9
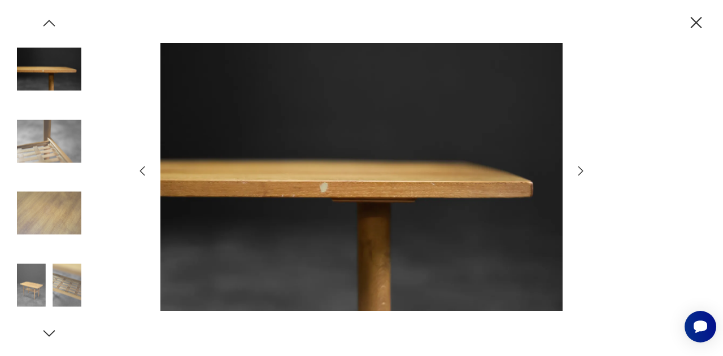
click at [581, 173] on icon "button" at bounding box center [580, 171] width 5 height 9
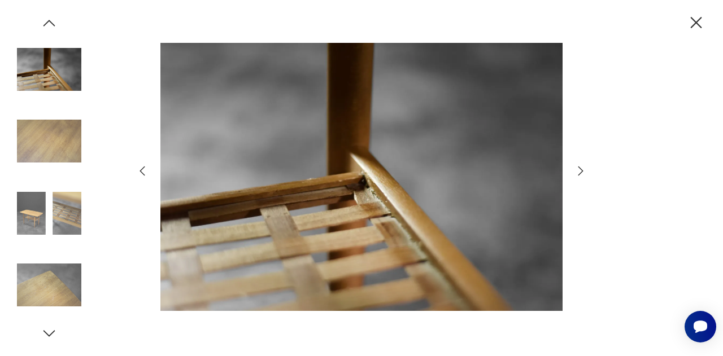
click at [581, 173] on icon "button" at bounding box center [580, 171] width 5 height 9
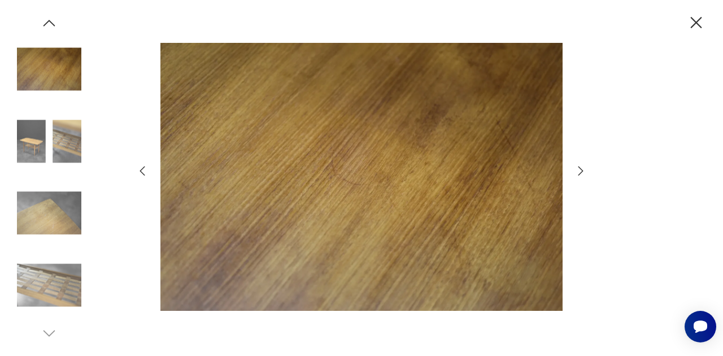
click at [581, 173] on icon "button" at bounding box center [580, 171] width 5 height 9
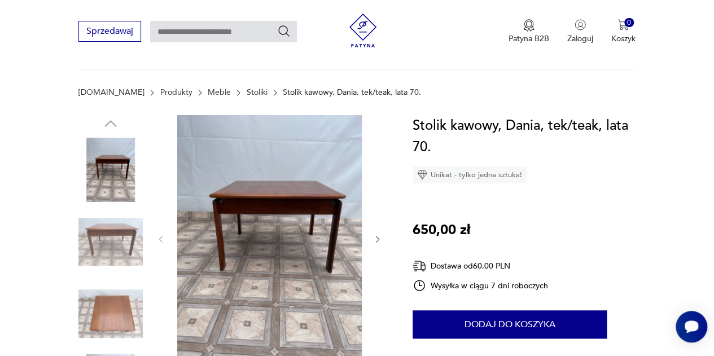
scroll to position [113, 0]
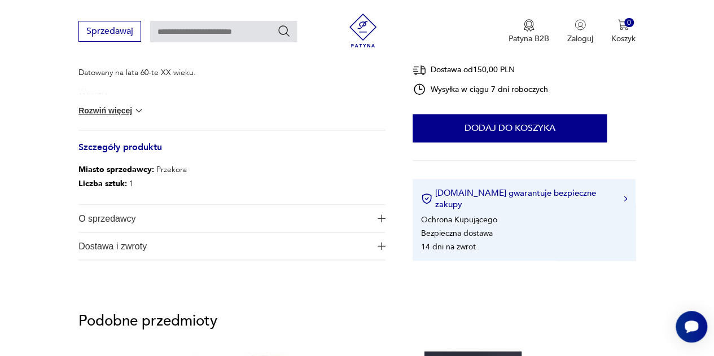
scroll to position [565, 0]
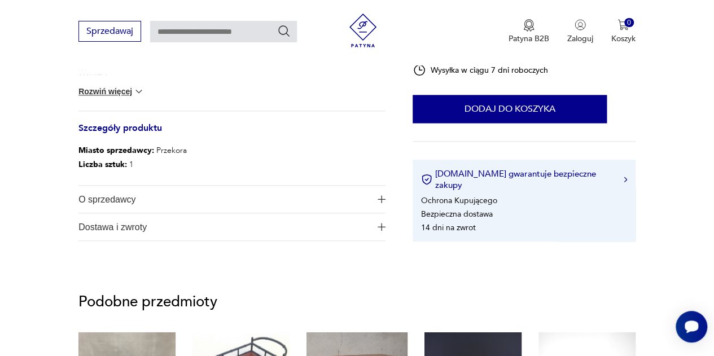
click at [126, 91] on button "Rozwiń więcej" at bounding box center [111, 91] width 66 height 11
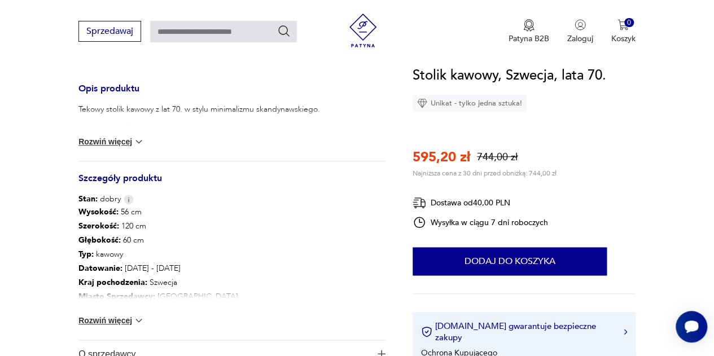
scroll to position [452, 0]
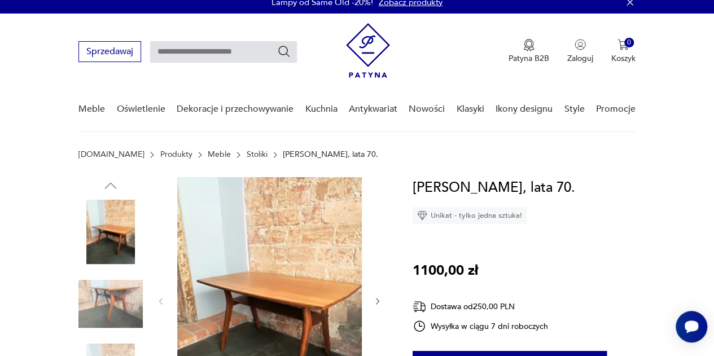
scroll to position [169, 0]
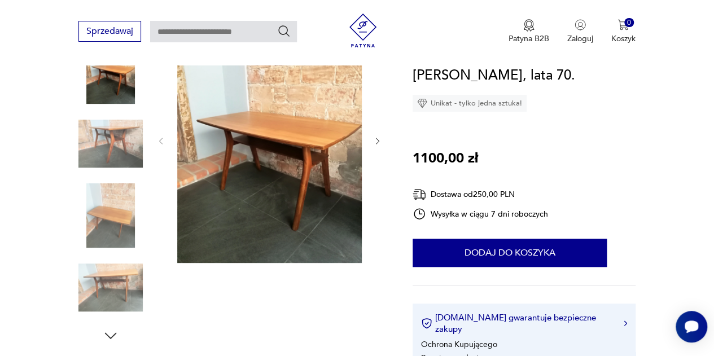
click at [377, 142] on icon "button" at bounding box center [377, 141] width 9 height 9
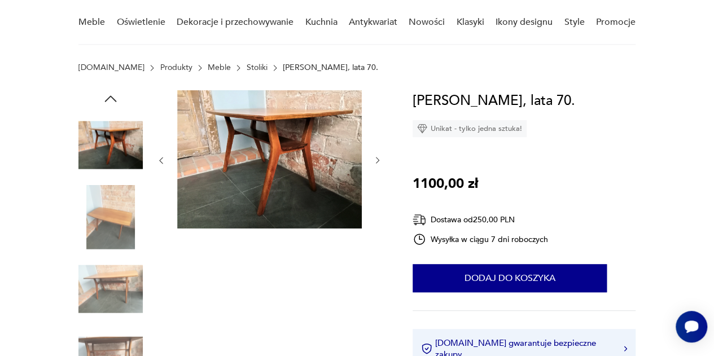
scroll to position [0, 0]
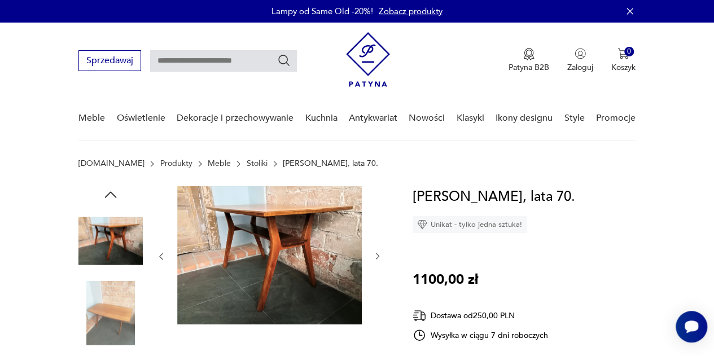
click at [377, 256] on icon "button" at bounding box center [377, 256] width 9 height 9
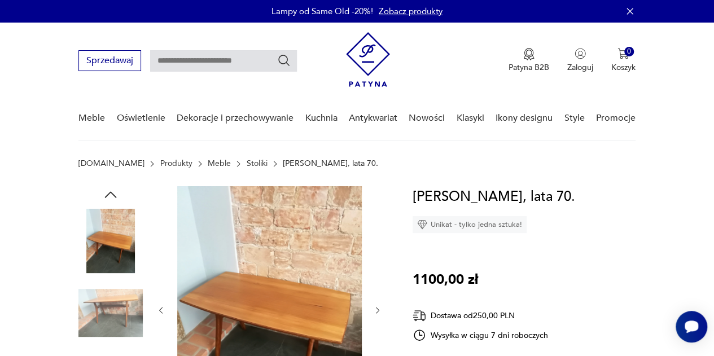
click at [378, 307] on icon "button" at bounding box center [377, 310] width 9 height 9
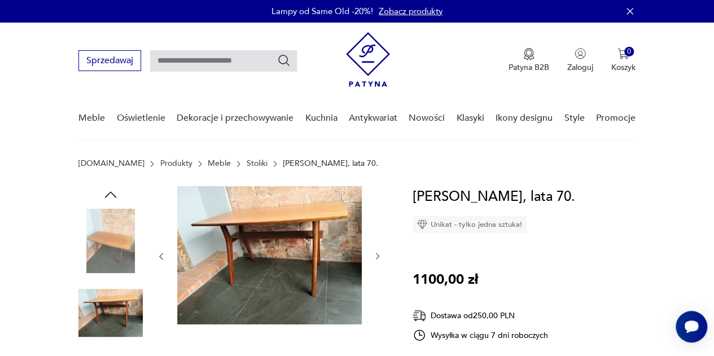
click at [379, 257] on icon "button" at bounding box center [377, 256] width 9 height 9
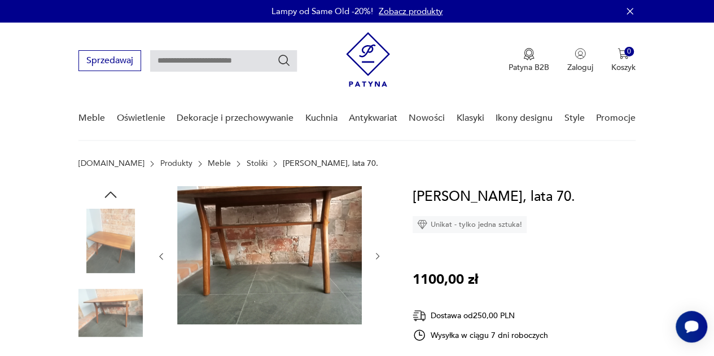
click at [375, 258] on icon "button" at bounding box center [377, 256] width 9 height 9
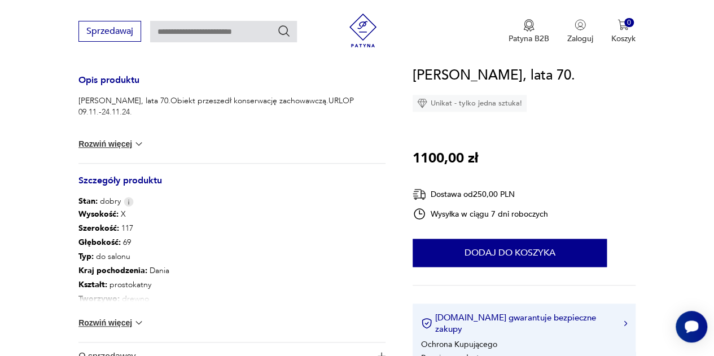
scroll to position [508, 0]
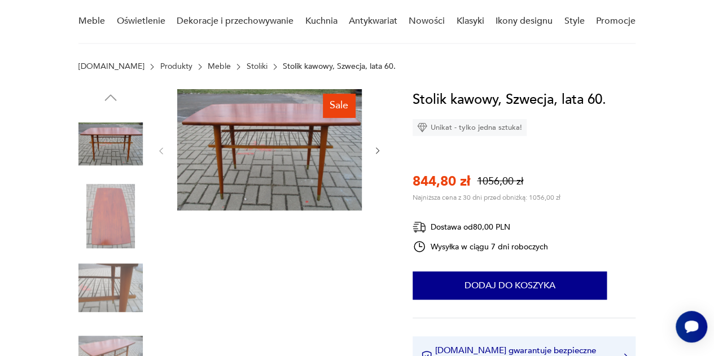
scroll to position [56, 0]
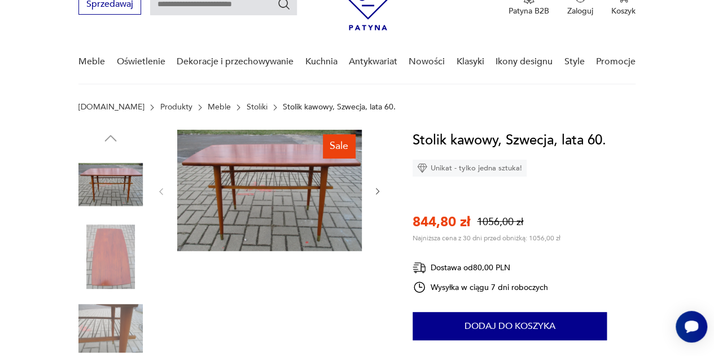
click at [276, 199] on img at bounding box center [269, 190] width 185 height 121
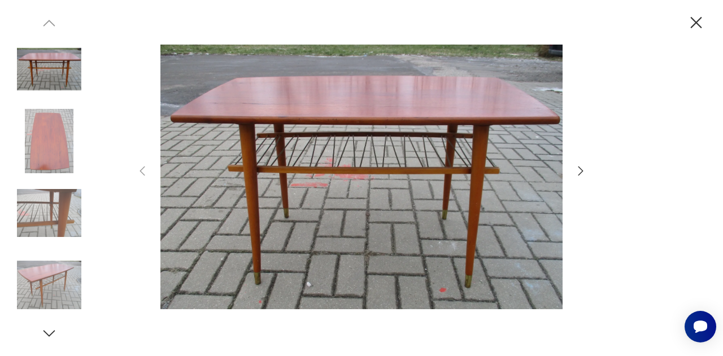
click at [581, 172] on icon "button" at bounding box center [581, 171] width 14 height 14
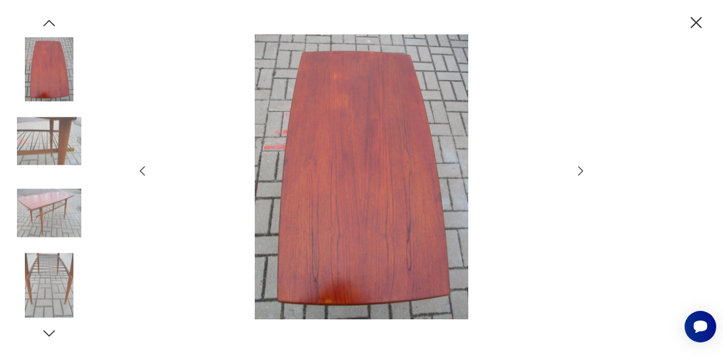
click at [579, 173] on icon "button" at bounding box center [581, 171] width 14 height 14
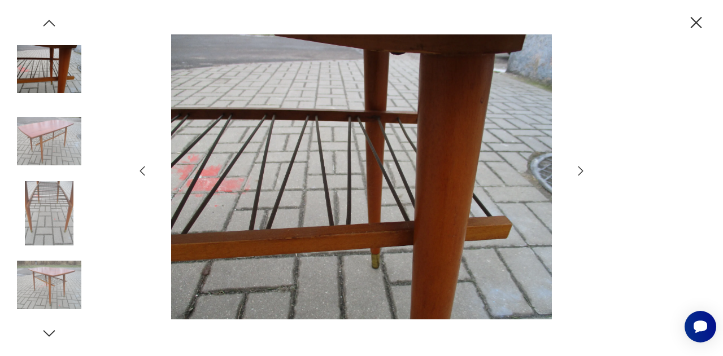
click at [579, 173] on icon "button" at bounding box center [581, 171] width 14 height 14
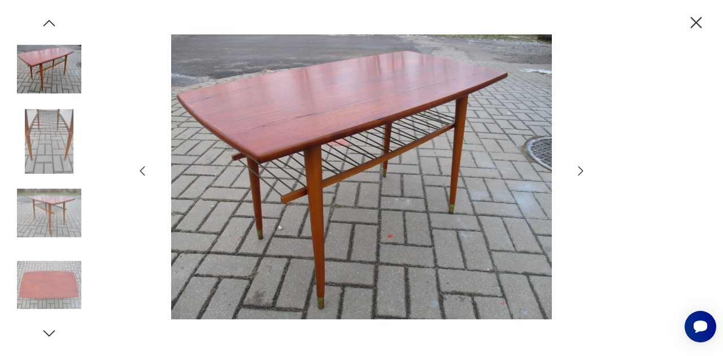
click at [579, 173] on icon "button" at bounding box center [581, 171] width 14 height 14
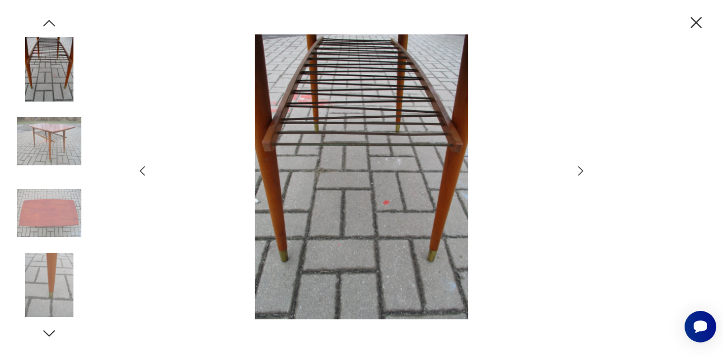
click at [579, 173] on icon "button" at bounding box center [581, 171] width 14 height 14
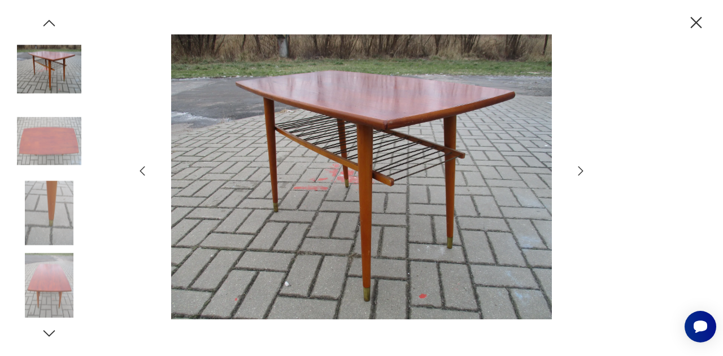
click at [579, 173] on icon "button" at bounding box center [581, 171] width 14 height 14
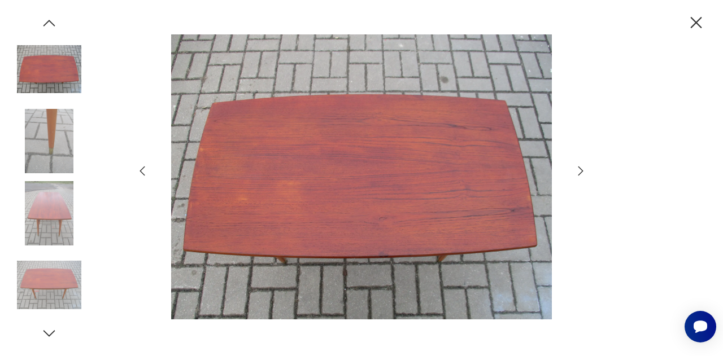
click at [579, 173] on icon "button" at bounding box center [581, 171] width 14 height 14
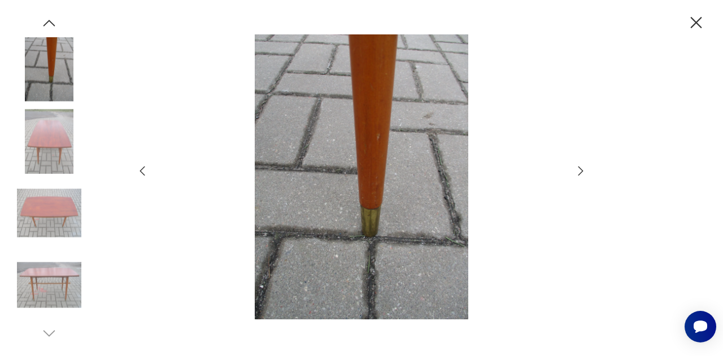
click at [579, 173] on icon "button" at bounding box center [581, 171] width 14 height 14
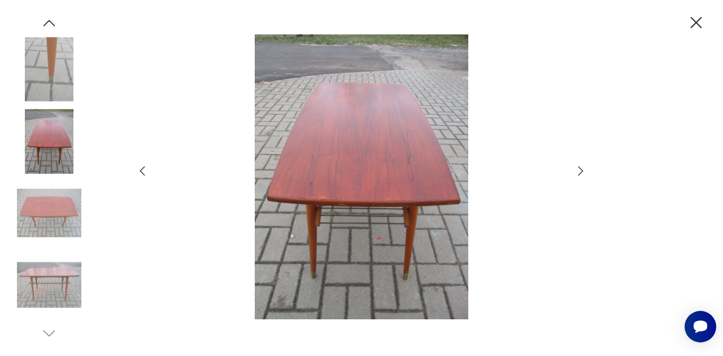
click at [579, 173] on icon "button" at bounding box center [581, 171] width 14 height 14
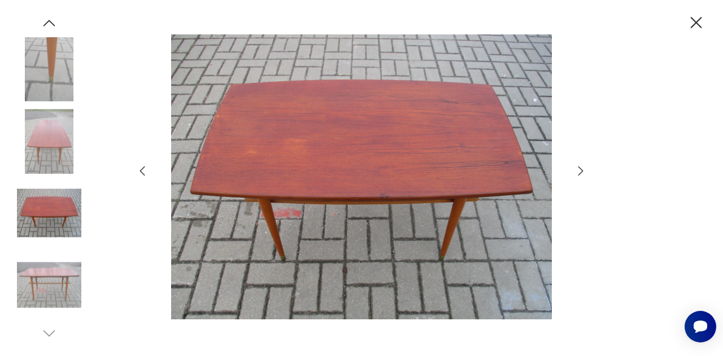
click at [579, 173] on icon "button" at bounding box center [581, 171] width 14 height 14
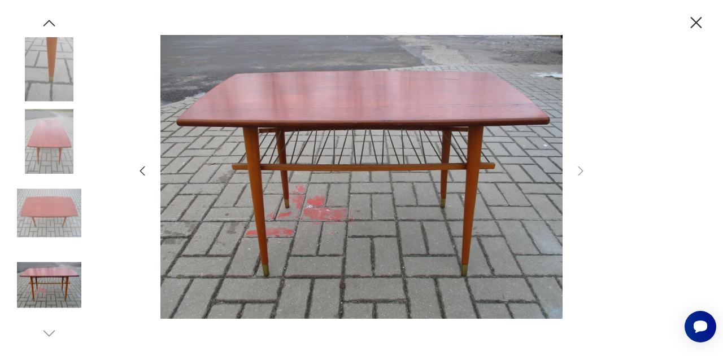
click at [145, 175] on icon "button" at bounding box center [143, 171] width 14 height 14
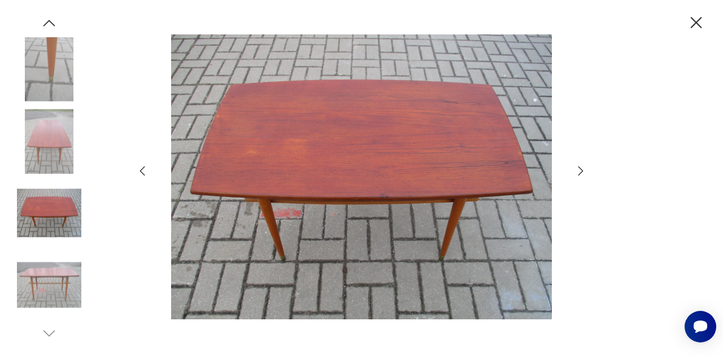
click at [142, 173] on icon "button" at bounding box center [142, 172] width 5 height 10
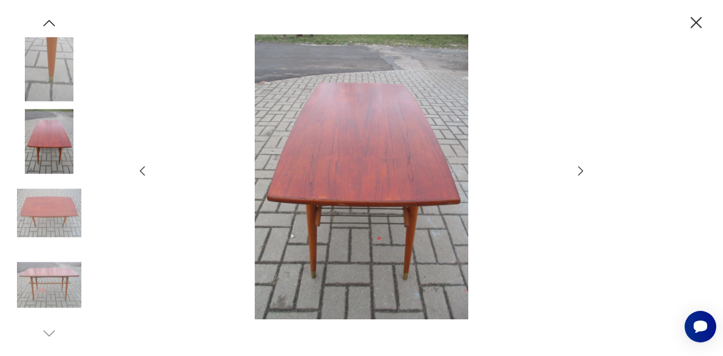
click at [142, 173] on icon "button" at bounding box center [142, 172] width 5 height 10
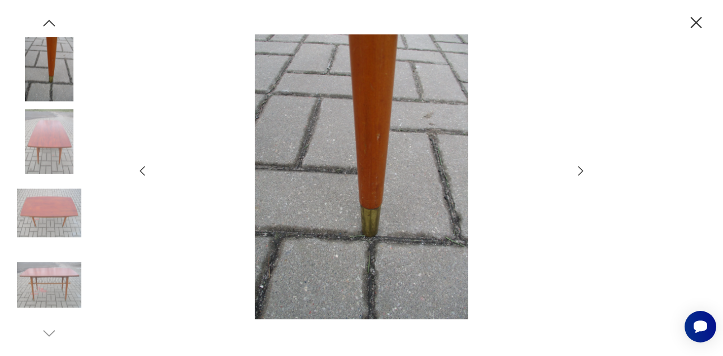
click at [142, 173] on icon "button" at bounding box center [142, 172] width 5 height 10
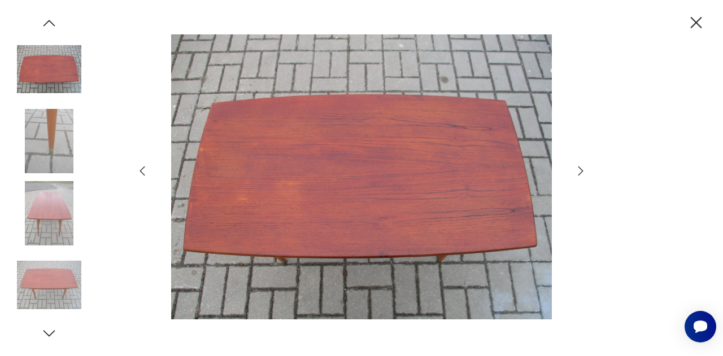
click at [142, 173] on icon "button" at bounding box center [142, 172] width 5 height 10
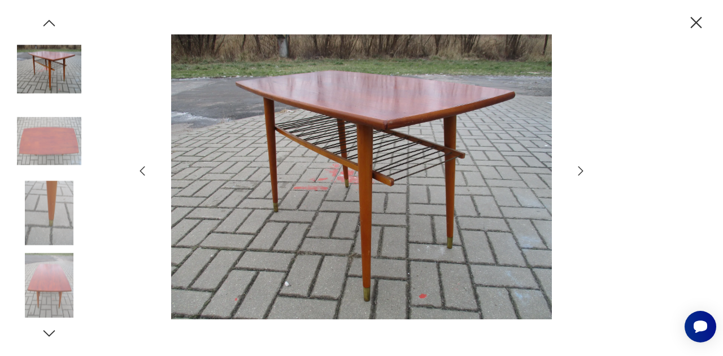
click at [142, 173] on icon "button" at bounding box center [142, 172] width 5 height 10
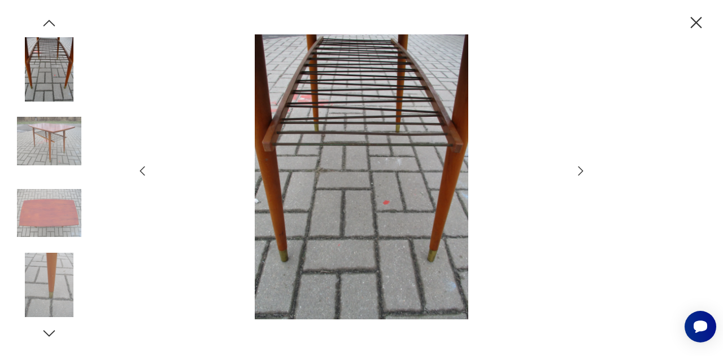
click at [142, 173] on icon "button" at bounding box center [142, 172] width 5 height 10
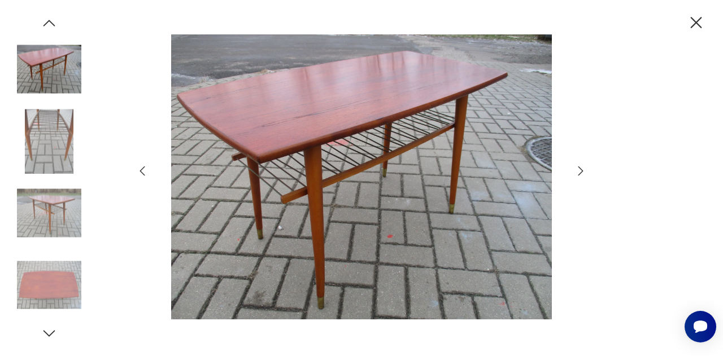
click at [142, 173] on icon "button" at bounding box center [142, 172] width 5 height 10
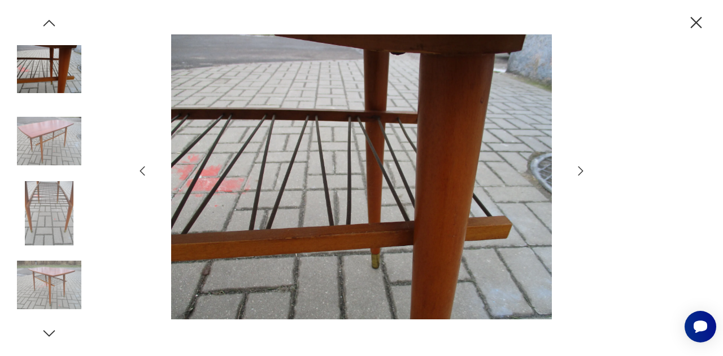
click at [140, 170] on icon "button" at bounding box center [143, 171] width 14 height 14
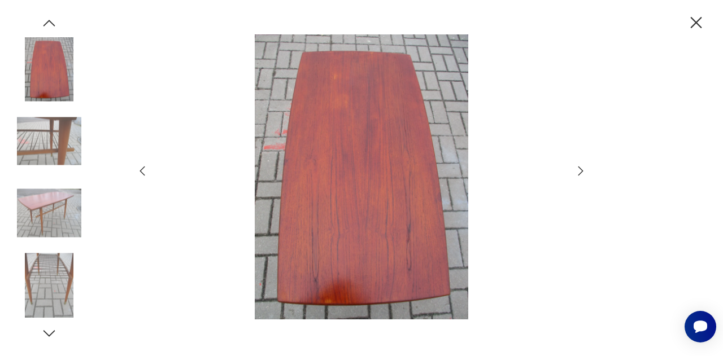
click at [145, 171] on icon "button" at bounding box center [143, 171] width 14 height 14
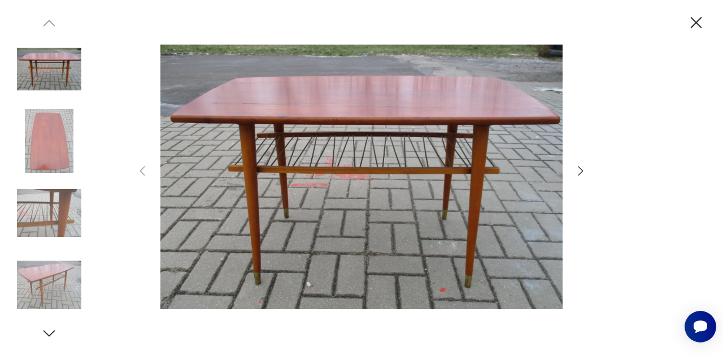
click at [693, 23] on icon "button" at bounding box center [696, 23] width 20 height 20
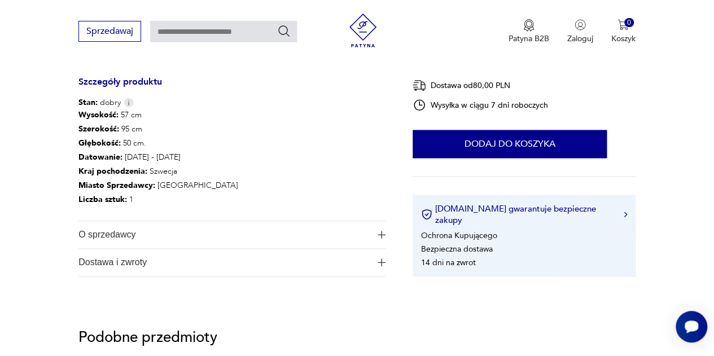
scroll to position [621, 0]
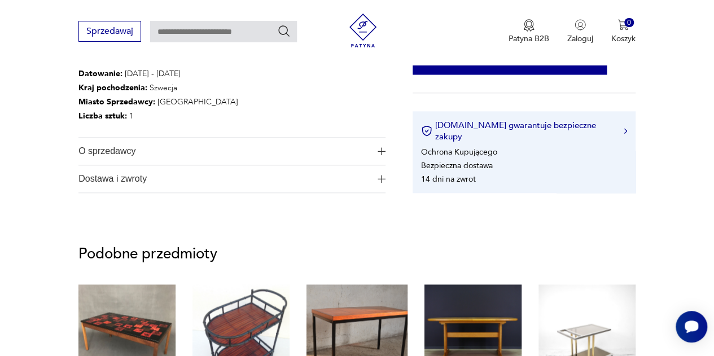
click at [159, 149] on span "O sprzedawcy" at bounding box center [224, 151] width 292 height 27
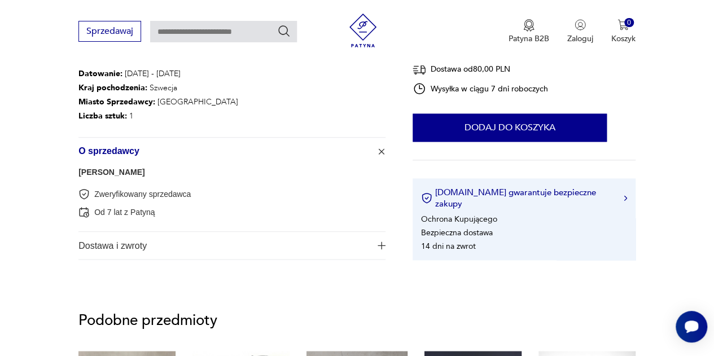
click at [171, 242] on span "Dostawa i zwroty" at bounding box center [224, 245] width 292 height 27
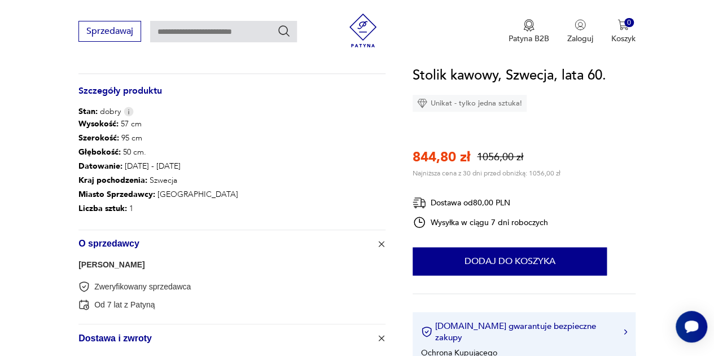
scroll to position [452, 0]
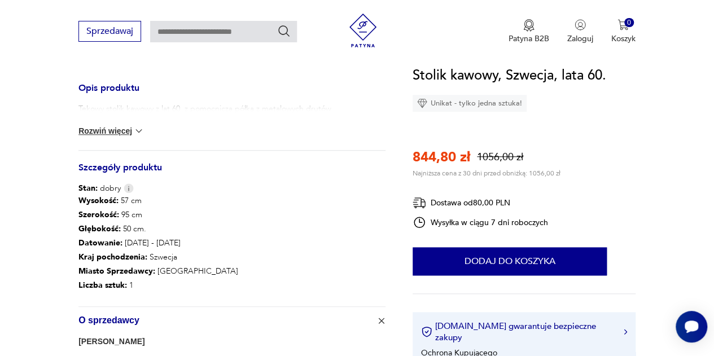
click at [87, 133] on button "Rozwiń więcej" at bounding box center [111, 130] width 66 height 11
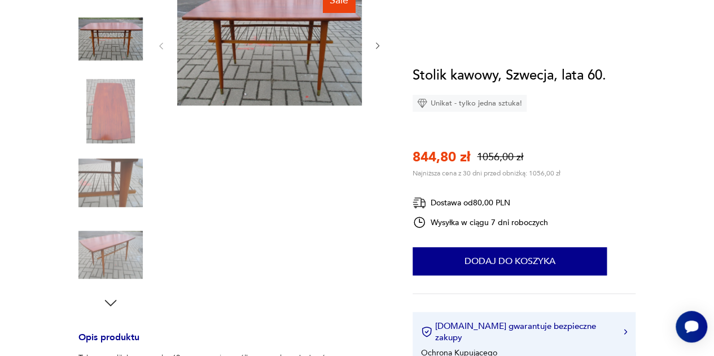
scroll to position [56, 0]
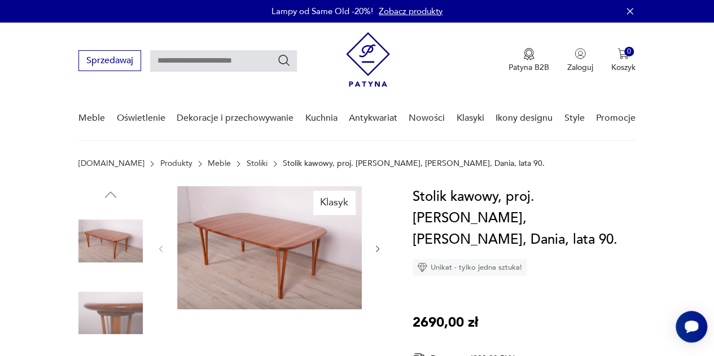
click at [378, 252] on icon "button" at bounding box center [377, 249] width 9 height 9
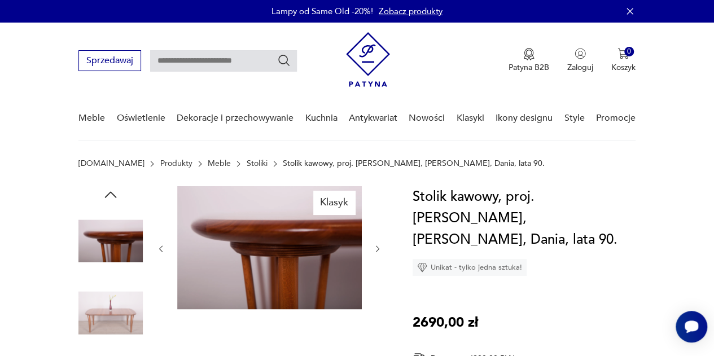
click at [378, 252] on icon "button" at bounding box center [377, 249] width 9 height 9
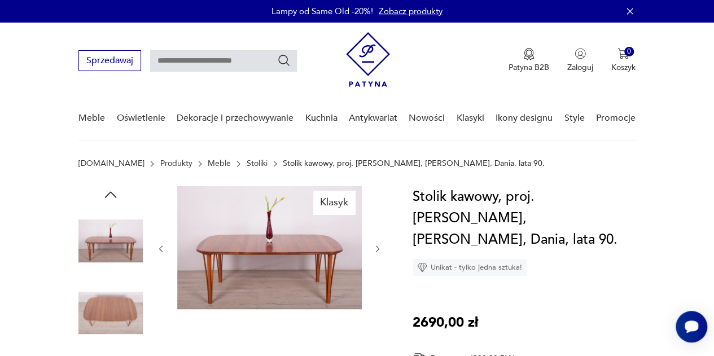
click at [378, 252] on icon "button" at bounding box center [377, 249] width 9 height 9
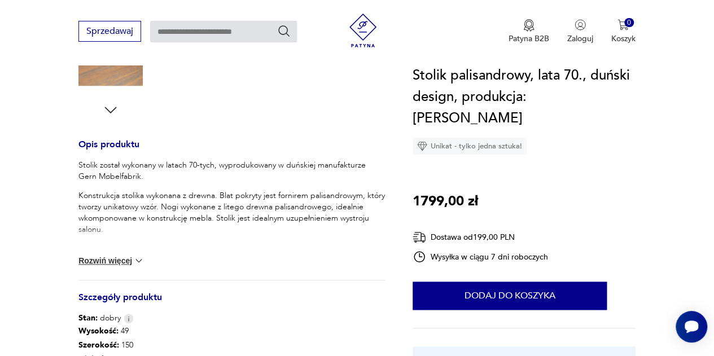
scroll to position [508, 0]
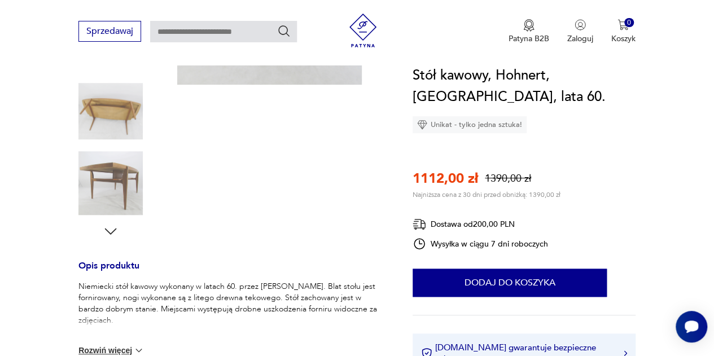
scroll to position [395, 0]
